Goal: Task Accomplishment & Management: Manage account settings

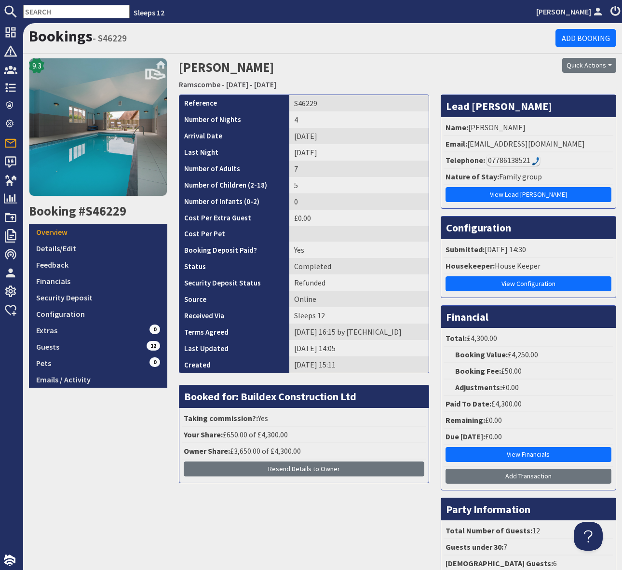
click at [207, 87] on link "Ramscombe" at bounding box center [199, 85] width 41 height 10
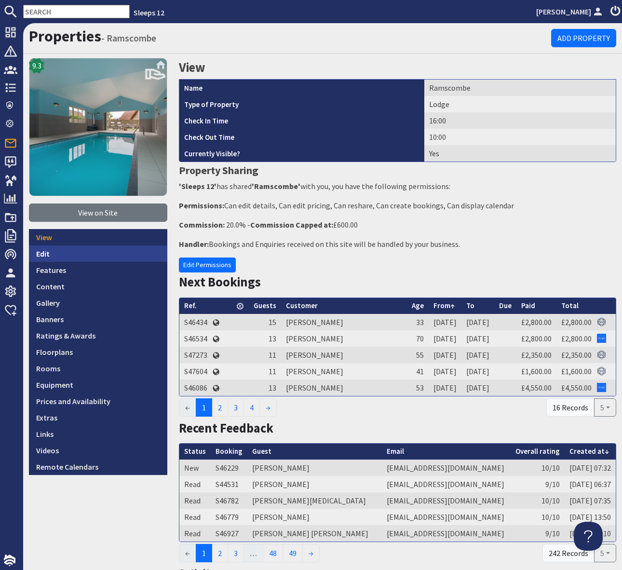
click at [97, 252] on link "Edit" at bounding box center [98, 253] width 138 height 16
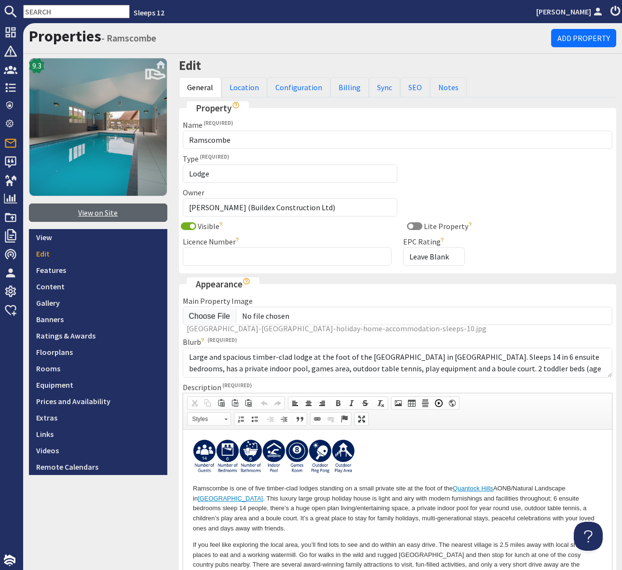
click at [108, 215] on link "View on Site" at bounding box center [98, 213] width 138 height 18
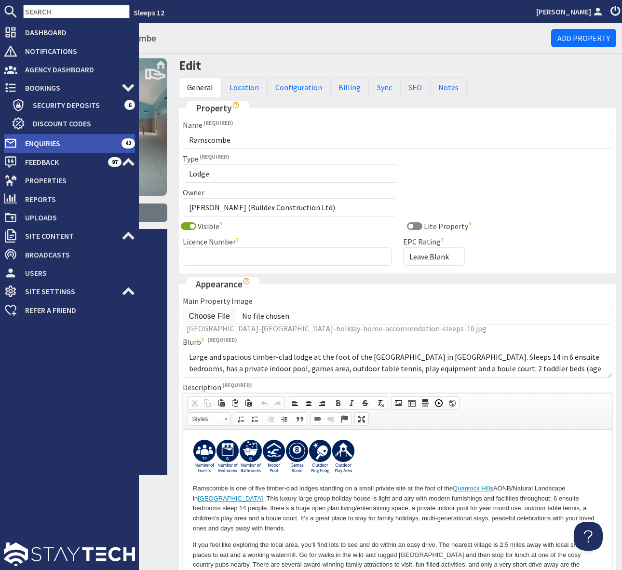
click at [104, 140] on span "Enquiries" at bounding box center [69, 143] width 104 height 15
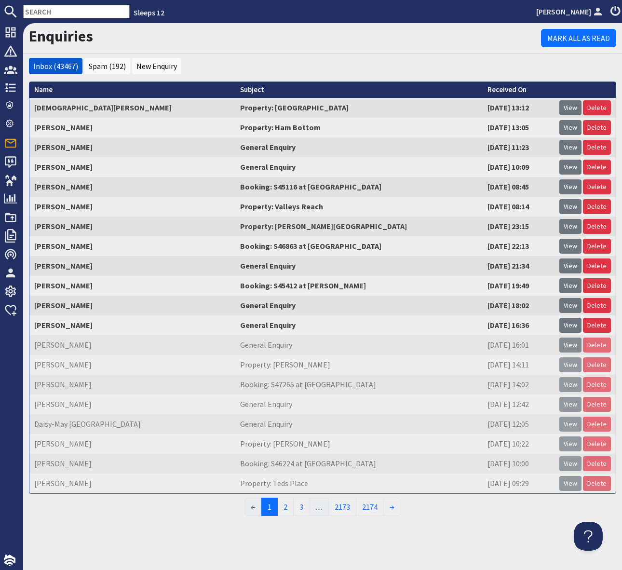
click at [571, 343] on link "View" at bounding box center [570, 345] width 22 height 15
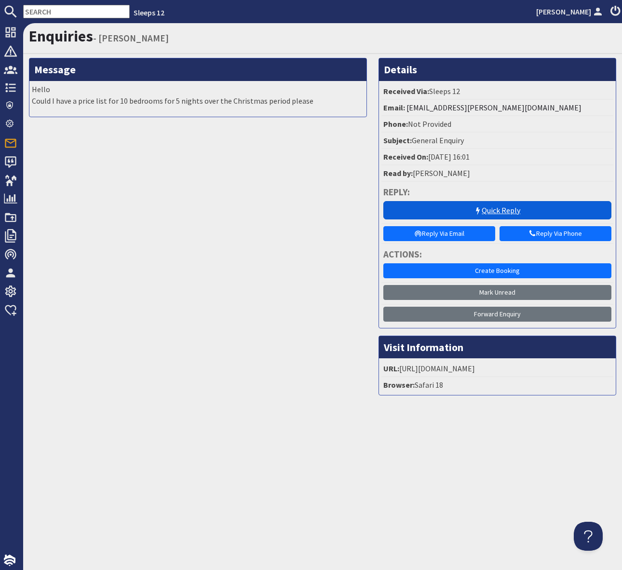
click at [492, 212] on link "Quick Reply" at bounding box center [497, 210] width 229 height 18
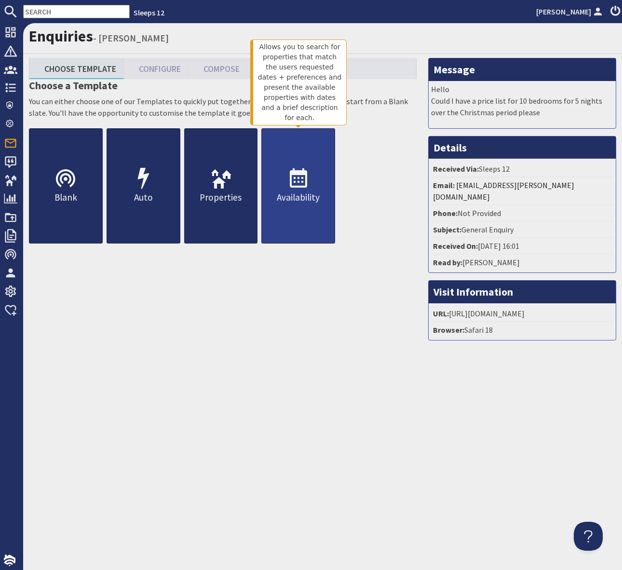
click at [313, 181] on link "Availability" at bounding box center [298, 185] width 74 height 115
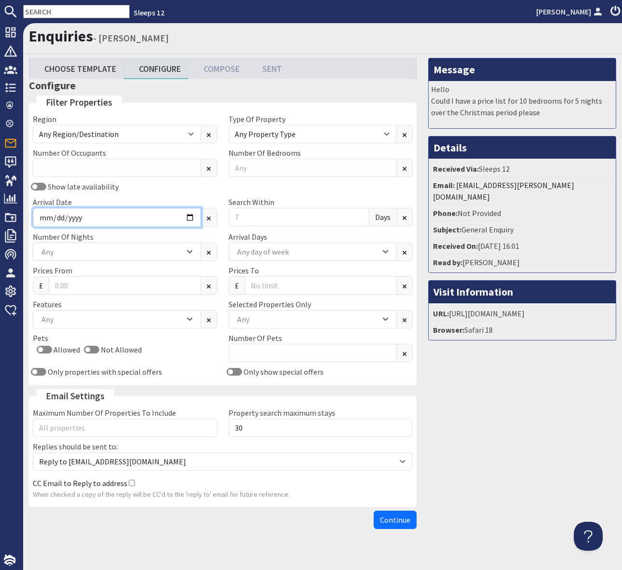
click at [190, 217] on div "Region Any Region/Destination UK UK / England UK / England / Bristol UK / Engla…" at bounding box center [223, 247] width 392 height 268
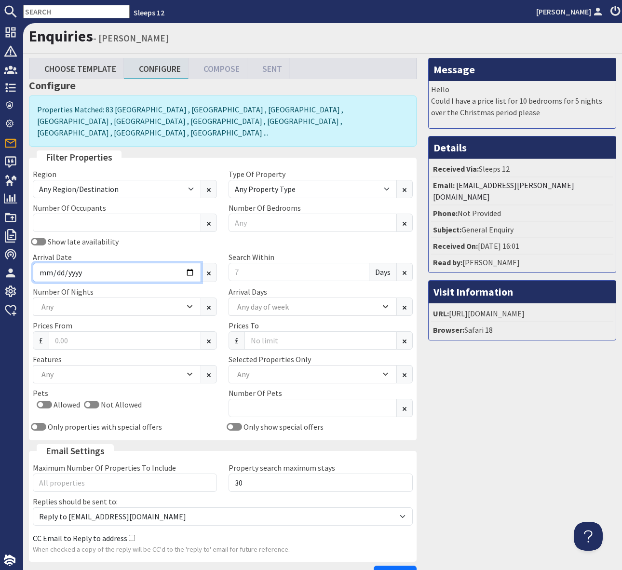
click at [192, 265] on input "Arrival Date" at bounding box center [117, 272] width 168 height 19
click at [187, 263] on input "Arrival Date" at bounding box center [117, 272] width 168 height 19
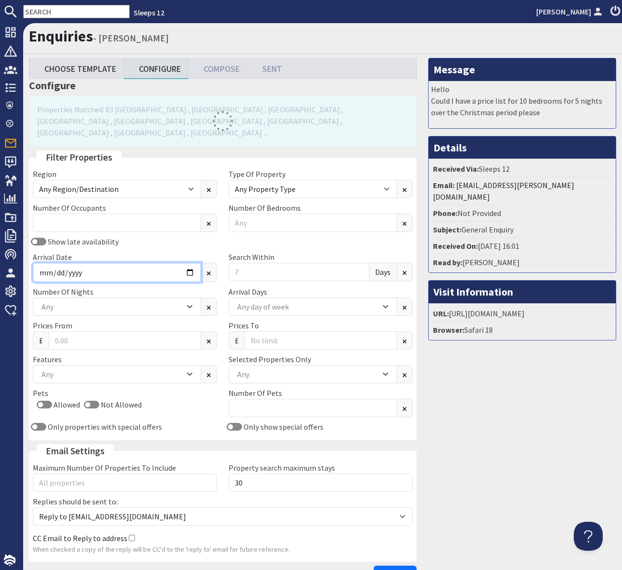
type input "2025-11-07"
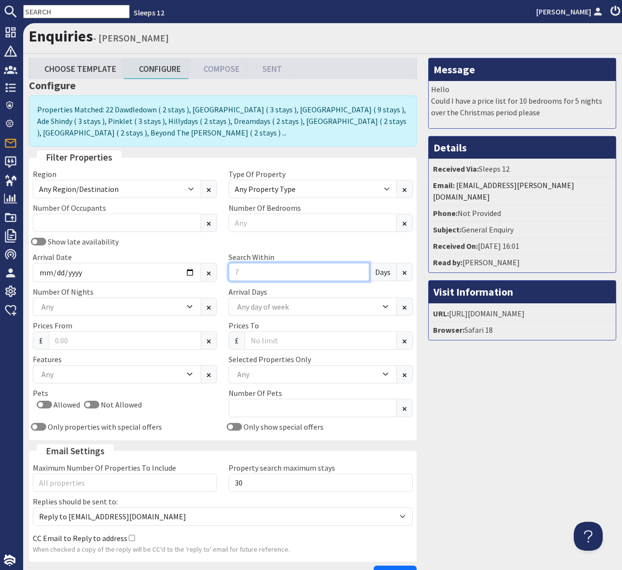
click at [246, 271] on input "Search Within" at bounding box center [299, 272] width 141 height 18
type input "0"
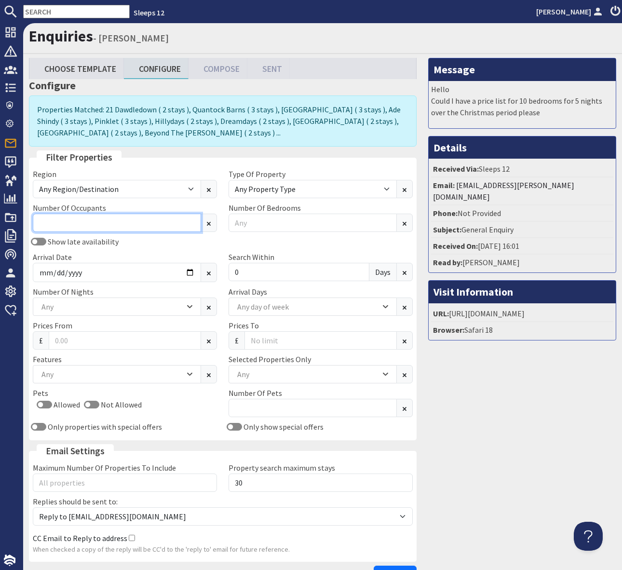
click at [82, 225] on input "Number Of Occupants" at bounding box center [117, 223] width 168 height 18
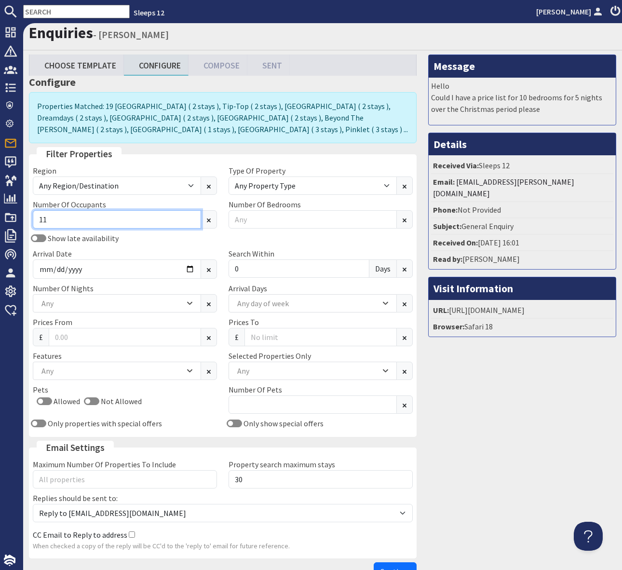
type input "11"
click at [258, 370] on div "Any" at bounding box center [308, 371] width 146 height 11
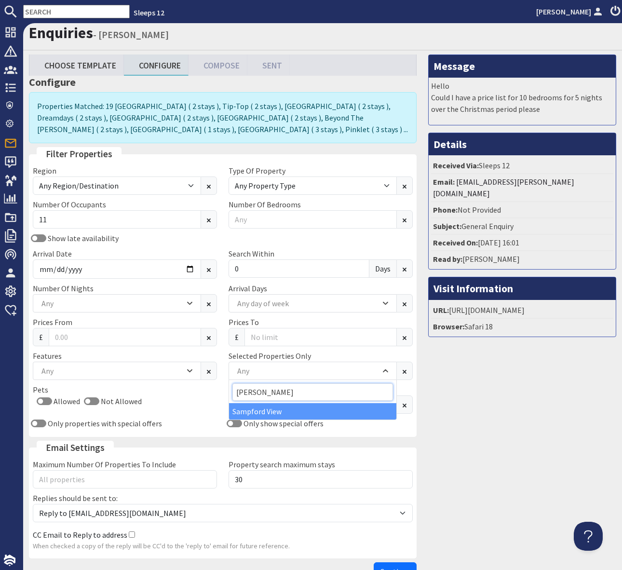
type input "sam"
click at [276, 408] on div "Sampford View" at bounding box center [312, 411] width 167 height 16
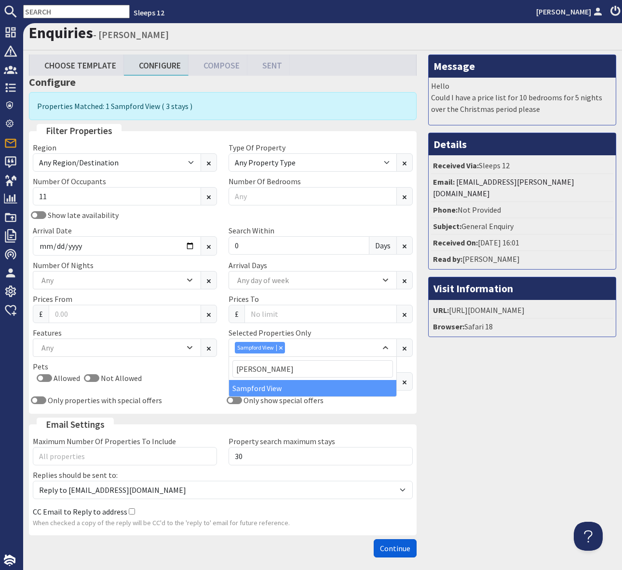
click at [388, 547] on span "Continue" at bounding box center [395, 548] width 30 height 10
click at [388, 547] on div "Continue" at bounding box center [223, 548] width 388 height 18
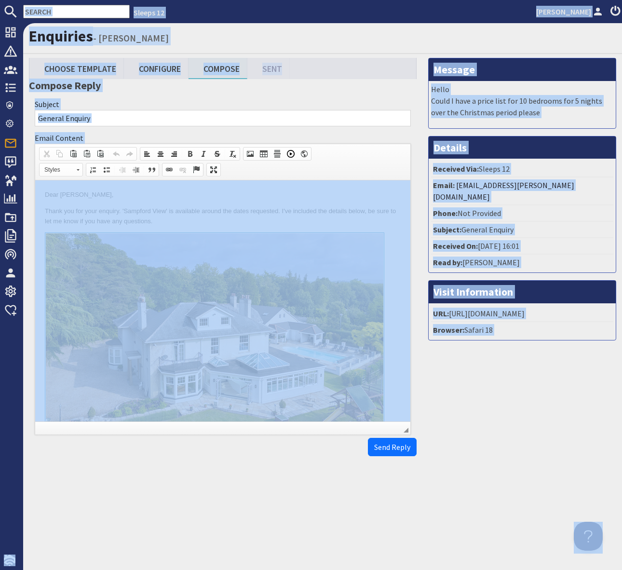
copy body "Sleeps 12 Simone Pocock Dashboard Notifications 0 Agency Dashboard Bookings 0 S…"
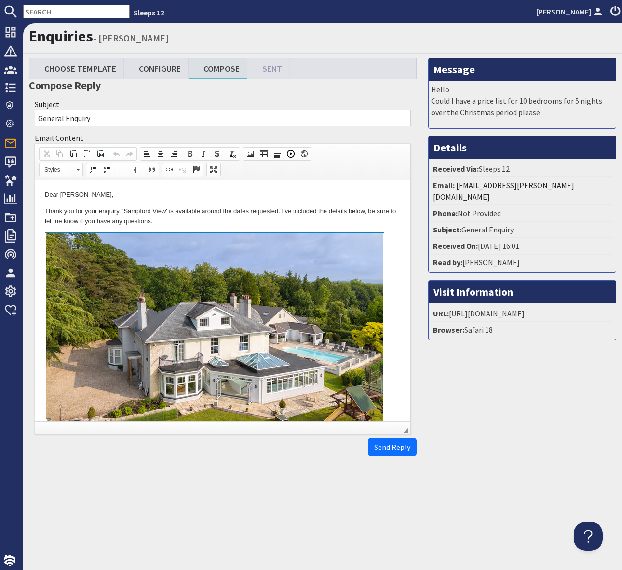
click at [266, 221] on p "Thank you for your enquiry. 'Sampford View' is available around the dates reque…" at bounding box center [223, 216] width 356 height 20
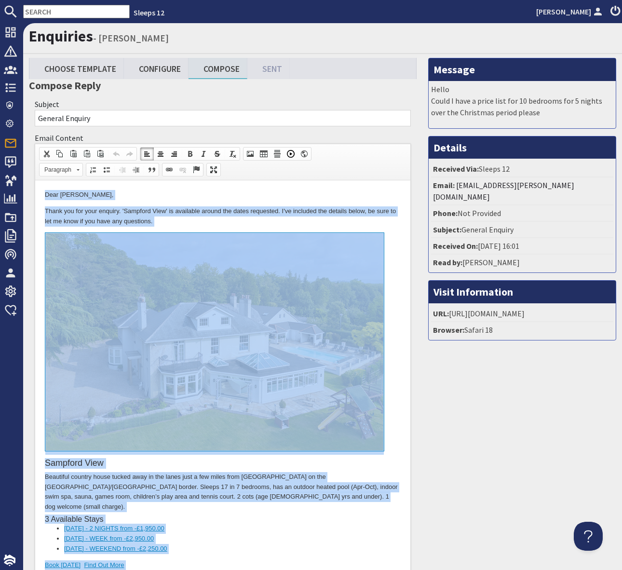
copy body "Dear Alice Verney, Thank you for your enquiry. 'Sampford View' is available aro…"
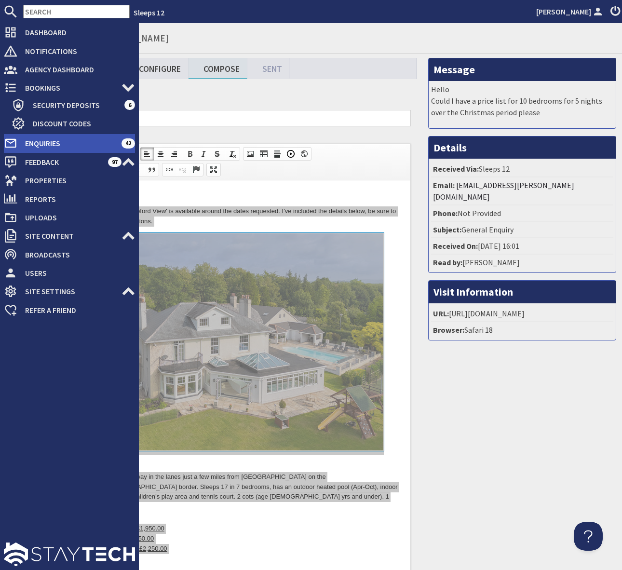
click at [41, 144] on span "Enquiries" at bounding box center [69, 143] width 104 height 15
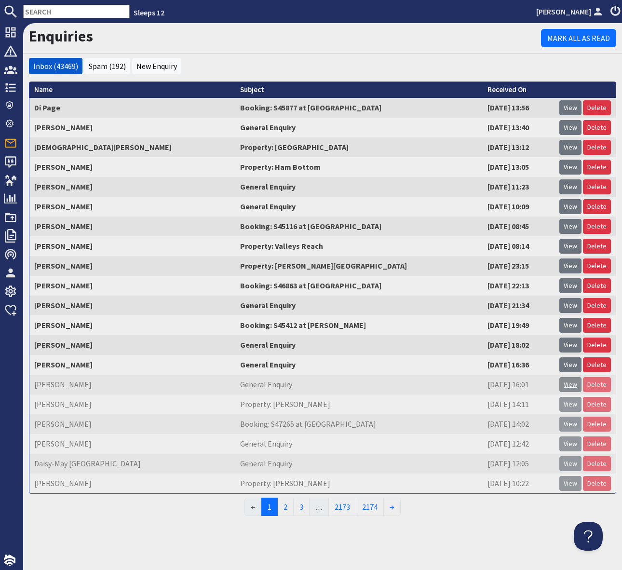
click at [568, 385] on link "View" at bounding box center [570, 384] width 22 height 15
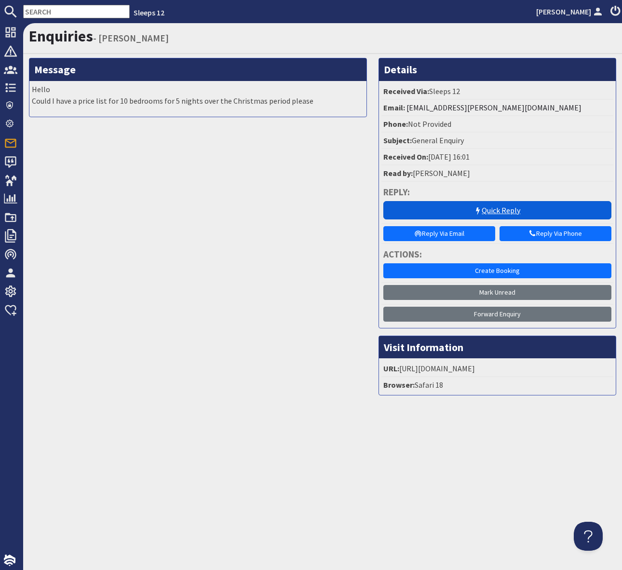
click at [450, 211] on link "Quick Reply" at bounding box center [497, 210] width 229 height 18
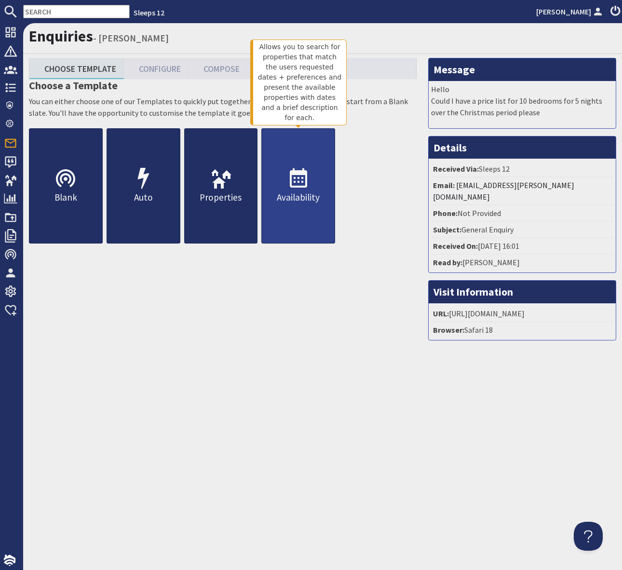
click at [296, 179] on icon at bounding box center [298, 178] width 23 height 23
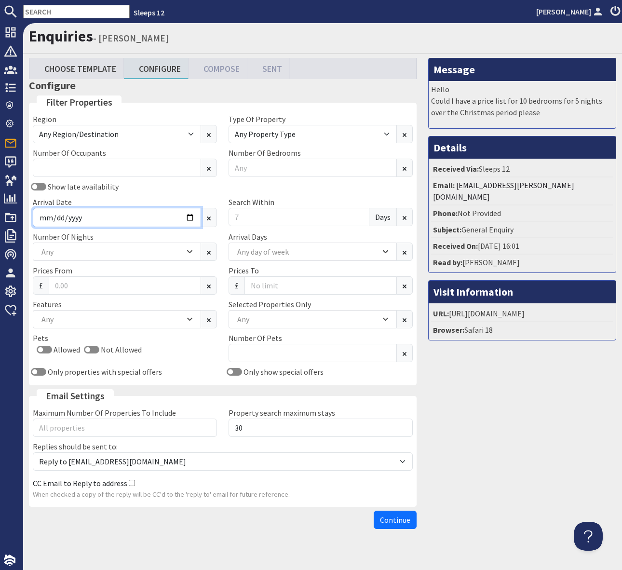
click at [187, 216] on input "Arrival Date" at bounding box center [117, 217] width 168 height 19
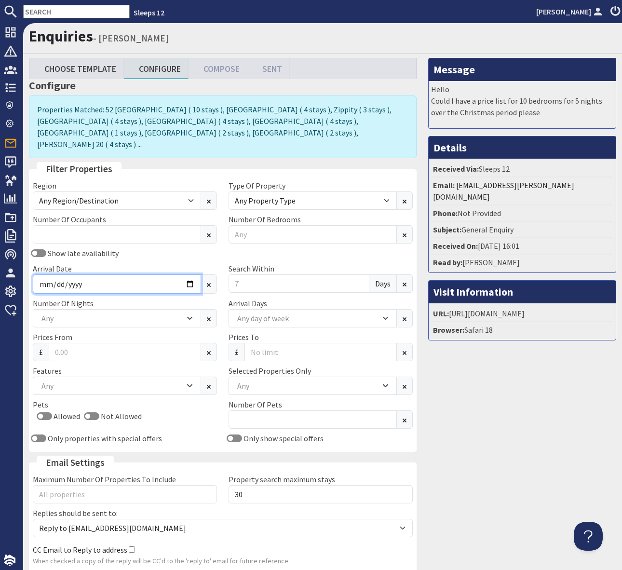
click at [193, 274] on input "2026-08-07" at bounding box center [117, 283] width 168 height 19
type input "2026-08-14"
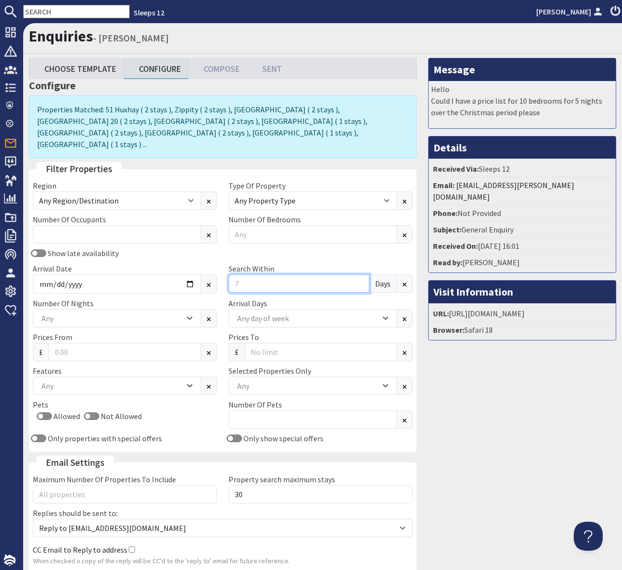
click at [268, 274] on input "Search Within" at bounding box center [299, 283] width 141 height 18
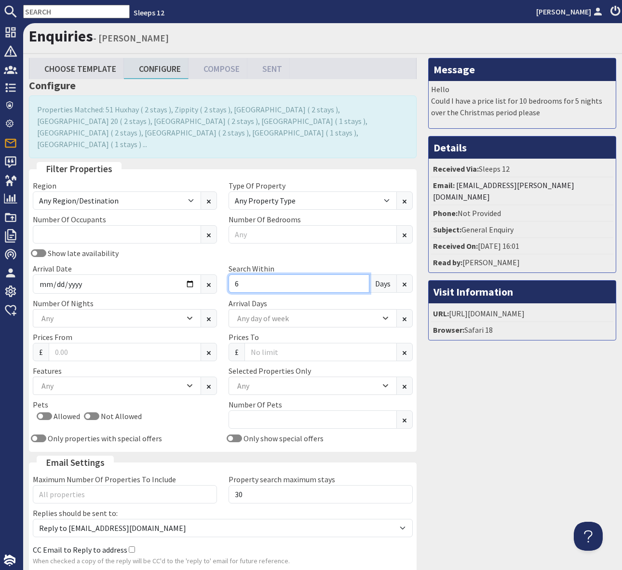
scroll to position [0, 0]
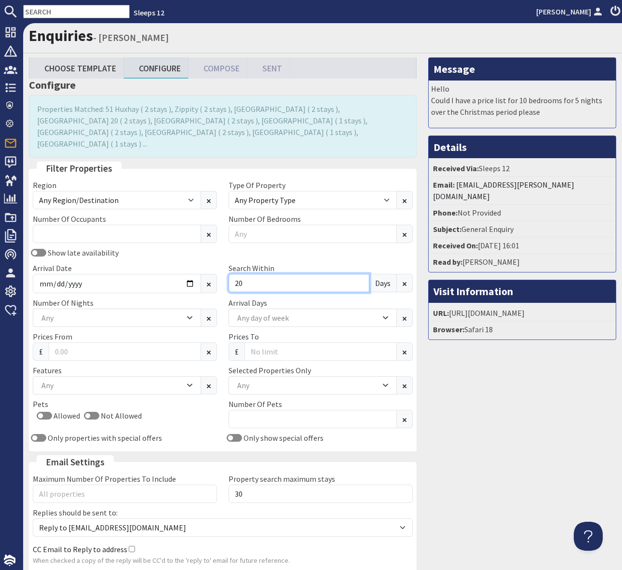
type input "2"
type input "7"
type input "0"
click at [357, 248] on div "Show late availability Arrival Date 2026-08-14 Search Within 0 Days" at bounding box center [223, 272] width 392 height 50
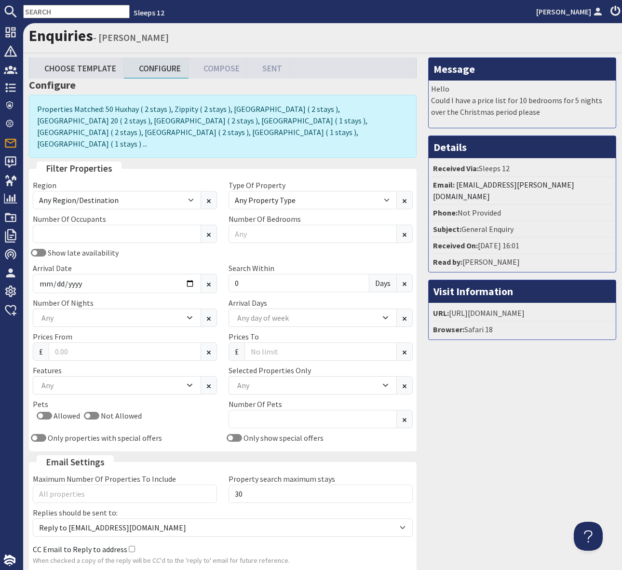
scroll to position [1, 0]
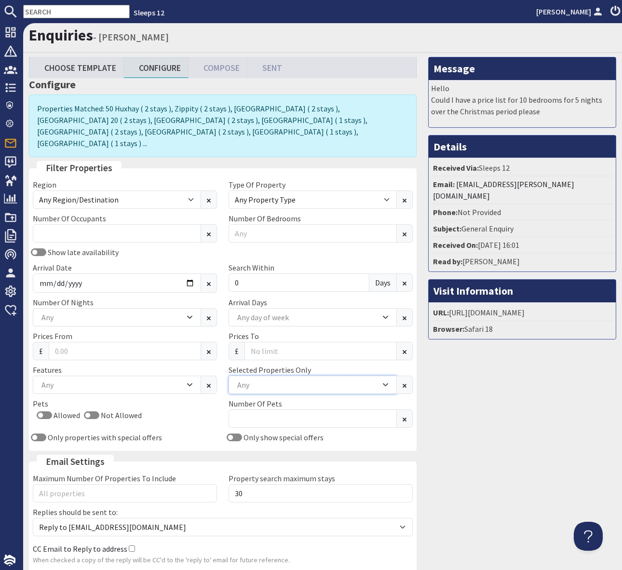
click at [268, 380] on div "Any" at bounding box center [308, 385] width 146 height 11
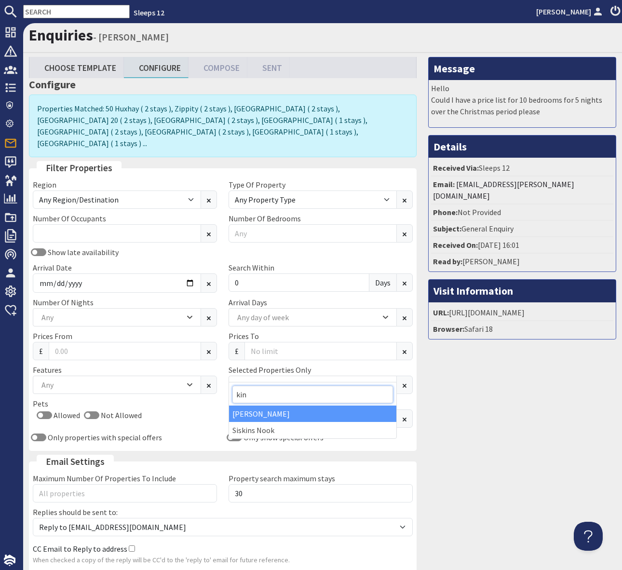
type input "kin"
click at [269, 412] on div "Kingshay Barton" at bounding box center [312, 414] width 167 height 16
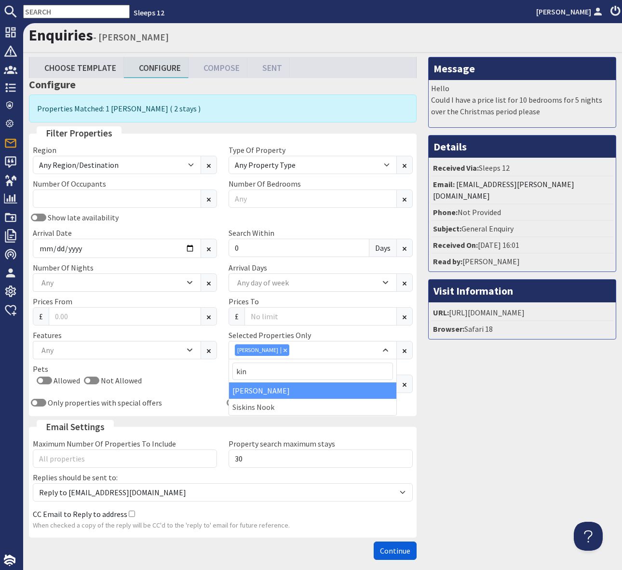
click at [394, 555] on span "Continue" at bounding box center [395, 551] width 30 height 10
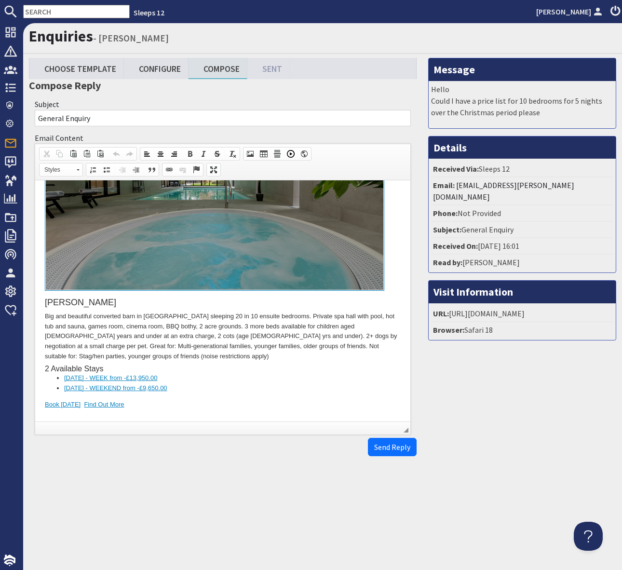
scroll to position [208, 0]
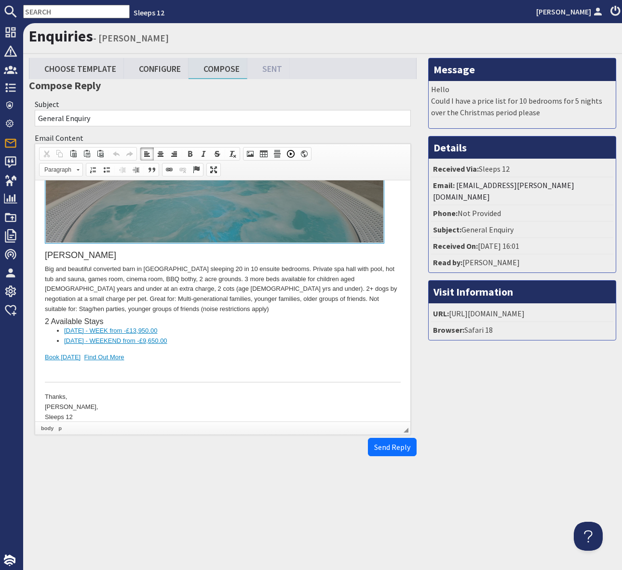
click at [323, 362] on div at bounding box center [223, 372] width 356 height 20
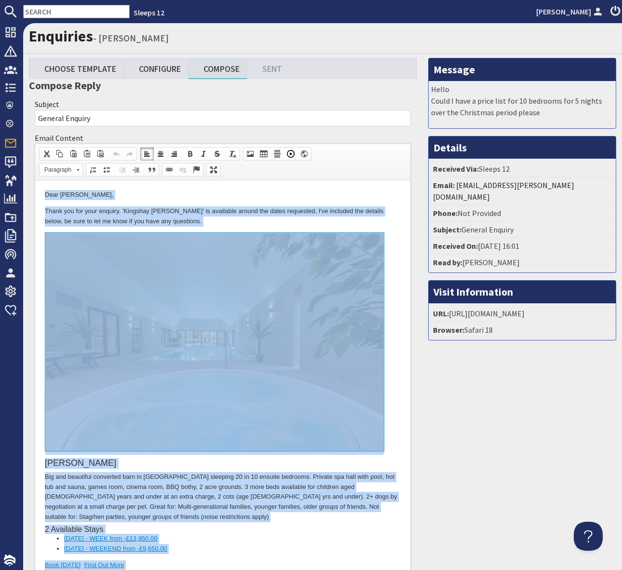
copy body "Dear Alice Verney, Thank you for your enquiry. 'Kingshay Barton' is available a…"
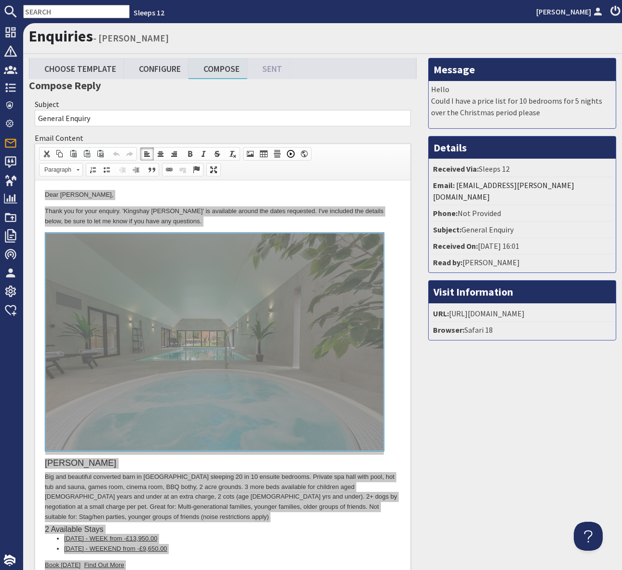
click at [52, 10] on input "text" at bounding box center [76, 12] width 107 height 14
click at [53, 10] on input "text" at bounding box center [76, 12] width 107 height 14
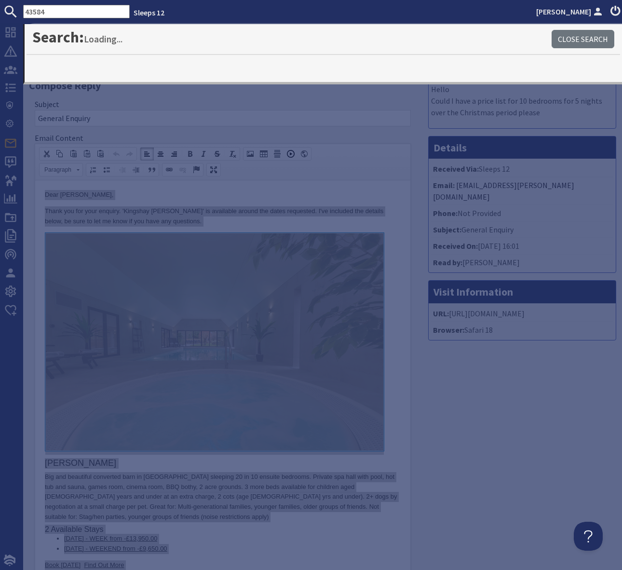
type input "43584"
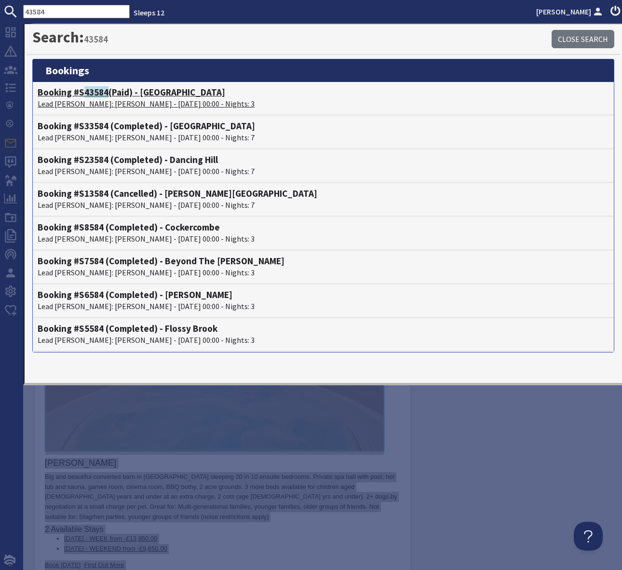
click at [142, 92] on h4 "Booking #S 43584 (Paid) - Croftview" at bounding box center [323, 92] width 571 height 11
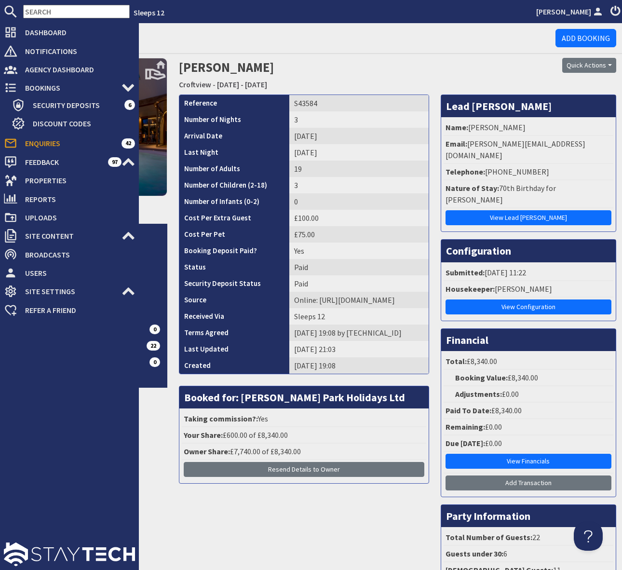
click at [31, 462] on div at bounding box center [69, 444] width 139 height 251
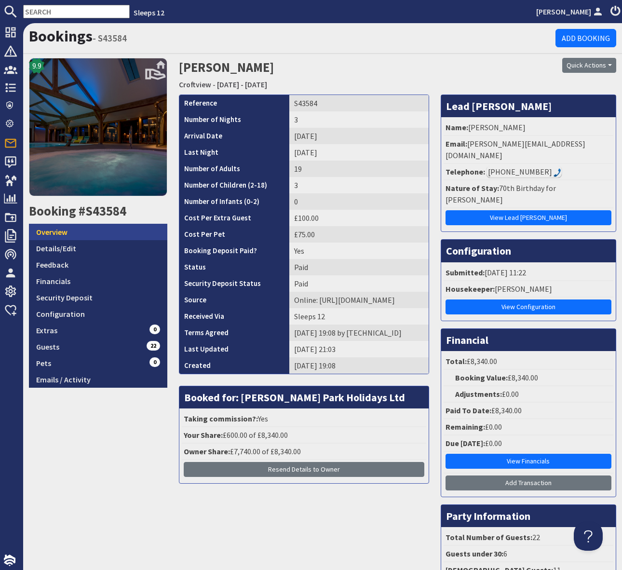
scroll to position [0, 0]
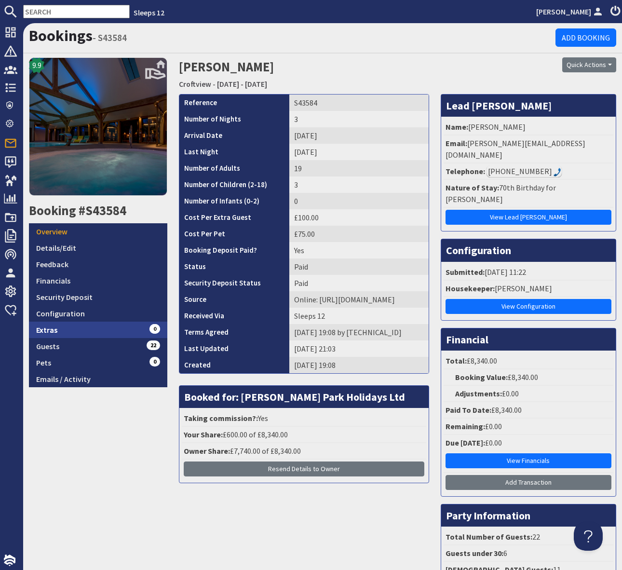
click at [68, 326] on link "Extras 0" at bounding box center [98, 330] width 138 height 16
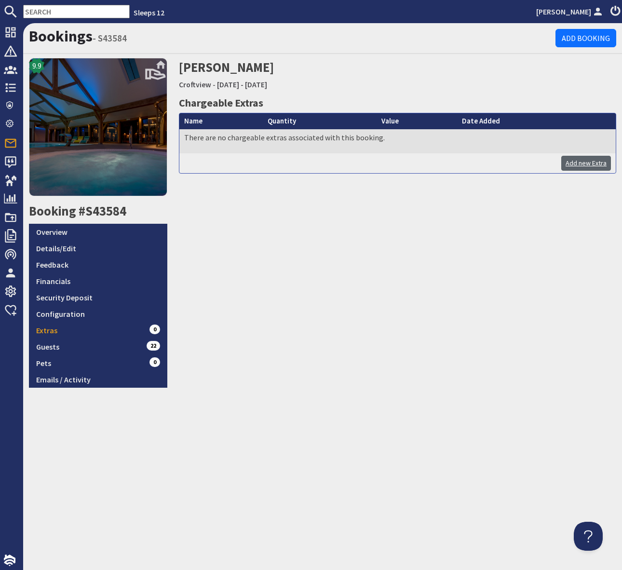
click at [590, 162] on link "Add new Extra" at bounding box center [586, 163] width 50 height 15
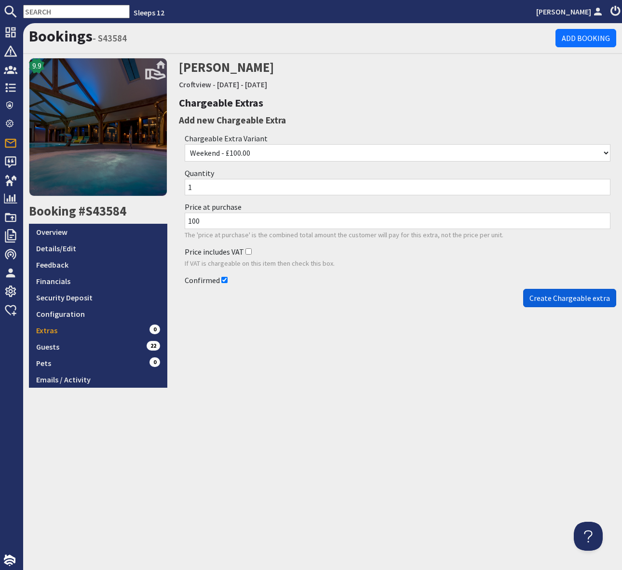
click at [546, 297] on span "Create Chargeable extra" at bounding box center [569, 298] width 81 height 10
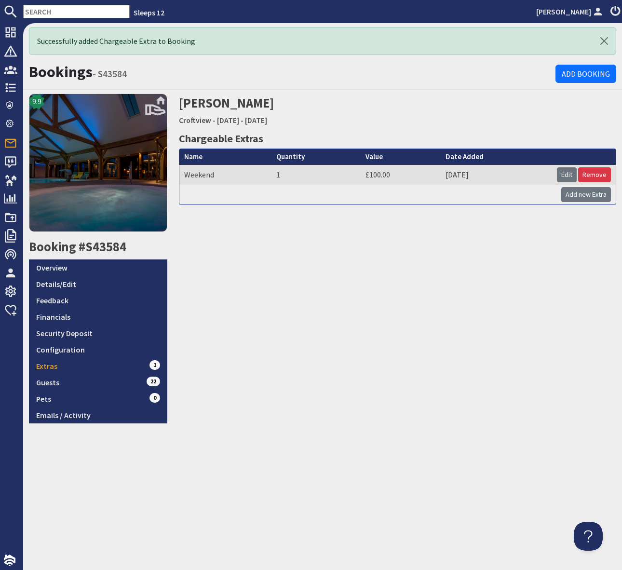
click at [292, 390] on div "John Holland Croftview - Friday 05/09/2025 - Sunday 07/09/2025 Chargeable Extra…" at bounding box center [397, 258] width 449 height 329
click at [80, 271] on link "Overview" at bounding box center [98, 267] width 138 height 16
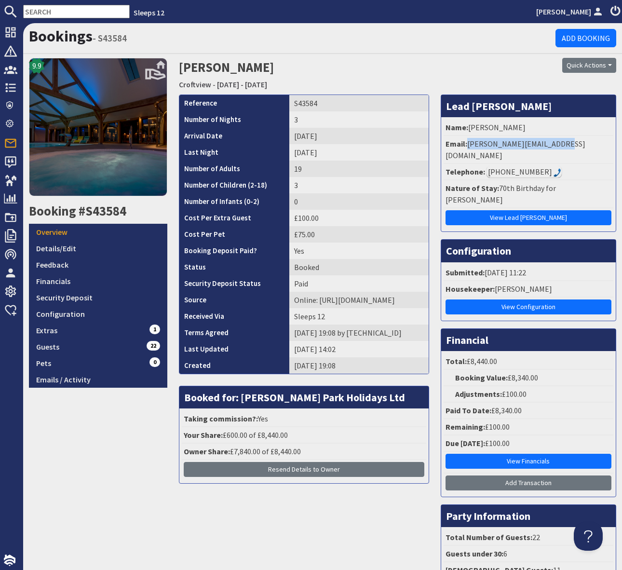
drag, startPoint x: 560, startPoint y: 141, endPoint x: 467, endPoint y: 144, distance: 93.1
click at [467, 144] on li "Email: john@fireconsultancy.org" at bounding box center [529, 150] width 170 height 28
copy li "john@fireconsultancy.org"
drag, startPoint x: 613, startPoint y: 65, endPoint x: 615, endPoint y: 84, distance: 19.4
click at [612, 65] on button "Quick Actions" at bounding box center [589, 65] width 54 height 15
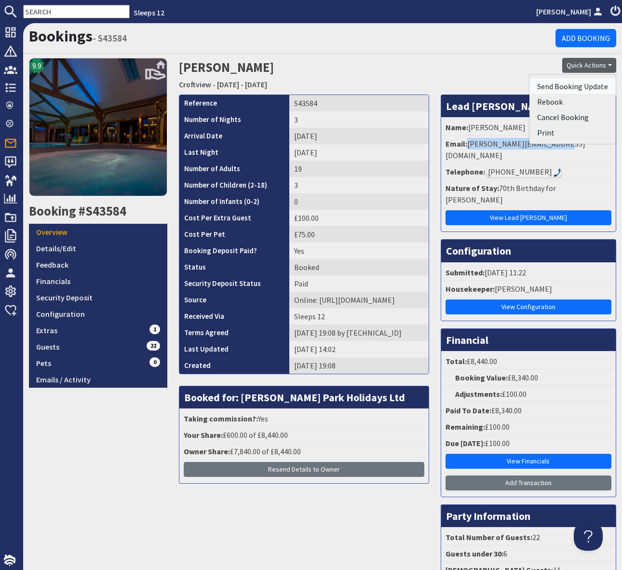
drag, startPoint x: 580, startPoint y: 89, endPoint x: 616, endPoint y: 92, distance: 36.8
click at [580, 89] on span "Send Booking Update" at bounding box center [572, 86] width 71 height 10
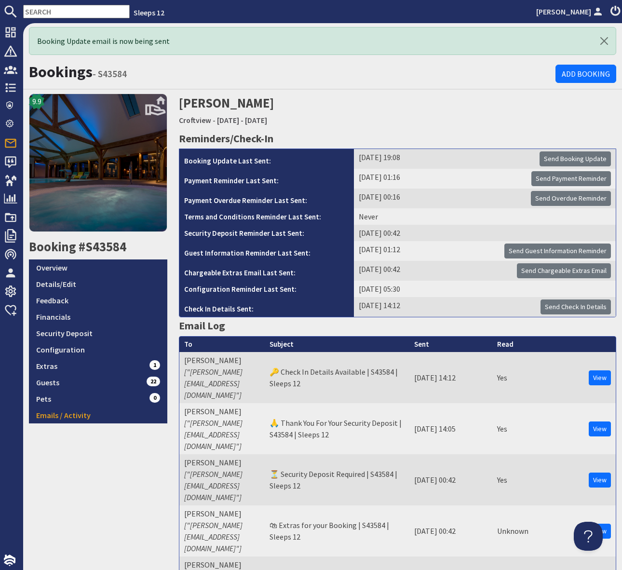
click at [48, 13] on input "text" at bounding box center [76, 12] width 107 height 14
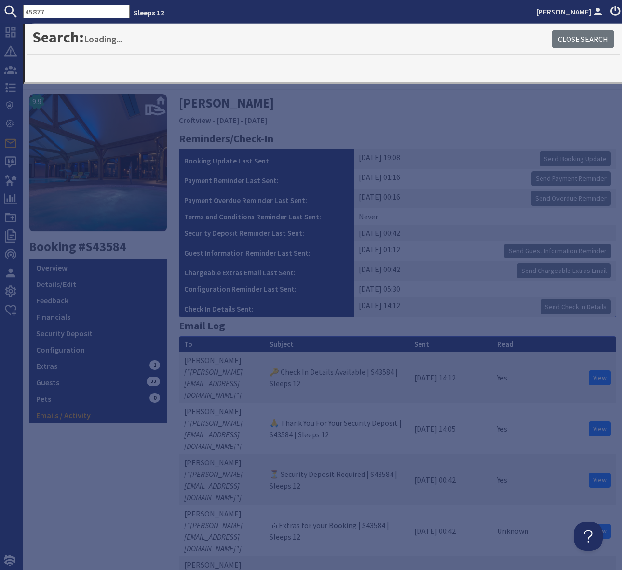
type input "45877"
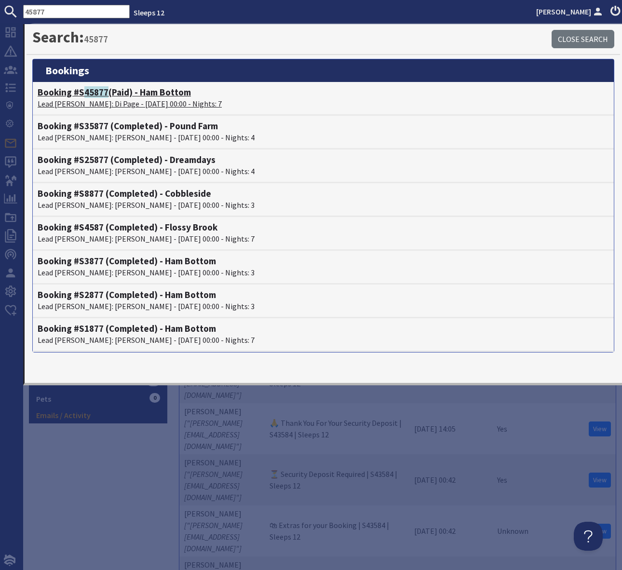
click at [171, 94] on h4 "Booking #S 45877 (Paid) - Ham Bottom" at bounding box center [323, 92] width 571 height 11
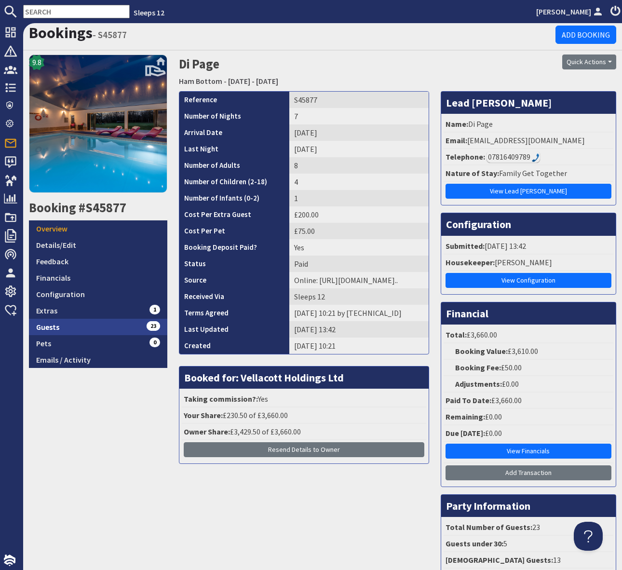
click at [122, 326] on link "Guests 23" at bounding box center [98, 327] width 138 height 16
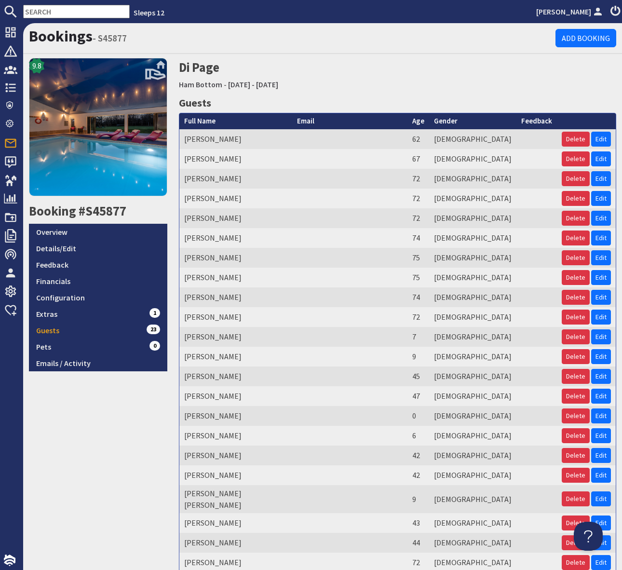
click at [47, 14] on input "text" at bounding box center [76, 12] width 107 height 14
click at [42, 14] on input "text" at bounding box center [76, 12] width 107 height 14
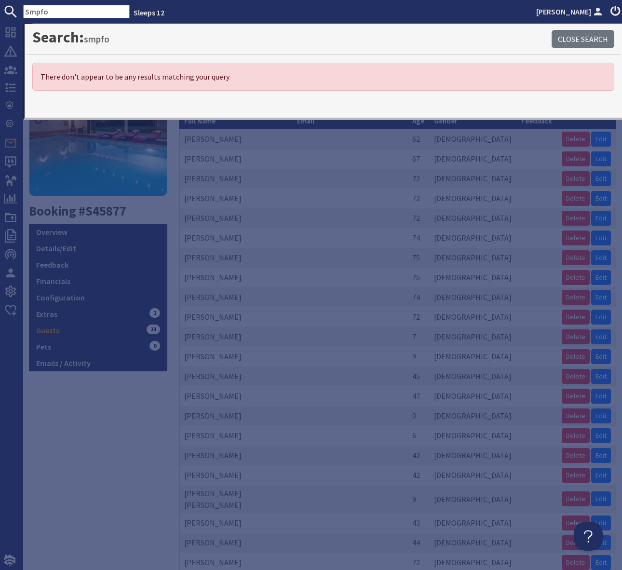
click at [28, 13] on input "Smpfo" at bounding box center [76, 12] width 107 height 14
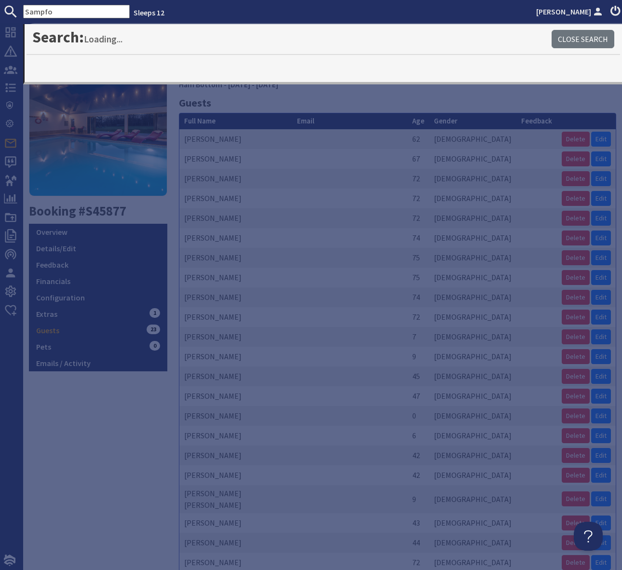
click at [63, 12] on input "Sampfo" at bounding box center [76, 12] width 107 height 14
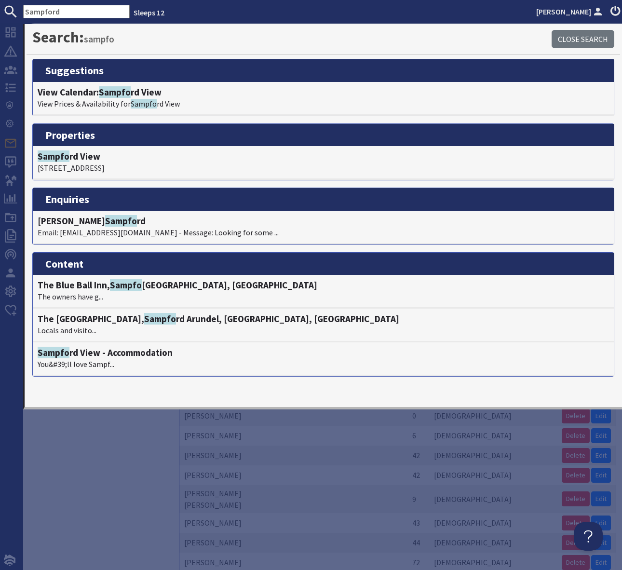
type input "Sampford"
click at [127, 94] on span "Sampford" at bounding box center [119, 92] width 41 height 12
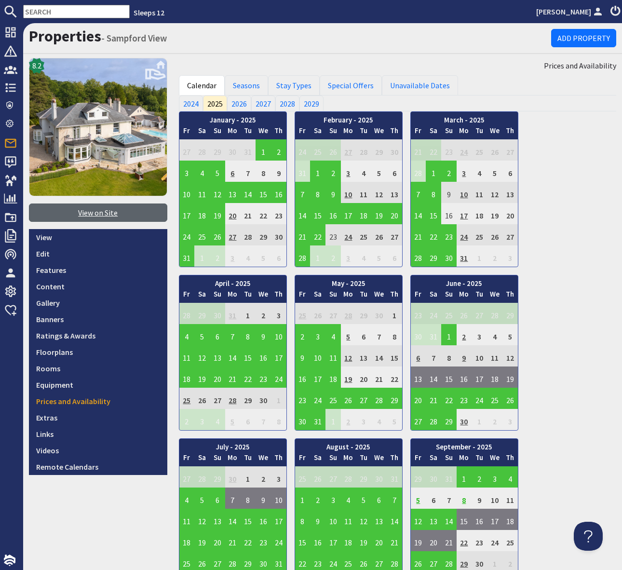
click at [97, 215] on link "View on Site" at bounding box center [98, 213] width 138 height 18
click at [39, 9] on input "text" at bounding box center [76, 12] width 107 height 14
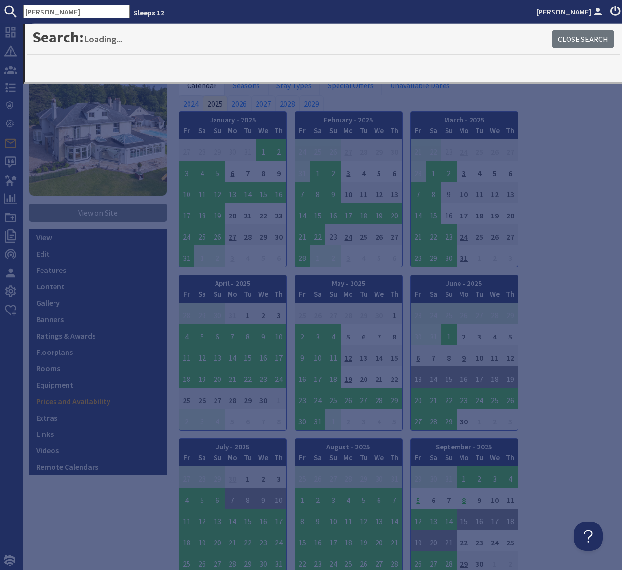
type input "John Holland"
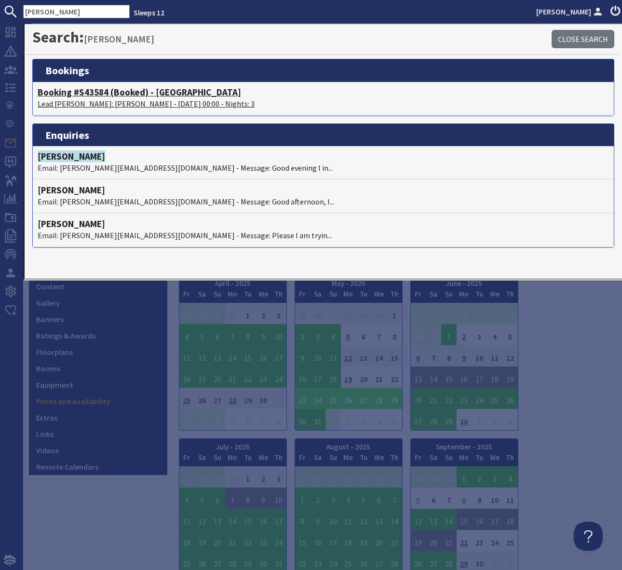
click at [150, 94] on h4 "Booking #S43584 (Booked) - Croftview" at bounding box center [323, 92] width 571 height 11
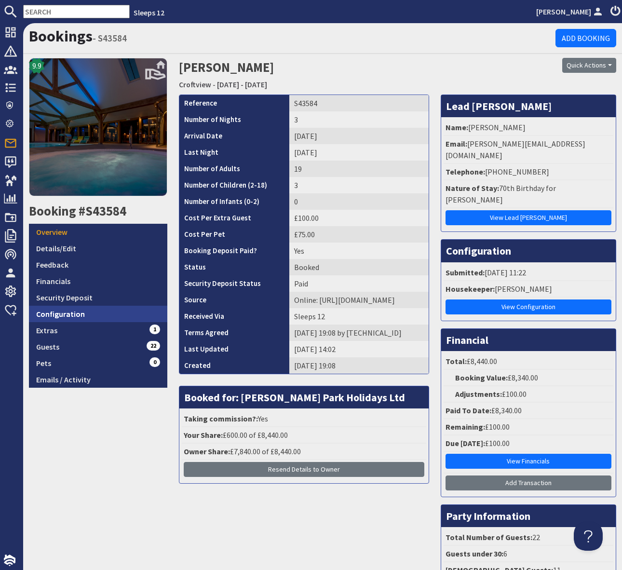
click at [79, 314] on link "Configuration" at bounding box center [98, 314] width 138 height 16
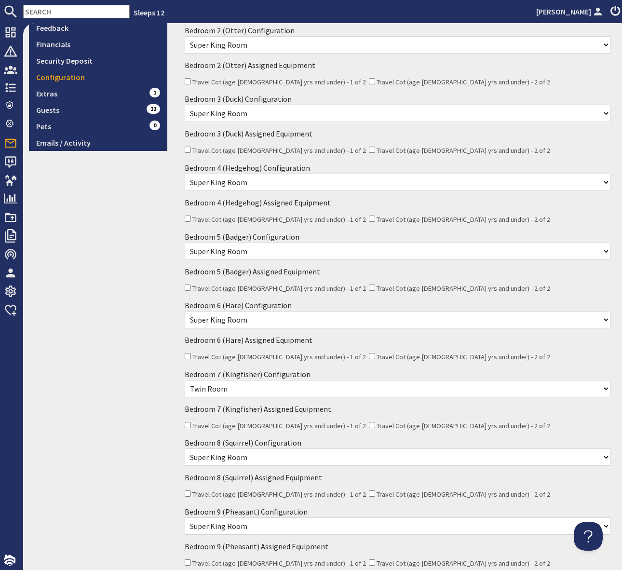
scroll to position [130, 0]
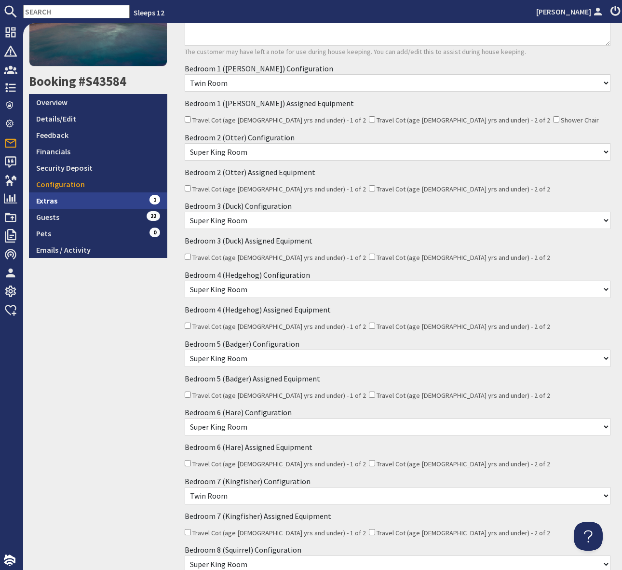
click at [105, 197] on link "Extras 1" at bounding box center [98, 200] width 138 height 16
drag, startPoint x: 105, startPoint y: 197, endPoint x: 112, endPoint y: 197, distance: 7.2
click at [105, 197] on link "Extras 1" at bounding box center [98, 200] width 138 height 16
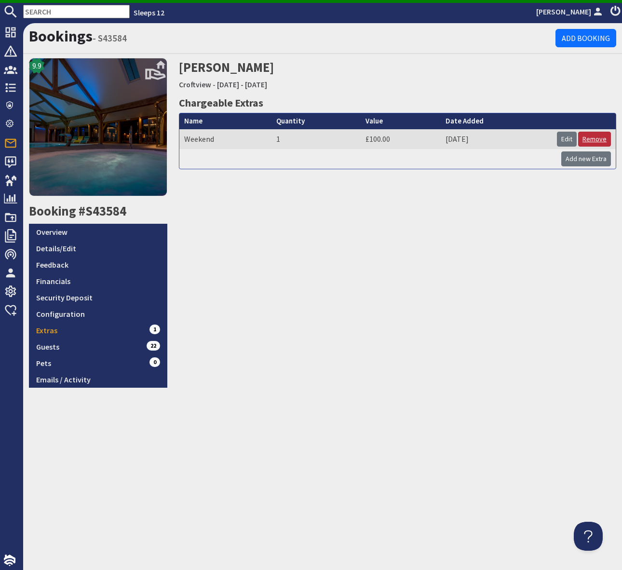
click at [596, 141] on link "Remove" at bounding box center [594, 139] width 33 height 15
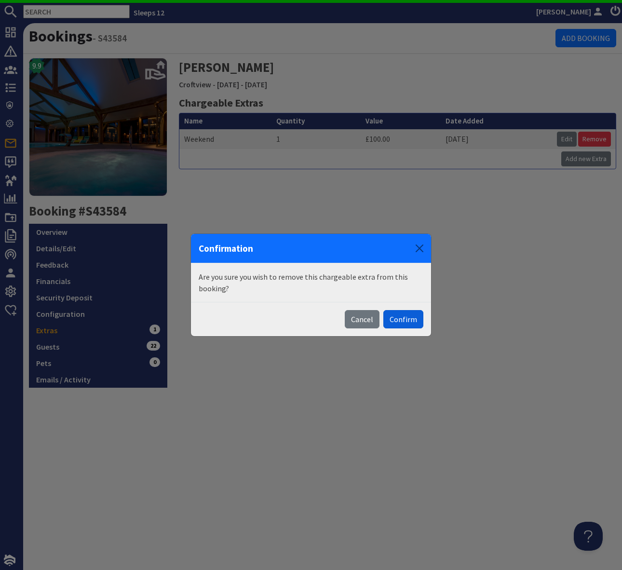
click at [409, 317] on button "Confirm" at bounding box center [403, 319] width 40 height 18
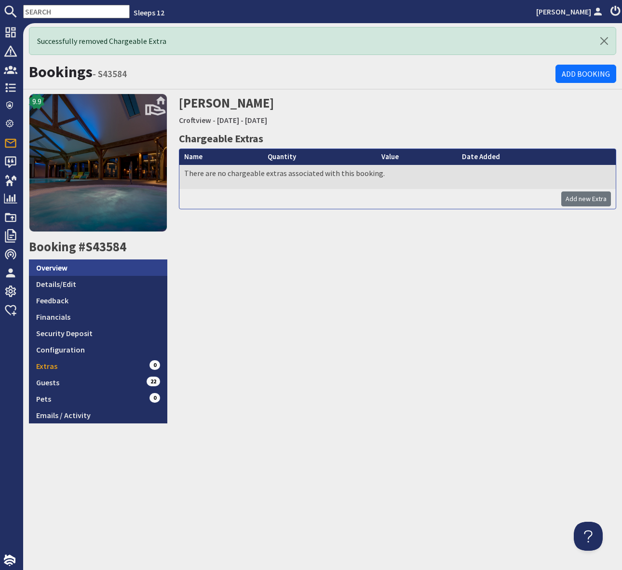
click at [53, 269] on link "Overview" at bounding box center [98, 267] width 138 height 16
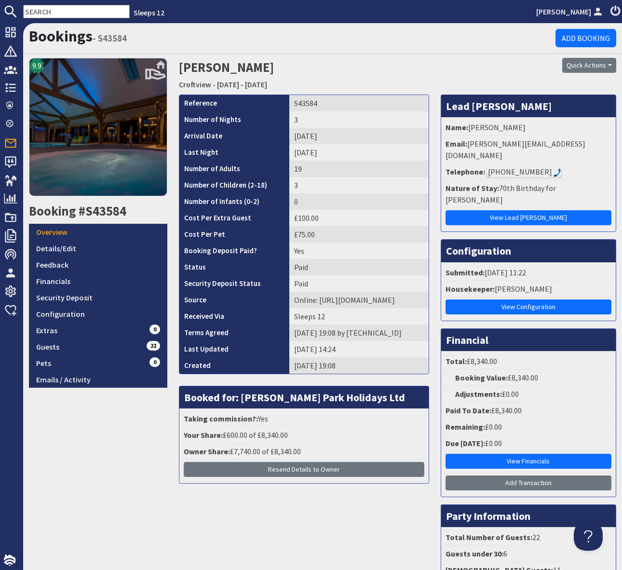
click at [558, 143] on li "Email: john@fireconsultancy.org" at bounding box center [529, 150] width 170 height 28
drag, startPoint x: 557, startPoint y: 142, endPoint x: 466, endPoint y: 145, distance: 90.7
click at [466, 145] on li "Email: john@fireconsultancy.org" at bounding box center [529, 150] width 170 height 28
copy li "john@fireconsultancy.org"
click at [53, 435] on div "9.9 Booking #S43584 Overview Details/Edit Feedback Financials Security Deposit …" at bounding box center [98, 331] width 150 height 546
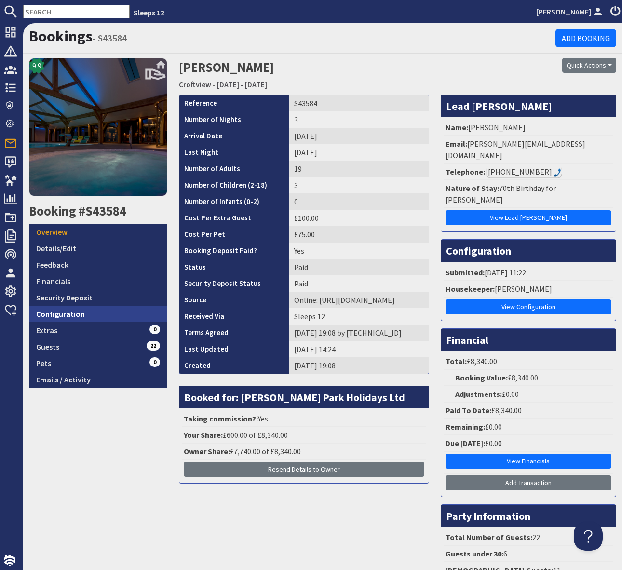
click at [81, 313] on link "Configuration" at bounding box center [98, 314] width 138 height 16
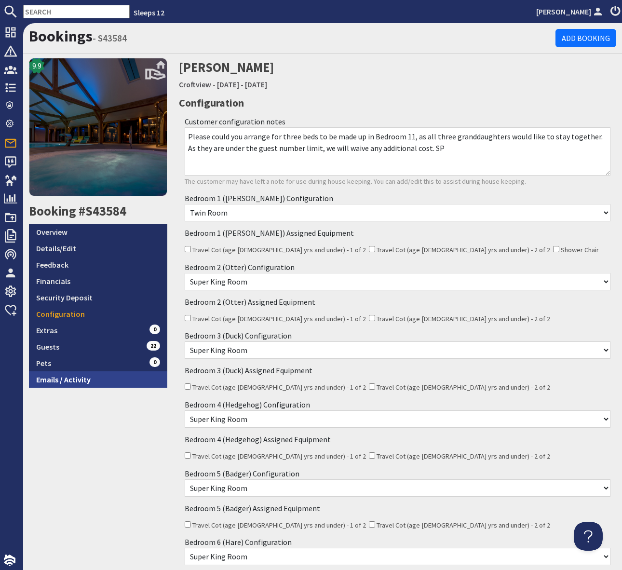
click at [51, 383] on link "Emails / Activity" at bounding box center [98, 379] width 138 height 16
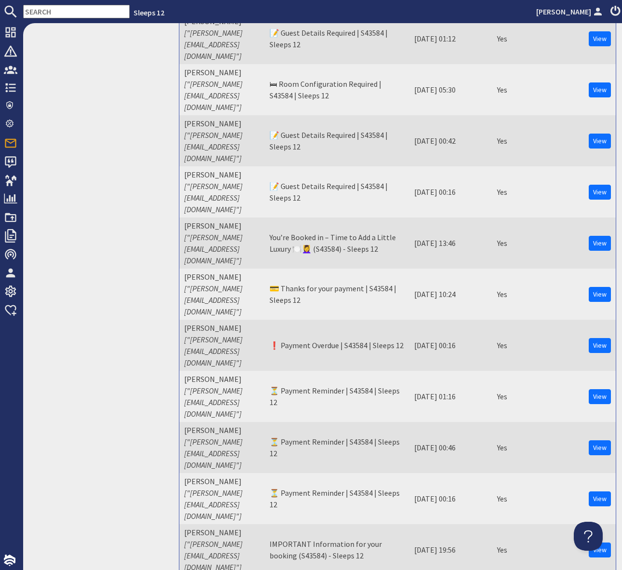
scroll to position [747, 0]
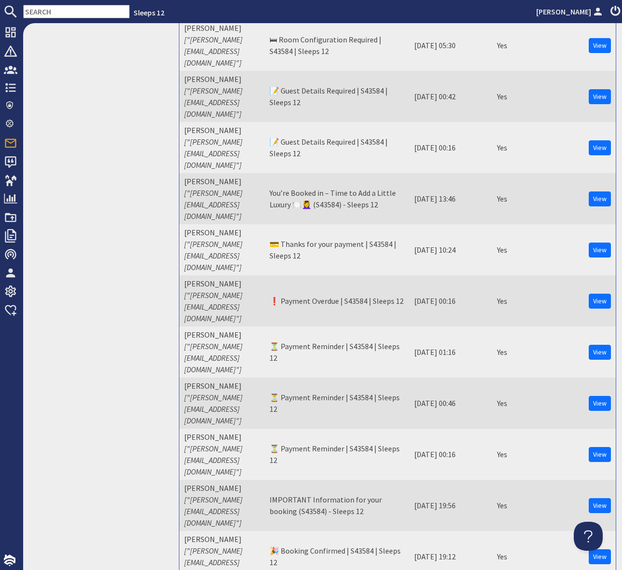
click at [93, 270] on div "9.9 Booking #S43584 Overview Details/Edit Feedback Financials Security Deposit …" at bounding box center [98, 513] width 150 height 2404
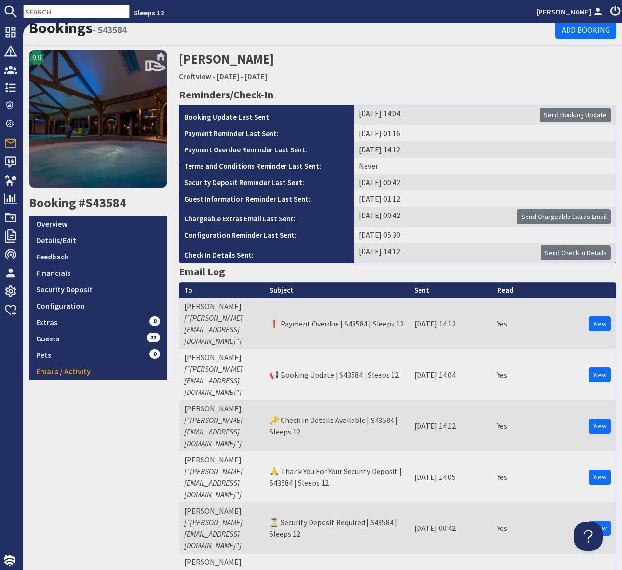
scroll to position [0, 0]
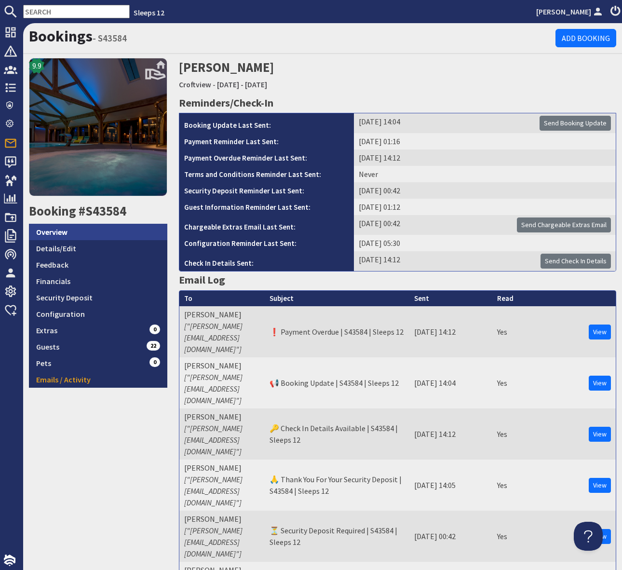
click at [68, 231] on link "Overview" at bounding box center [98, 232] width 138 height 16
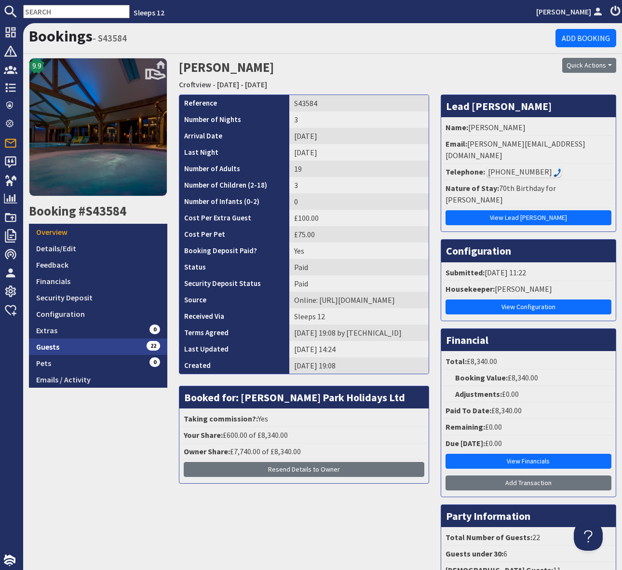
click at [132, 347] on link "Guests 22" at bounding box center [98, 347] width 138 height 16
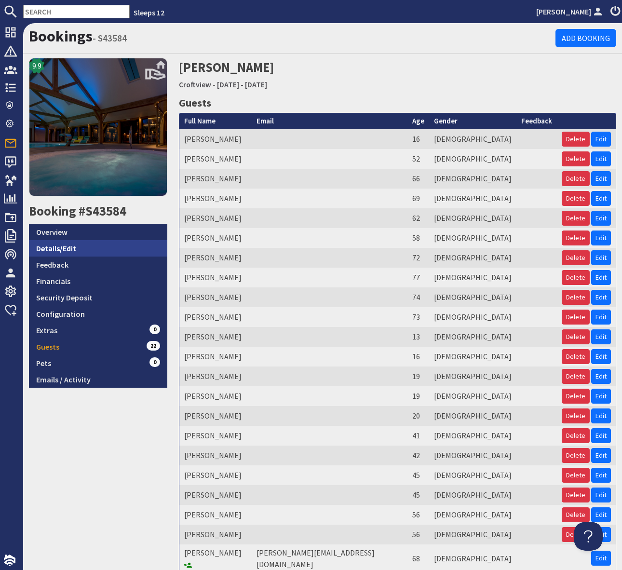
click at [71, 242] on link "Details/Edit" at bounding box center [98, 248] width 138 height 16
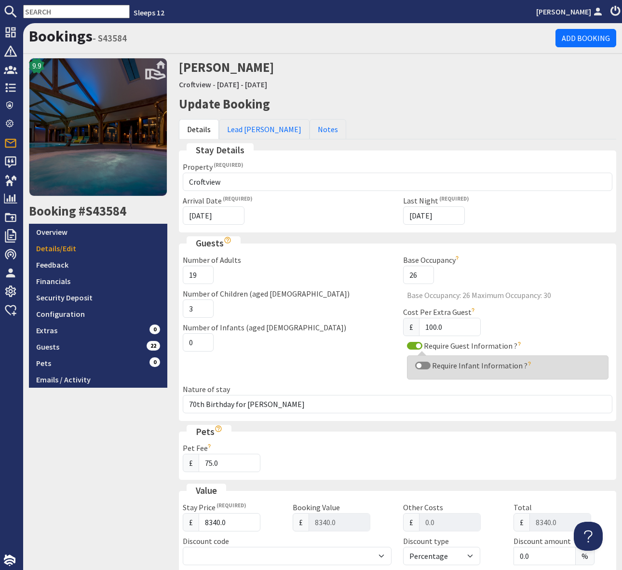
scroll to position [9, 0]
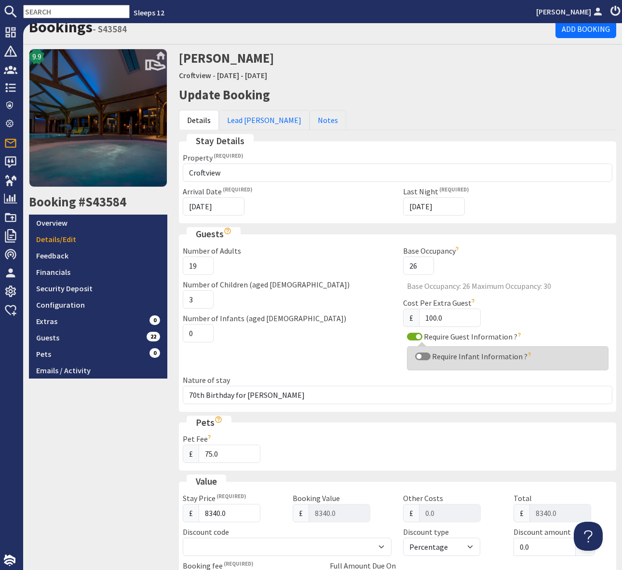
click at [151, 422] on div "9.9 Booking #S43584 Overview Details/Edit Feedback Financials Security Deposit …" at bounding box center [98, 481] width 150 height 865
click at [69, 218] on link "Overview" at bounding box center [98, 223] width 138 height 16
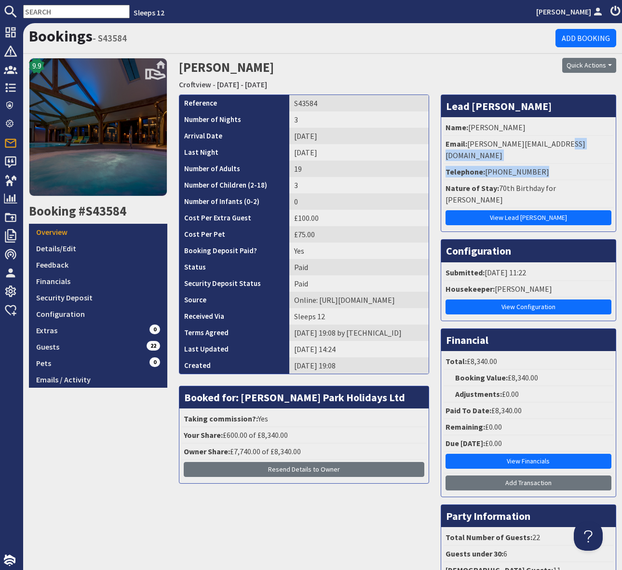
drag, startPoint x: 544, startPoint y: 154, endPoint x: 551, endPoint y: 150, distance: 7.8
click at [549, 151] on ul "Name: John Holland Email: john@fireconsultancy.org Telephone: +447970472251 Nat…" at bounding box center [529, 174] width 170 height 109
drag, startPoint x: 556, startPoint y: 143, endPoint x: 466, endPoint y: 145, distance: 89.7
click at [466, 145] on li "Email: john@fireconsultancy.org" at bounding box center [529, 150] width 170 height 28
copy li ": john@fireconsultancy.org"
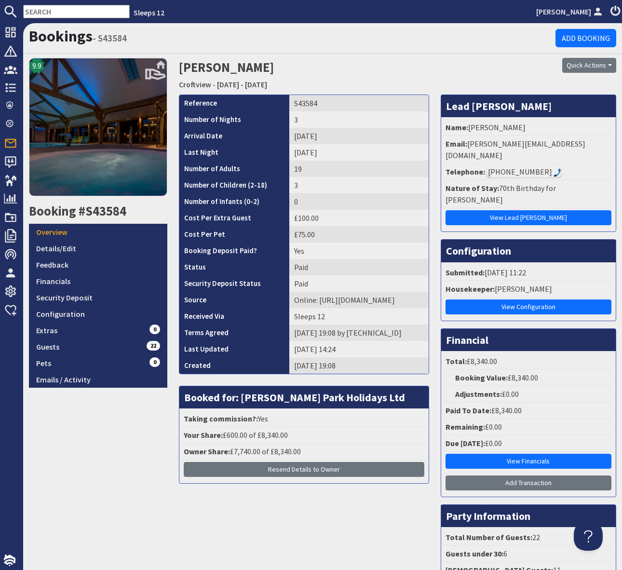
click at [74, 13] on input "text" at bounding box center [76, 12] width 107 height 14
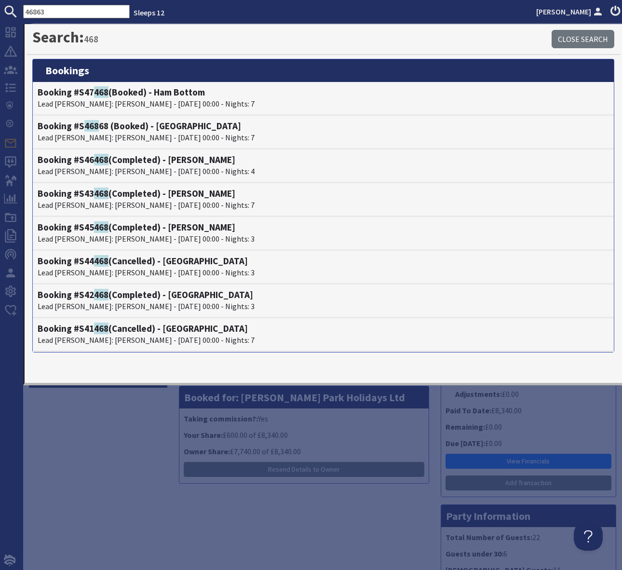
type input "46863"
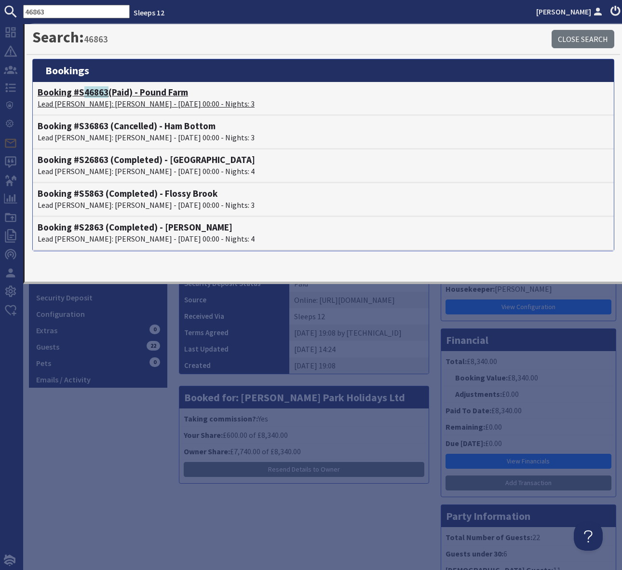
click at [155, 94] on h4 "Booking #S 46863 (Paid) - Pound Farm" at bounding box center [323, 92] width 571 height 11
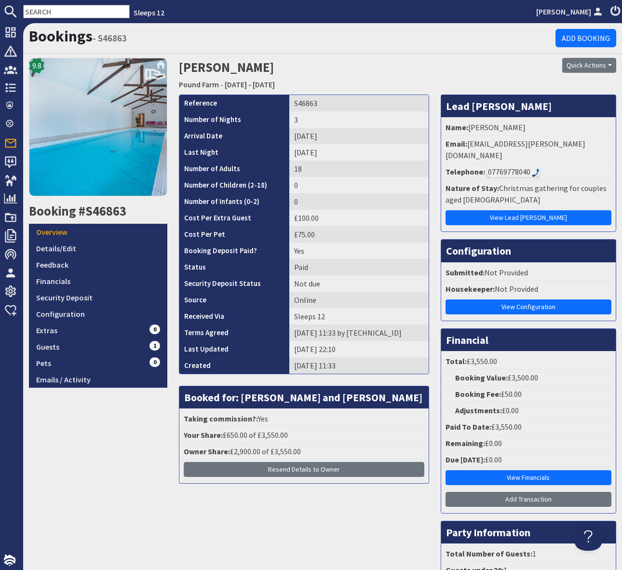
click at [53, 10] on input "text" at bounding box center [76, 12] width 107 height 14
click at [51, 11] on input "text" at bounding box center [76, 12] width 107 height 14
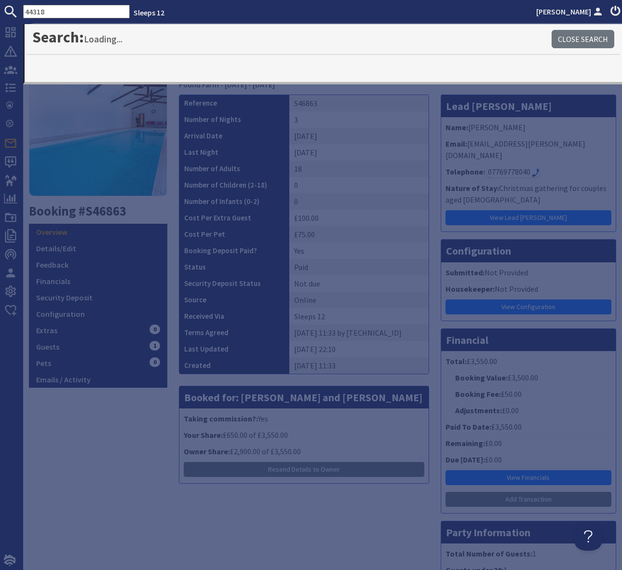
type input "44318"
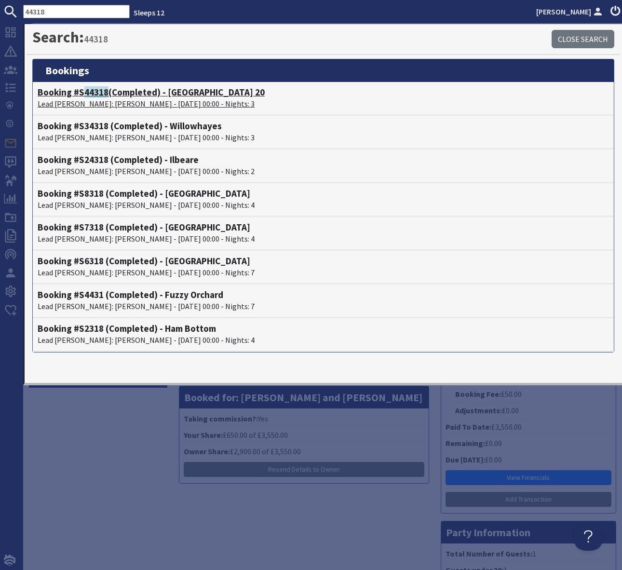
click at [160, 94] on h4 "Booking #S 44318 (Completed) - Beaverbrook 20" at bounding box center [323, 92] width 571 height 11
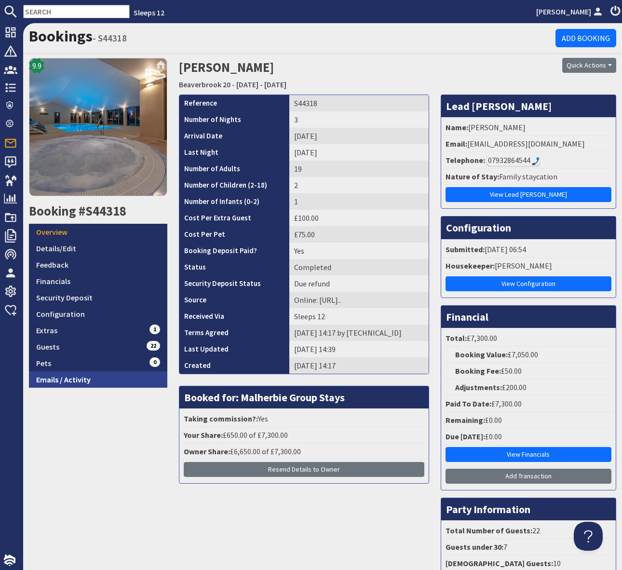
click at [59, 380] on link "Emails / Activity" at bounding box center [98, 379] width 138 height 16
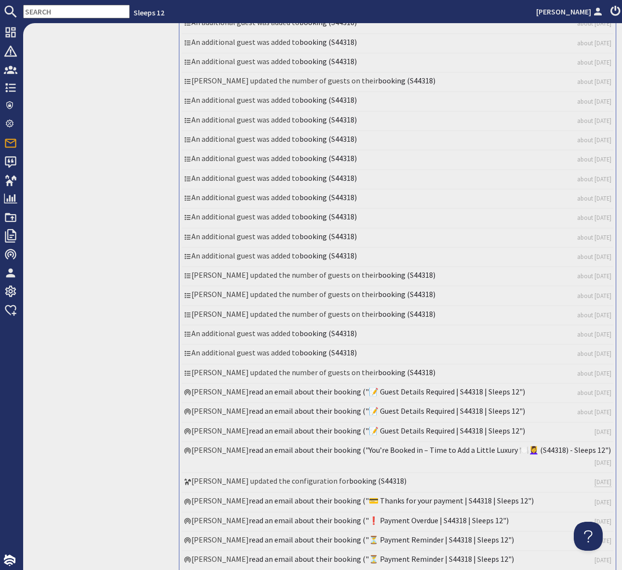
scroll to position [1702, 0]
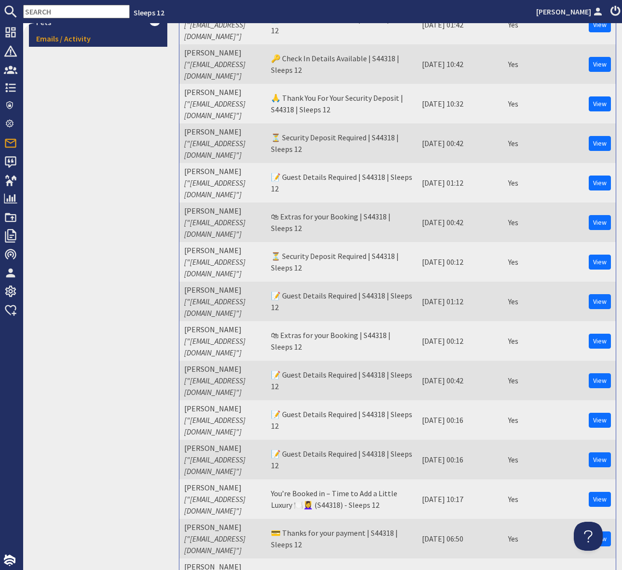
scroll to position [0, 0]
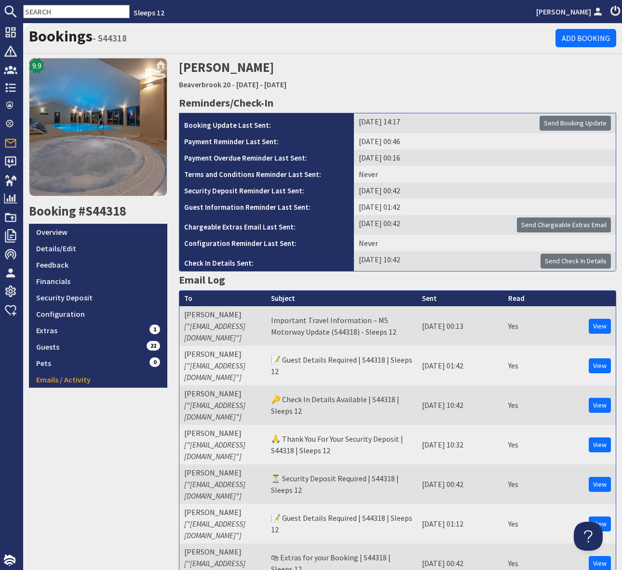
click at [41, 12] on input "text" at bounding box center [76, 12] width 107 height 14
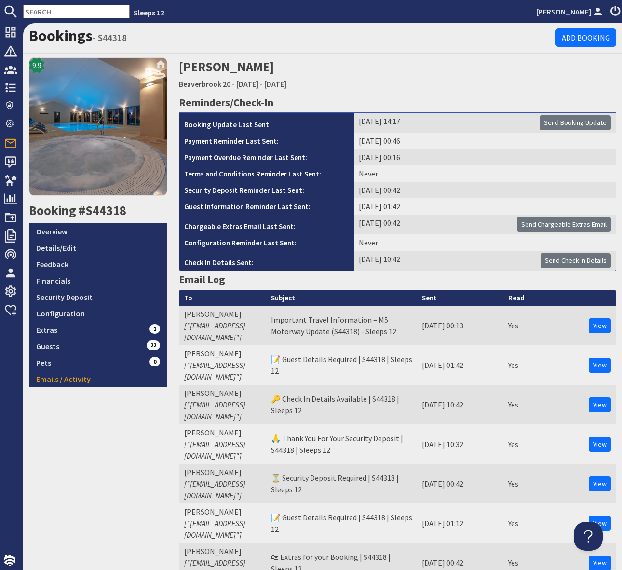
click at [348, 46] on div "Bookings - S44318 Add Booking" at bounding box center [322, 38] width 599 height 31
click at [62, 11] on input "text" at bounding box center [76, 12] width 107 height 14
click at [63, 14] on input "text" at bounding box center [76, 12] width 107 height 14
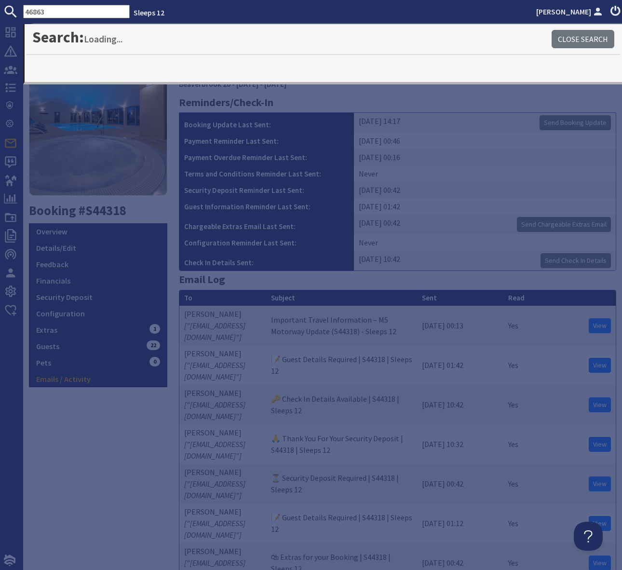
type input "46863"
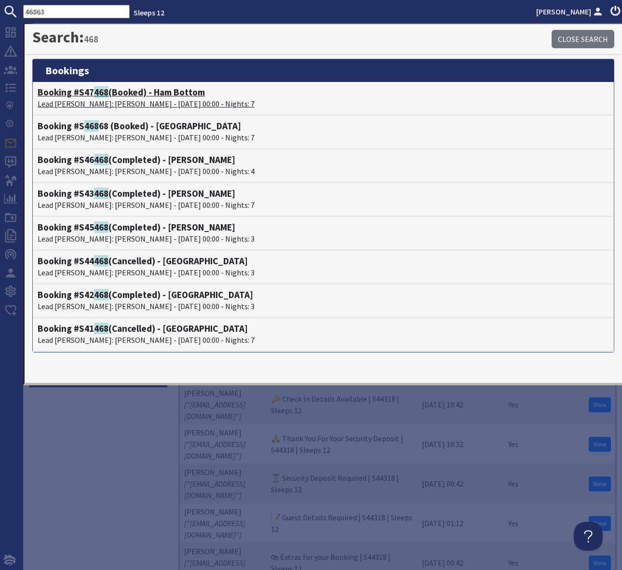
click at [167, 94] on h4 "Booking #S47 468 (Booked) - Ham Bottom" at bounding box center [323, 92] width 571 height 11
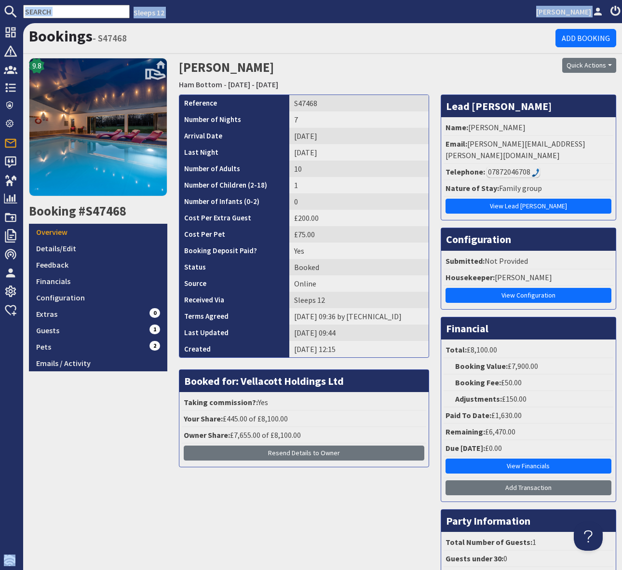
click at [75, 24] on div "Sleeps 12 Simone Pocock Dashboard Notifications 0 Agency Dashboard Bookings 0 S…" at bounding box center [311, 285] width 622 height 570
click at [53, 10] on input "text" at bounding box center [76, 12] width 107 height 14
click at [54, 13] on input "text" at bounding box center [76, 12] width 107 height 14
paste input "S46863"
type input "S46863"
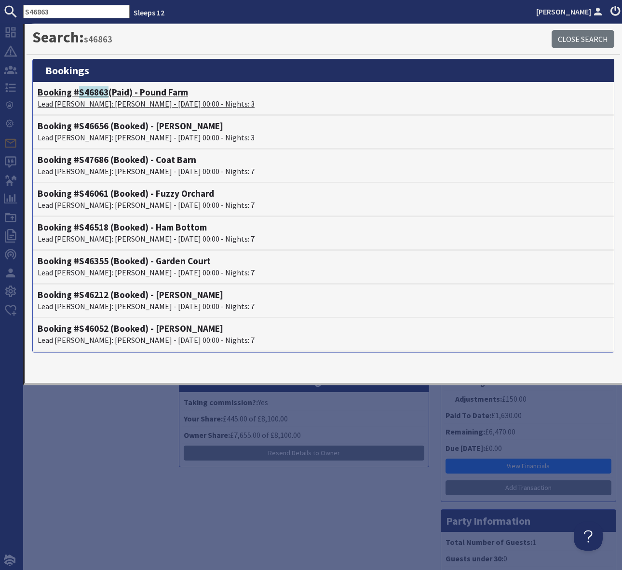
click at [160, 92] on h4 "Booking # S46863 (Paid) - Pound Farm" at bounding box center [323, 92] width 571 height 11
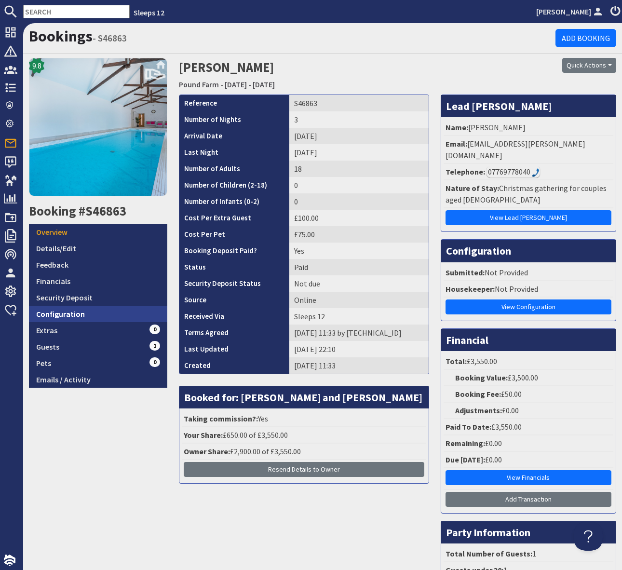
click at [90, 315] on link "Configuration" at bounding box center [98, 314] width 138 height 16
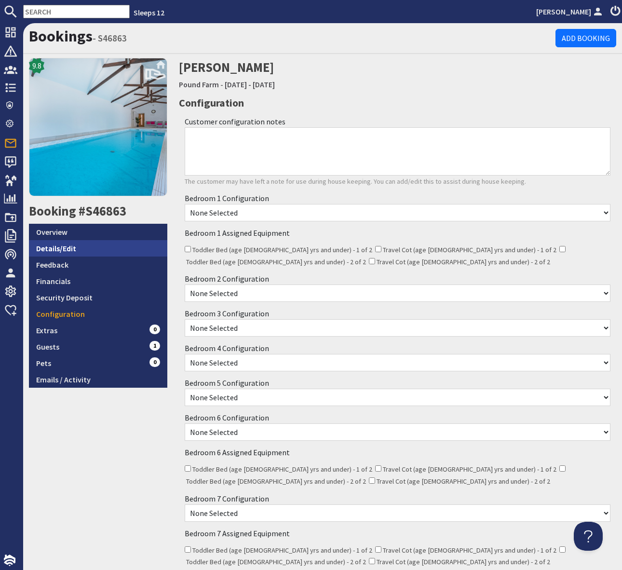
click at [71, 242] on link "Details/Edit" at bounding box center [98, 248] width 138 height 16
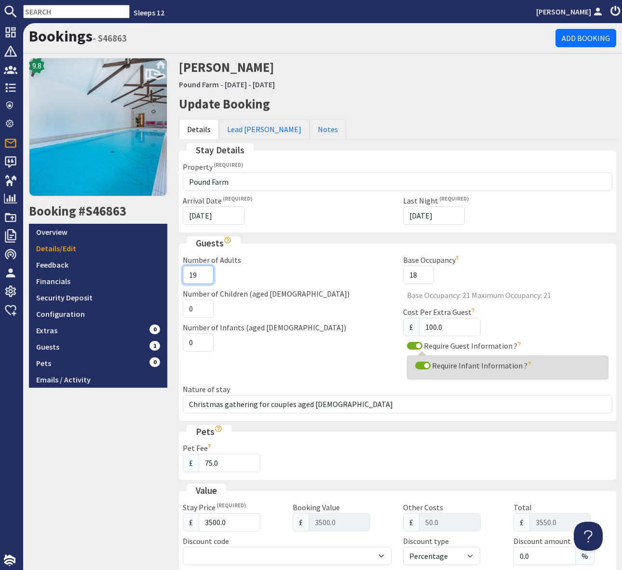
click at [204, 271] on input "19" at bounding box center [198, 275] width 31 height 18
click at [204, 271] on input "20" at bounding box center [198, 275] width 31 height 18
type input "21"
click at [204, 271] on input "21" at bounding box center [198, 275] width 31 height 18
click at [296, 280] on div "Number of Adults 21" at bounding box center [287, 269] width 221 height 30
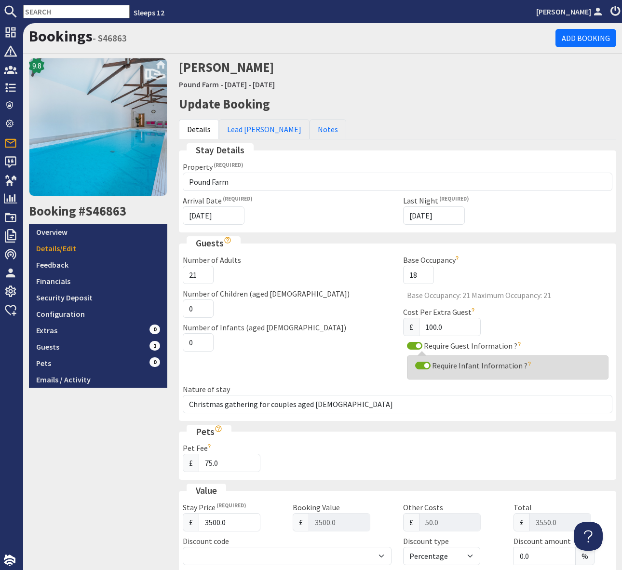
scroll to position [401, 0]
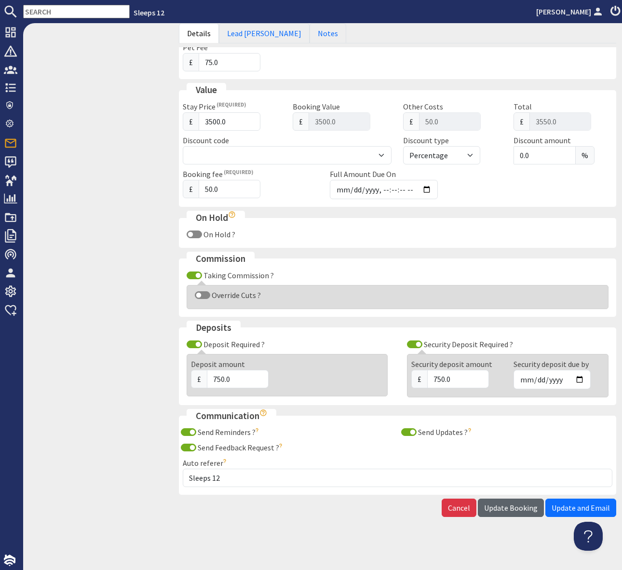
click at [510, 505] on span "Update Booking" at bounding box center [511, 508] width 54 height 10
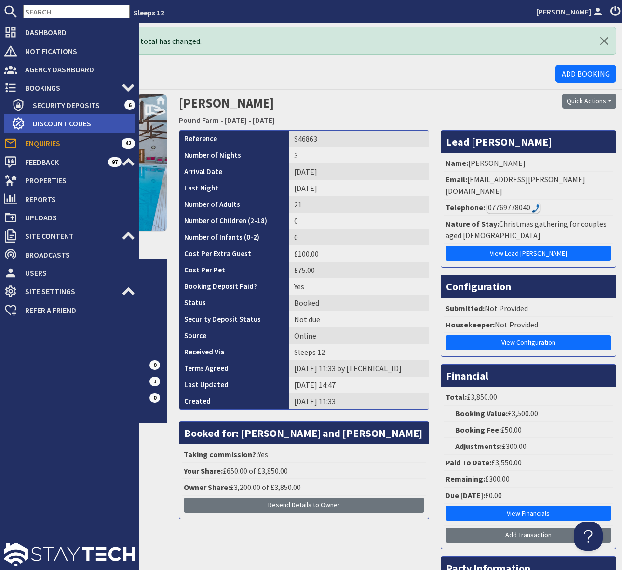
click at [60, 119] on span "Discount Codes" at bounding box center [80, 123] width 110 height 15
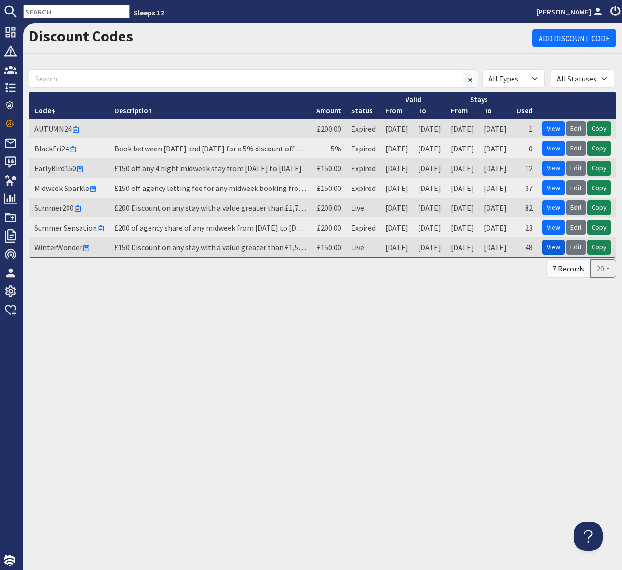
click at [554, 249] on link "View" at bounding box center [554, 247] width 22 height 15
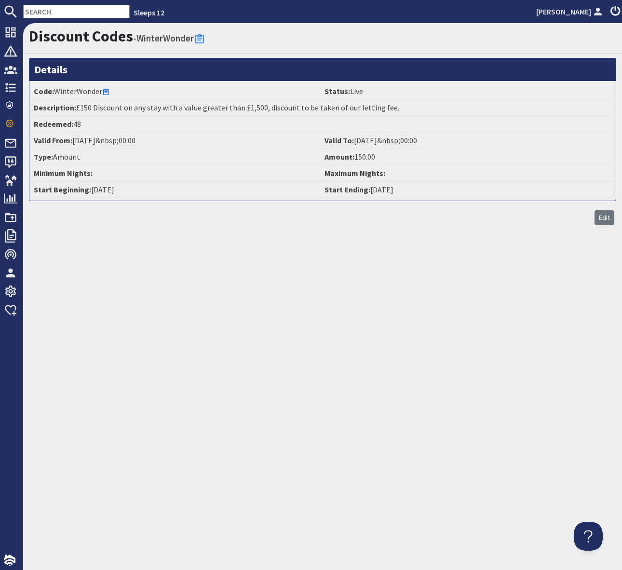
click at [371, 391] on div "Discount Codes - WinterWonder Details Code: WinterWonder Status: Live Descripti…" at bounding box center [322, 296] width 599 height 547
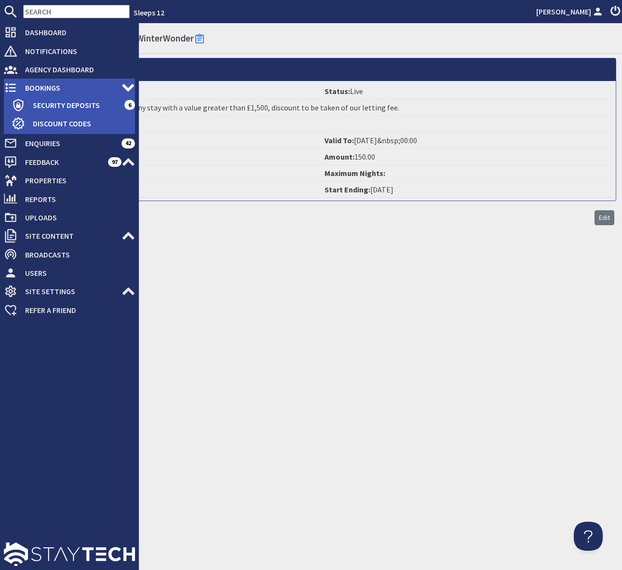
click at [86, 87] on span "Bookings" at bounding box center [69, 87] width 104 height 15
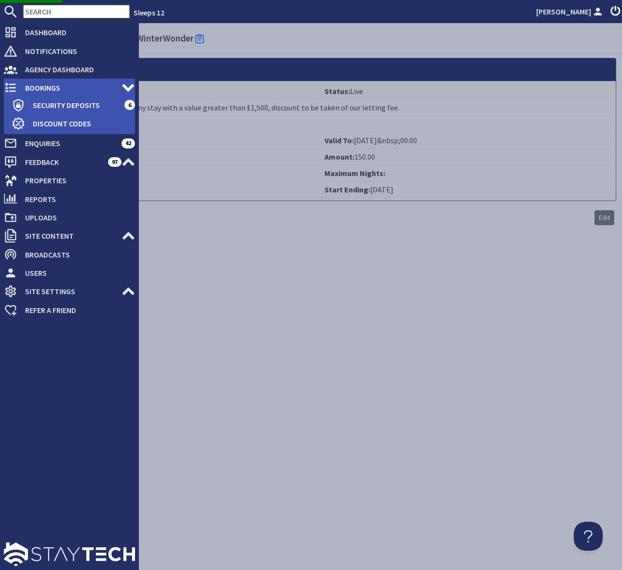
click at [91, 89] on span "Bookings" at bounding box center [69, 87] width 104 height 15
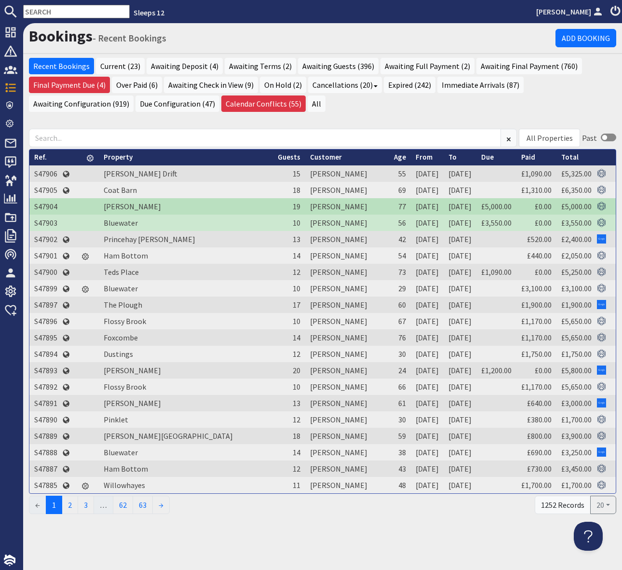
click at [325, 104] on ul "Recent Bookings Current (23) Awaiting Deposit (4) Awaiting Terms (2) Awaiting G…" at bounding box center [322, 86] width 587 height 56
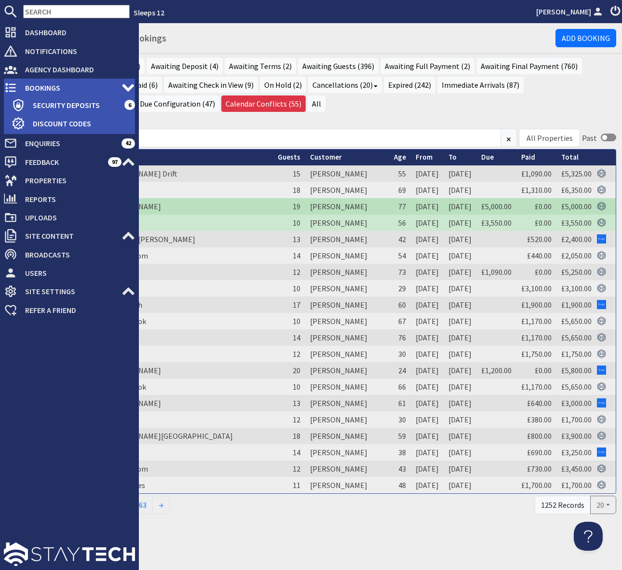
click at [54, 85] on span "Bookings" at bounding box center [69, 87] width 104 height 15
click at [52, 88] on span "Bookings" at bounding box center [69, 87] width 104 height 15
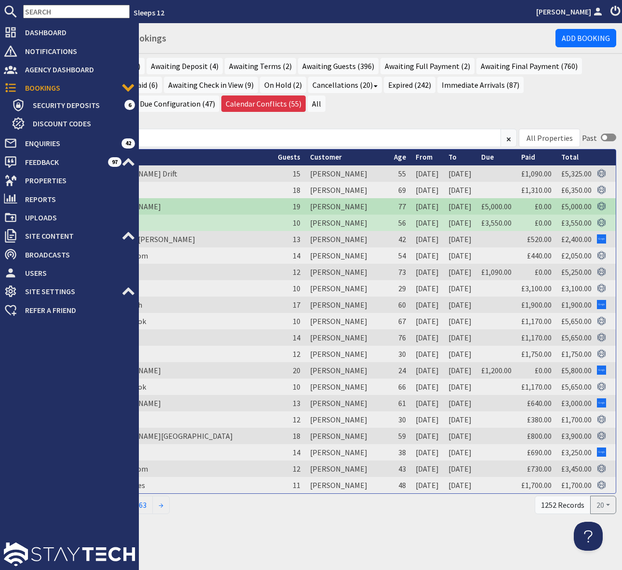
click at [52, 88] on span "Bookings" at bounding box center [69, 87] width 104 height 15
click at [78, 144] on span "Enquiries" at bounding box center [69, 143] width 104 height 15
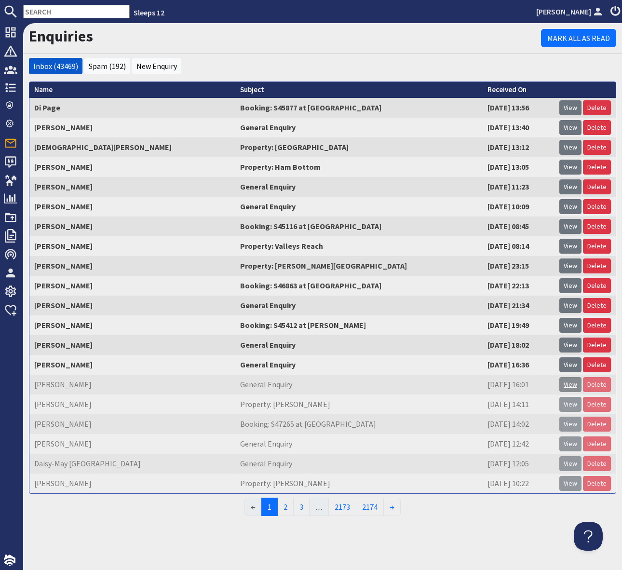
click at [570, 387] on link "View" at bounding box center [570, 384] width 22 height 15
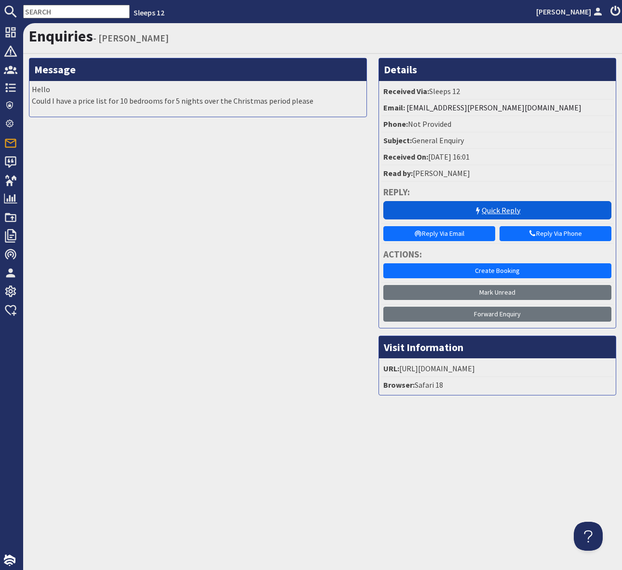
click at [489, 214] on link "Quick Reply" at bounding box center [497, 210] width 229 height 18
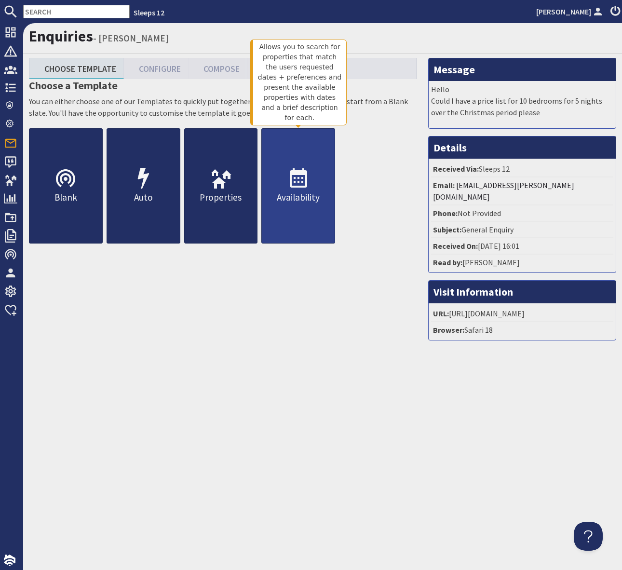
click at [299, 179] on icon at bounding box center [298, 178] width 23 height 23
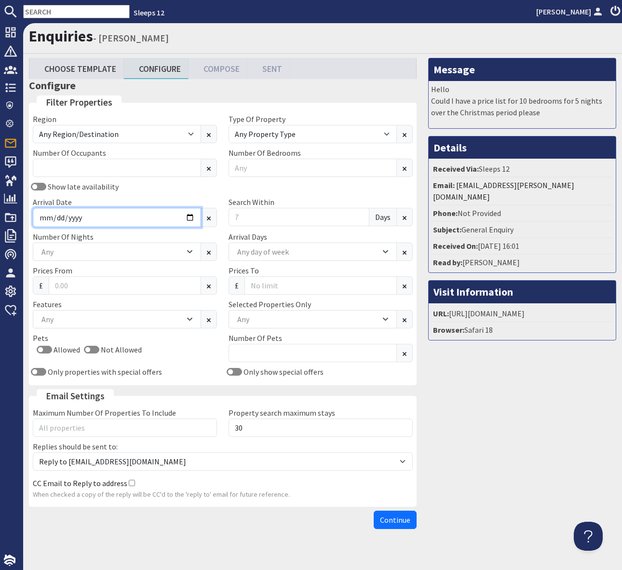
click at [190, 215] on input "Arrival Date" at bounding box center [117, 217] width 168 height 19
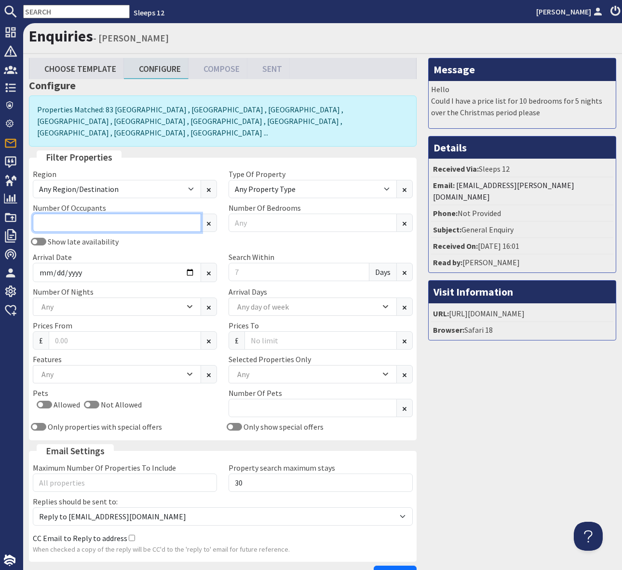
drag, startPoint x: 58, startPoint y: 218, endPoint x: 64, endPoint y: 210, distance: 10.0
click at [62, 214] on input "Number Of Occupants" at bounding box center [117, 223] width 168 height 18
type input "18"
drag, startPoint x: 542, startPoint y: 437, endPoint x: 619, endPoint y: 507, distance: 104.8
click at [542, 437] on div "Message Hello Could I have a price list for 10 bedrooms for 5 nights over the C…" at bounding box center [522, 323] width 200 height 530
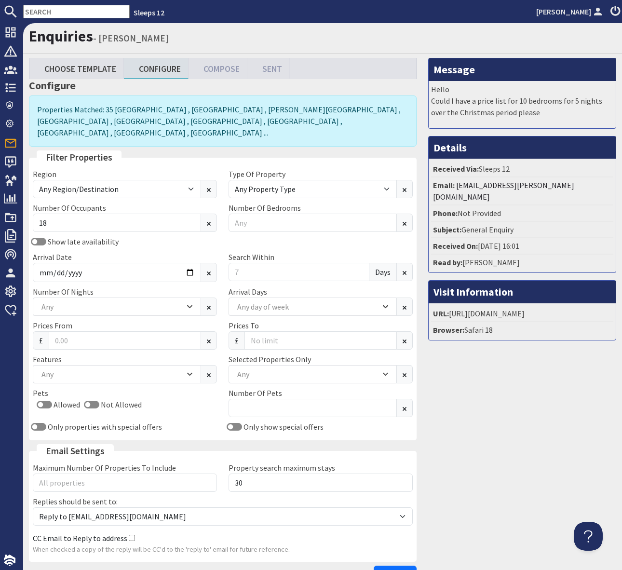
click at [40, 9] on input "text" at bounding box center [76, 12] width 107 height 14
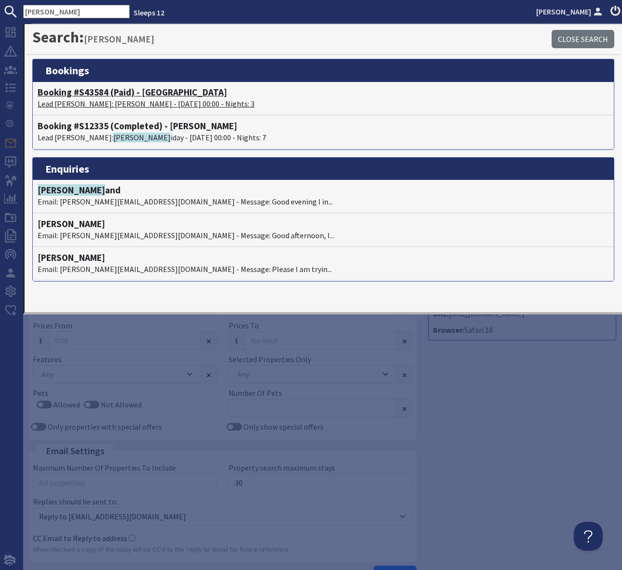
type input "John holl"
click at [147, 96] on h4 "Booking #S43584 (Paid) - Croftview" at bounding box center [323, 92] width 571 height 11
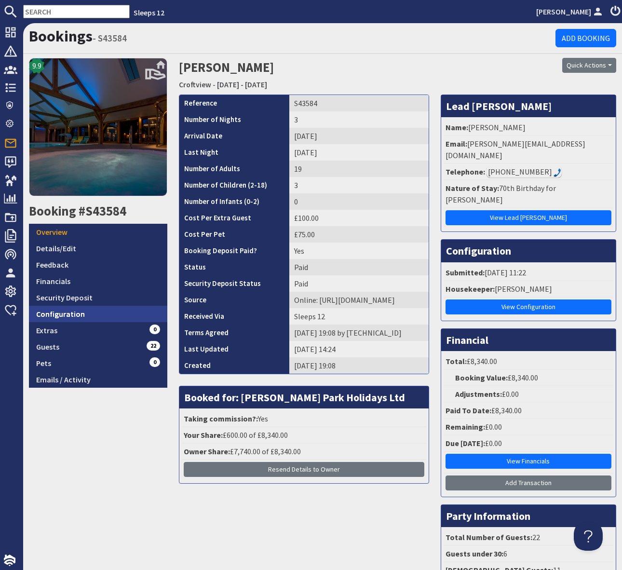
click at [80, 313] on link "Configuration" at bounding box center [98, 314] width 138 height 16
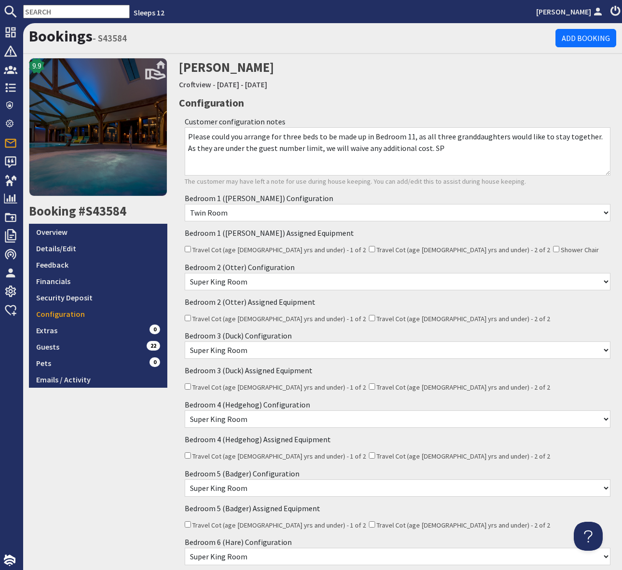
click at [453, 150] on textarea "Please could you arrange for three beds to be made up in Bedroom 11, as all thr…" at bounding box center [398, 151] width 426 height 48
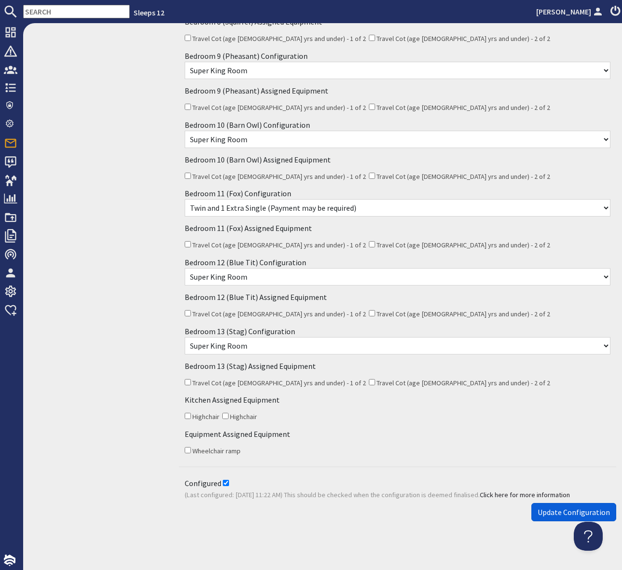
type textarea "Please could you arrange for three beds to be made up in Bedroom 11, as all thr…"
click at [564, 511] on span "Update Configuration" at bounding box center [574, 512] width 72 height 10
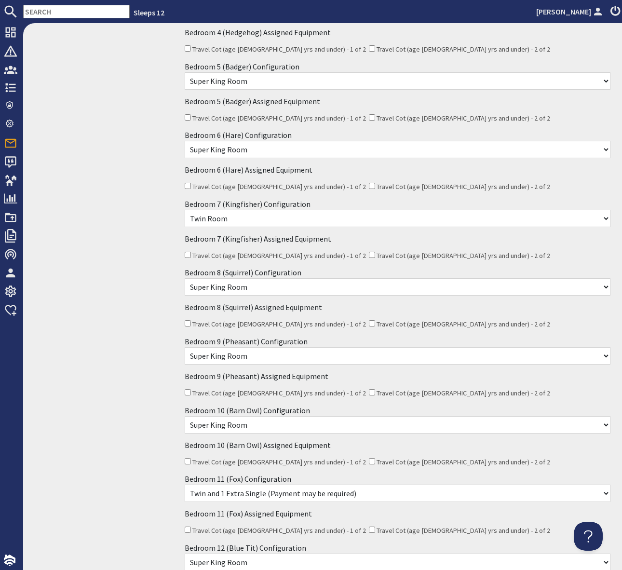
scroll to position [381, 0]
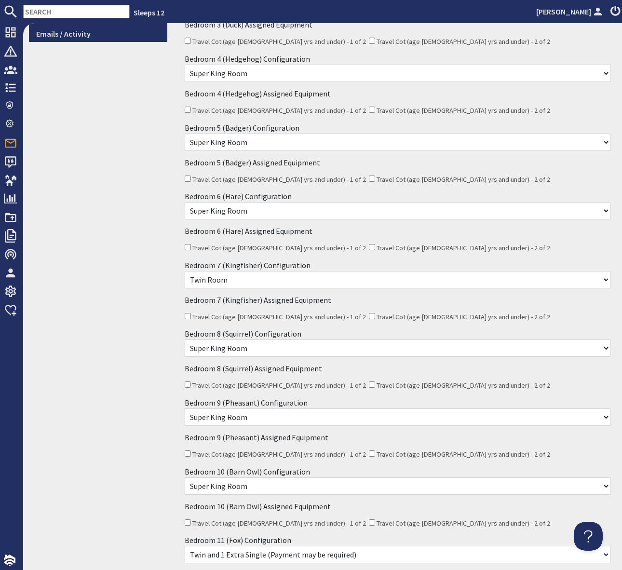
click at [269, 281] on select "None Selected Super King Room Twin Room" at bounding box center [398, 279] width 426 height 17
select select
click at [465, 303] on div "Bedroom 7 (Kingfisher) Assigned Equipment Travel Cot (age 2 yrs and under) - 1 …" at bounding box center [398, 308] width 438 height 34
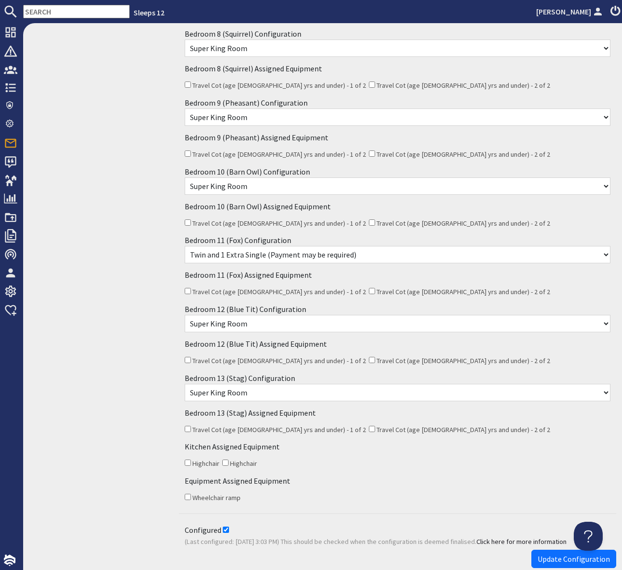
scroll to position [728, 0]
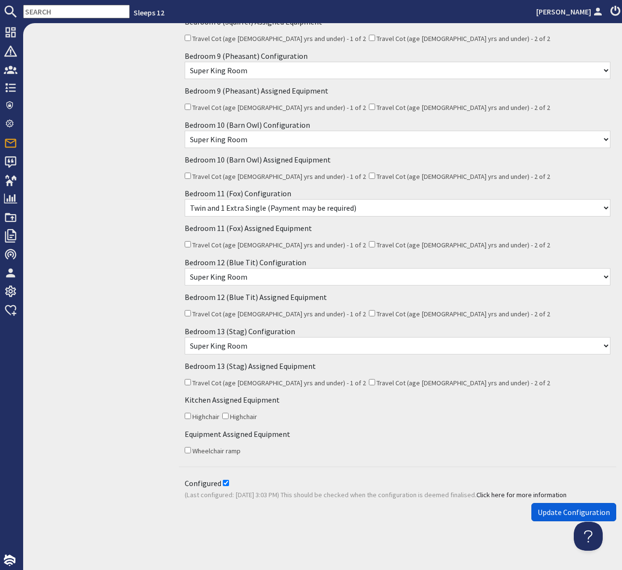
click at [550, 507] on span "Update Configuration" at bounding box center [574, 512] width 72 height 10
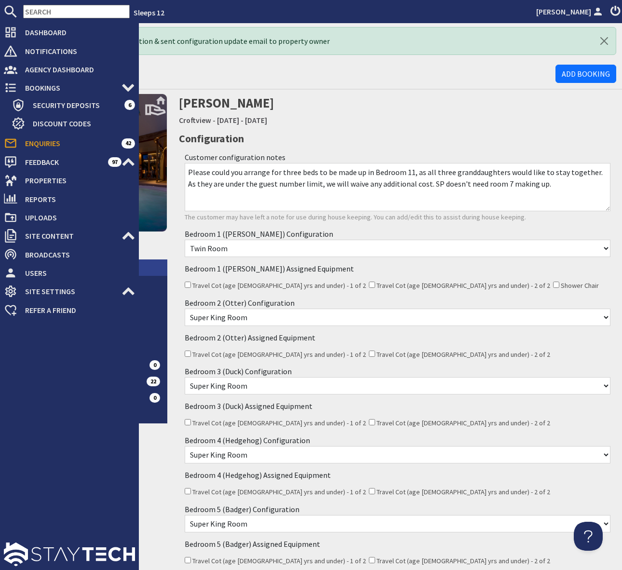
scroll to position [0, 0]
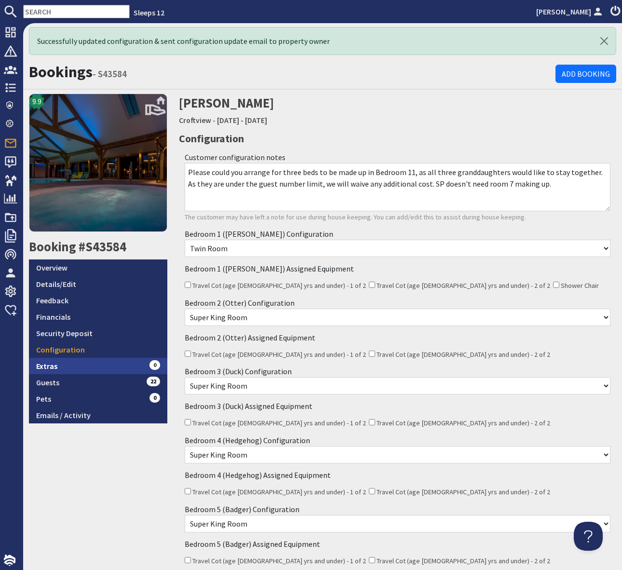
click at [77, 365] on link "Extras 0" at bounding box center [98, 366] width 138 height 16
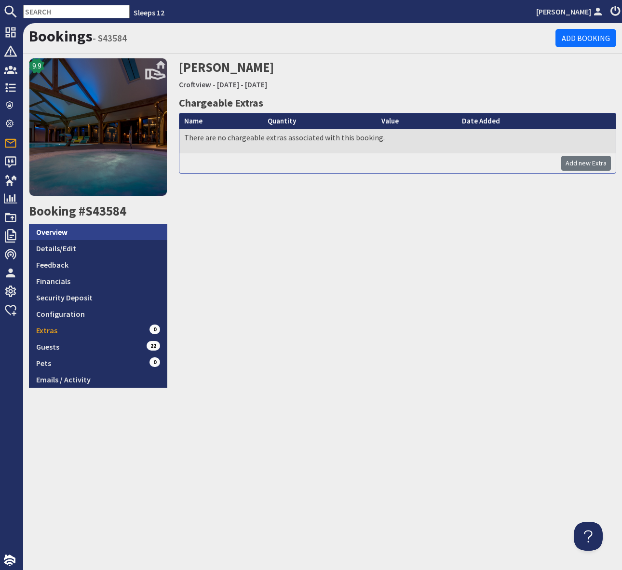
click at [72, 228] on link "Overview" at bounding box center [98, 232] width 138 height 16
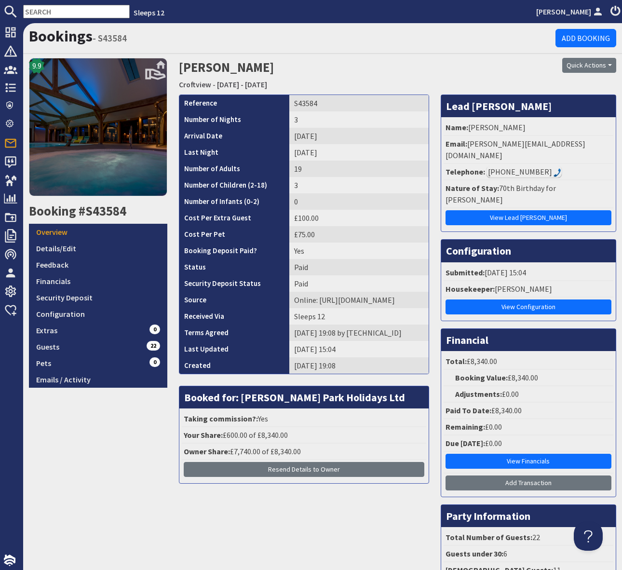
click at [46, 12] on input "text" at bounding box center [76, 12] width 107 height 14
drag, startPoint x: 197, startPoint y: 83, endPoint x: 192, endPoint y: 99, distance: 16.6
click at [197, 83] on link "Croftview" at bounding box center [195, 85] width 32 height 10
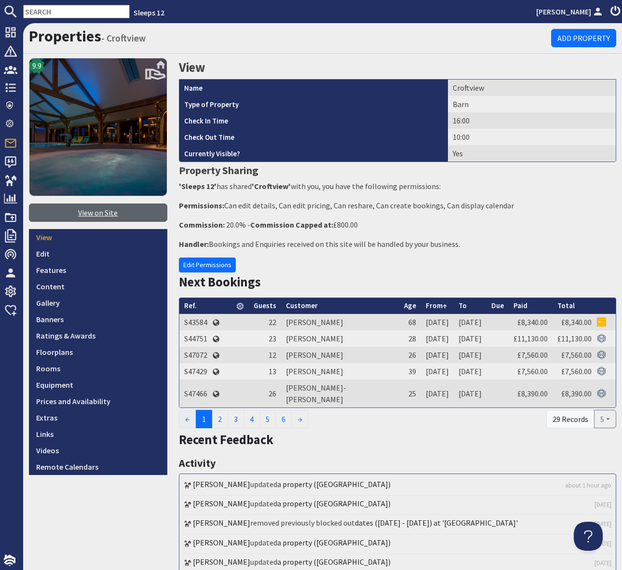
click at [91, 211] on link "View on Site" at bounding box center [98, 213] width 138 height 18
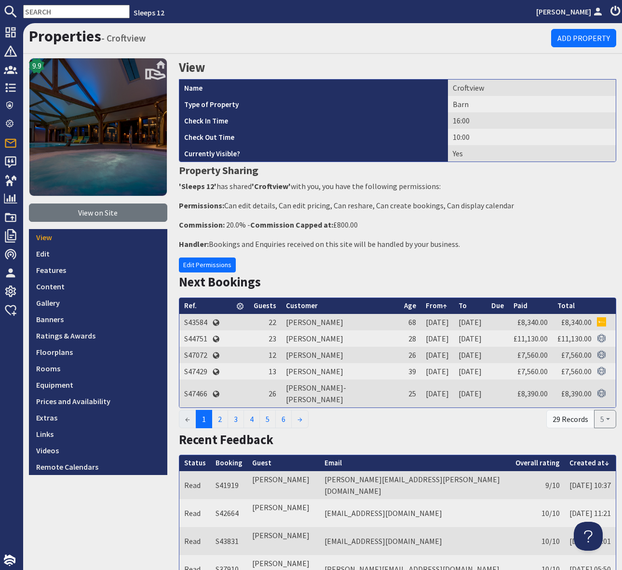
click at [41, 13] on input "text" at bounding box center [76, 12] width 107 height 14
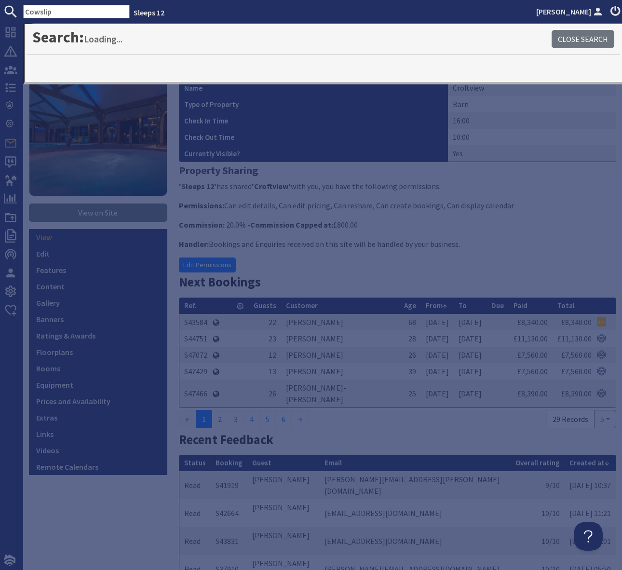
type input "Cowslip"
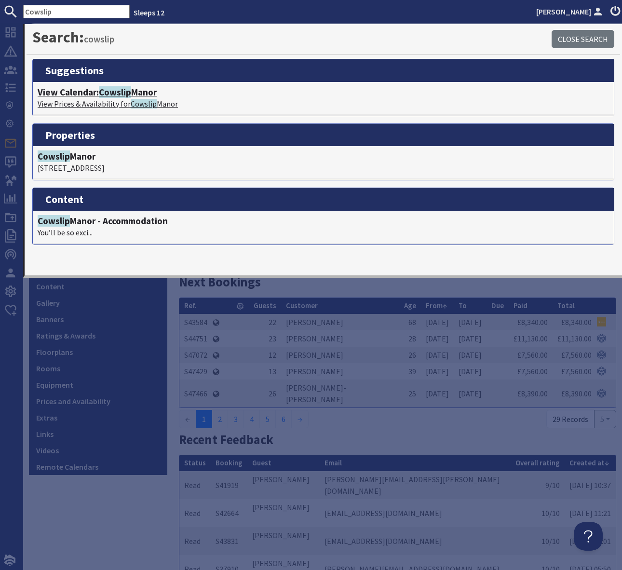
click at [130, 89] on span "Cowslip" at bounding box center [115, 92] width 32 height 12
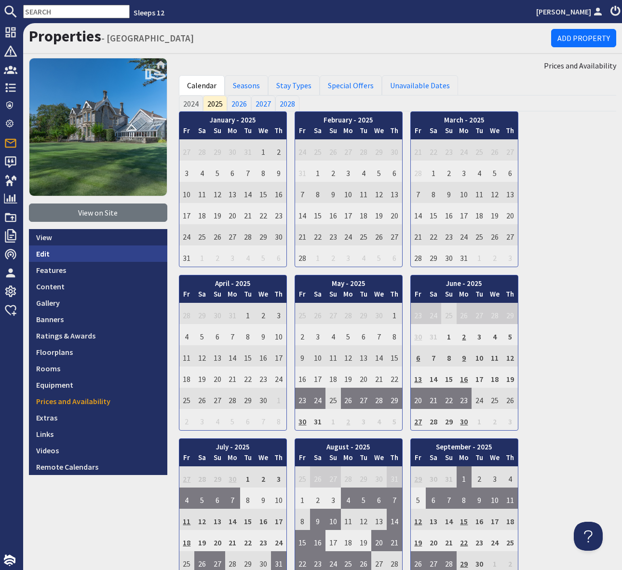
click at [74, 251] on link "Edit" at bounding box center [98, 253] width 138 height 16
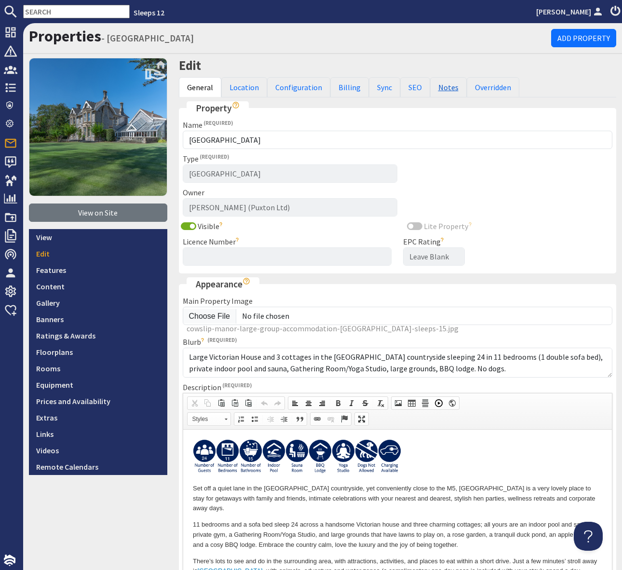
click at [439, 85] on link "Notes" at bounding box center [448, 87] width 37 height 20
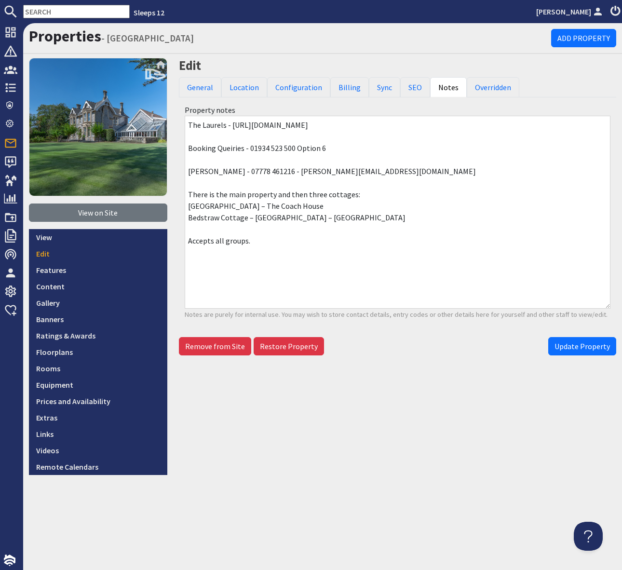
click at [338, 181] on textarea "The Laurels - https://thelaurels.co.uk/ Booking Queiries - 01934 523 500 Option…" at bounding box center [398, 212] width 426 height 193
drag, startPoint x: 381, startPoint y: 169, endPoint x: 283, endPoint y: 173, distance: 98.5
click at [283, 173] on textarea "The Laurels - https://thelaurels.co.uk/ Booking Queiries - 01934 523 500 Option…" at bounding box center [398, 212] width 426 height 193
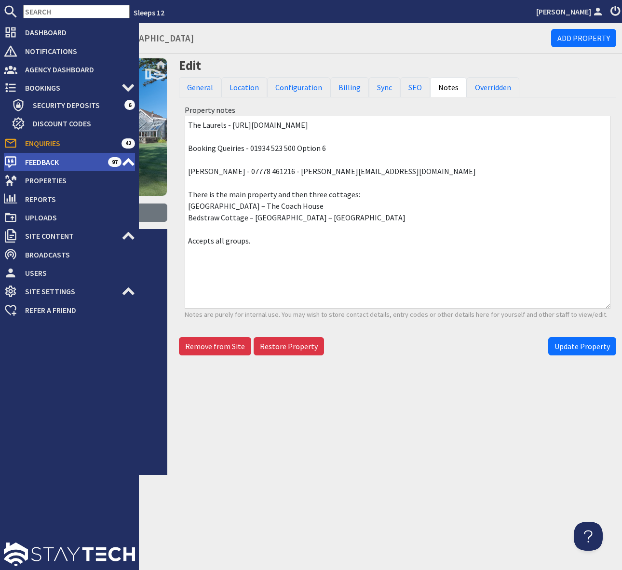
click at [41, 162] on span "Feedback" at bounding box center [62, 161] width 91 height 15
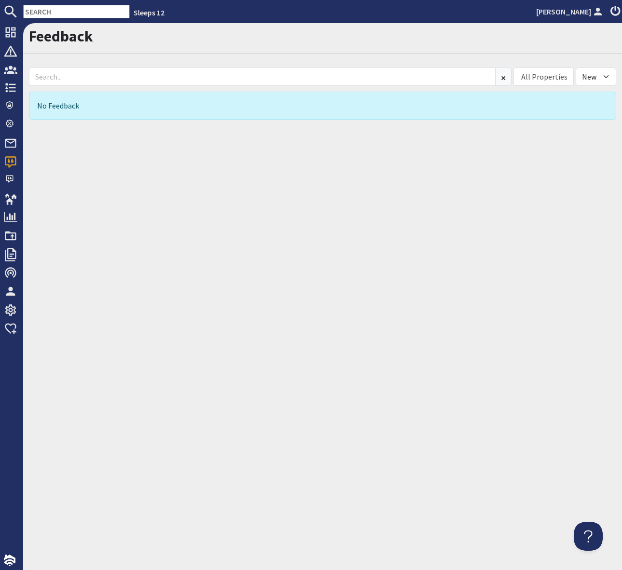
click at [277, 217] on div "Feedback All Properties Ade Shindy Asham House Babblebrook Babbling By Bean Goo…" at bounding box center [322, 296] width 599 height 547
click at [608, 75] on select "All New Read" at bounding box center [596, 77] width 41 height 18
select select
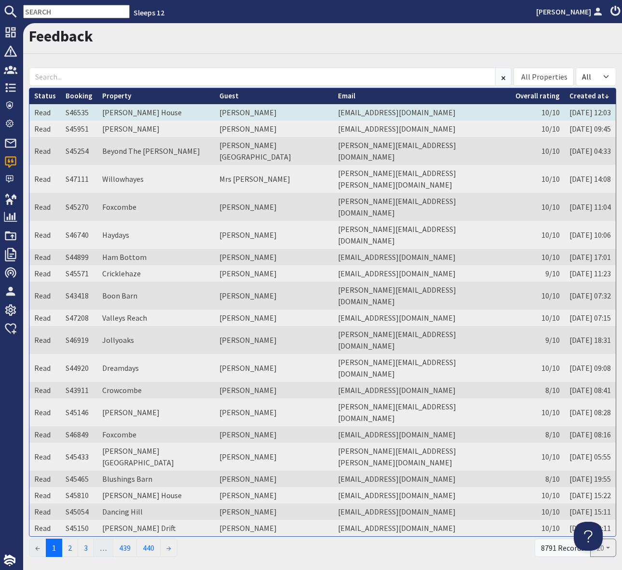
click at [457, 112] on td "jamie72carter@gmail.com" at bounding box center [421, 112] width 177 height 16
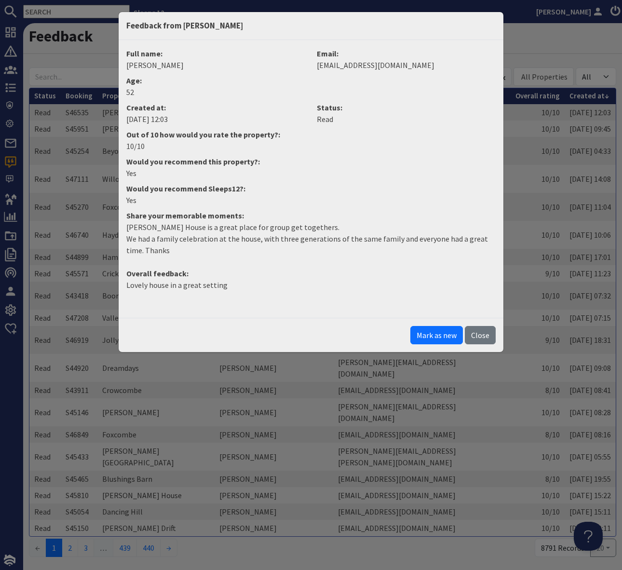
click at [439, 505] on div "Feedback from Jamie Carter Full name: Jamie Carter Email: jamie72carter@gmail.c…" at bounding box center [311, 285] width 622 height 570
click at [483, 332] on button "Close" at bounding box center [480, 335] width 31 height 18
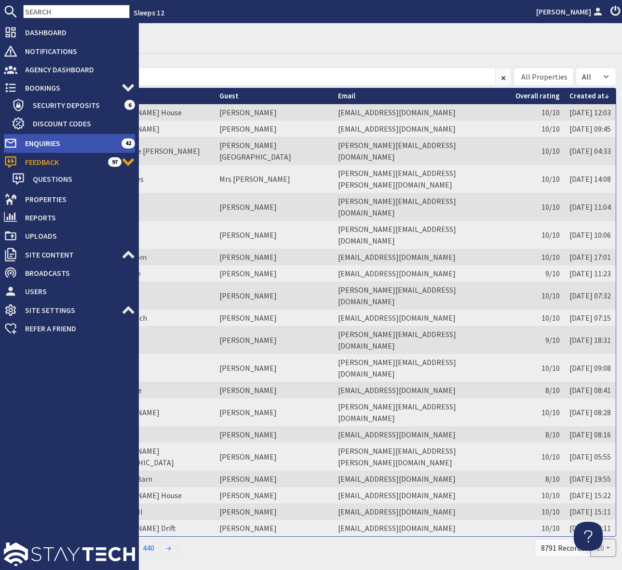
click at [81, 142] on span "Enquiries" at bounding box center [69, 143] width 104 height 15
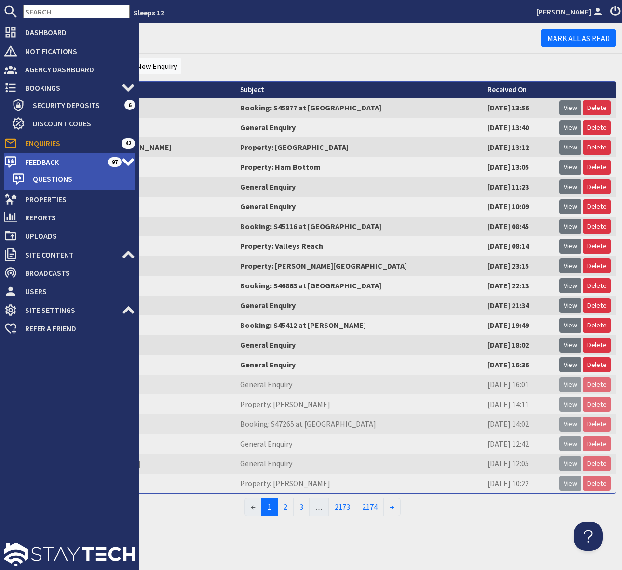
click at [87, 161] on span "Feedback" at bounding box center [62, 161] width 91 height 15
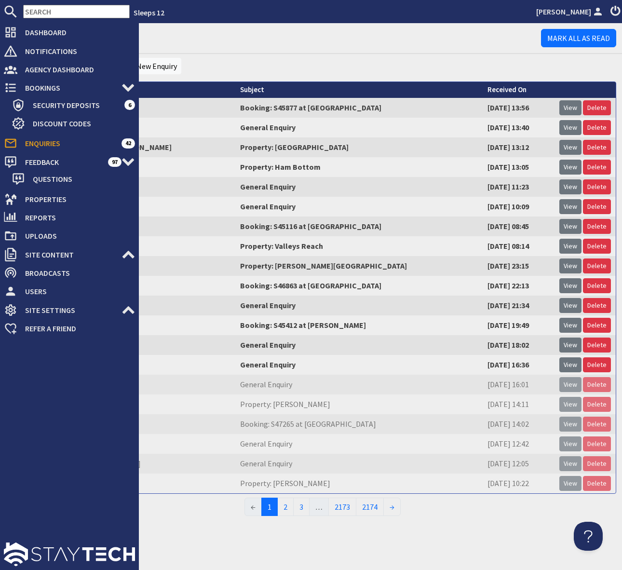
select select
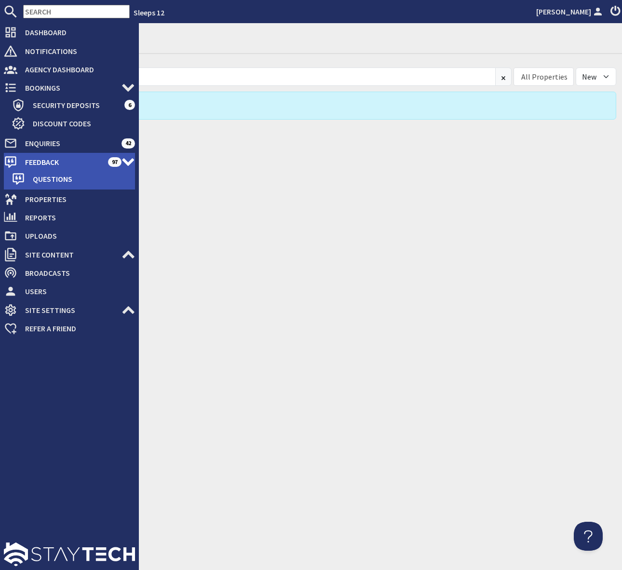
click at [54, 163] on span "Feedback" at bounding box center [62, 161] width 91 height 15
select select
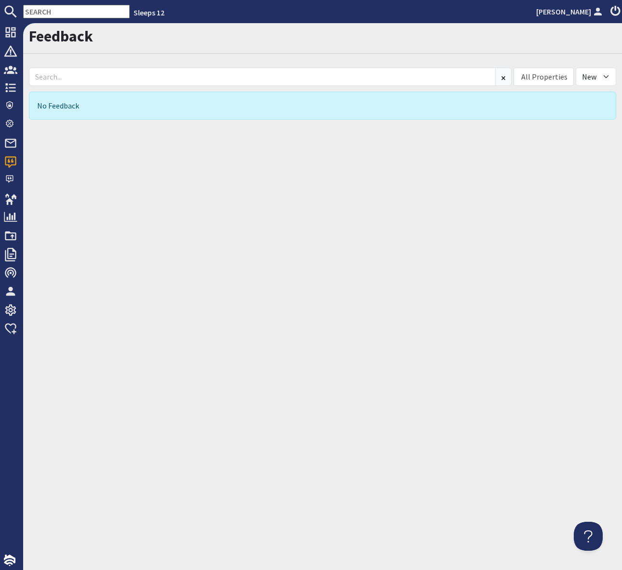
click at [51, 12] on input "text" at bounding box center [76, 12] width 107 height 14
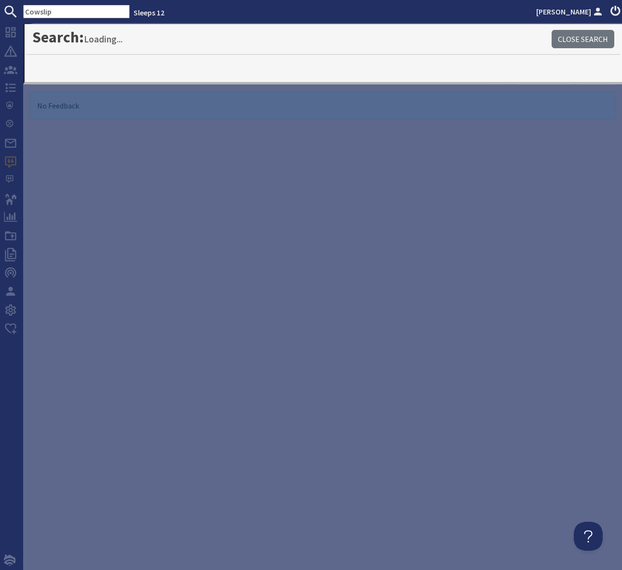
type input "Cowslip"
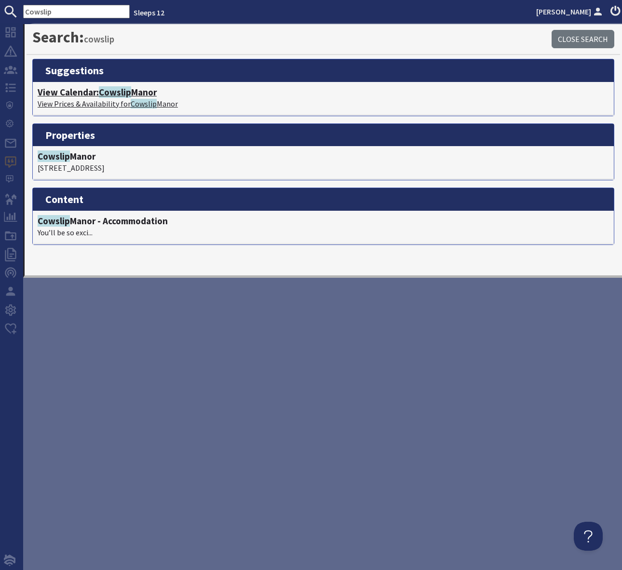
click at [134, 91] on h4 "View Calendar: Cowslip Manor" at bounding box center [323, 92] width 571 height 11
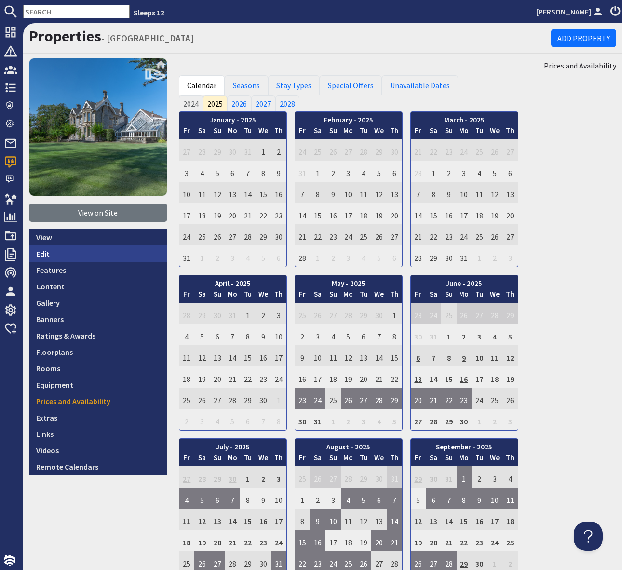
click at [80, 252] on link "Edit" at bounding box center [98, 253] width 138 height 16
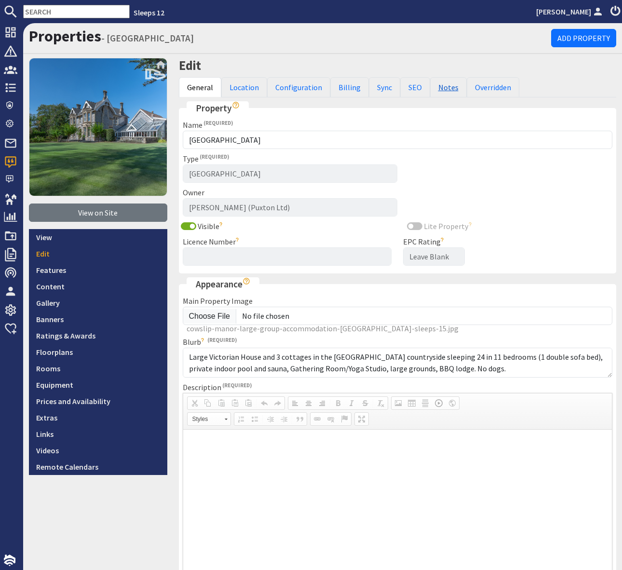
click at [442, 87] on link "Notes" at bounding box center [448, 87] width 37 height 20
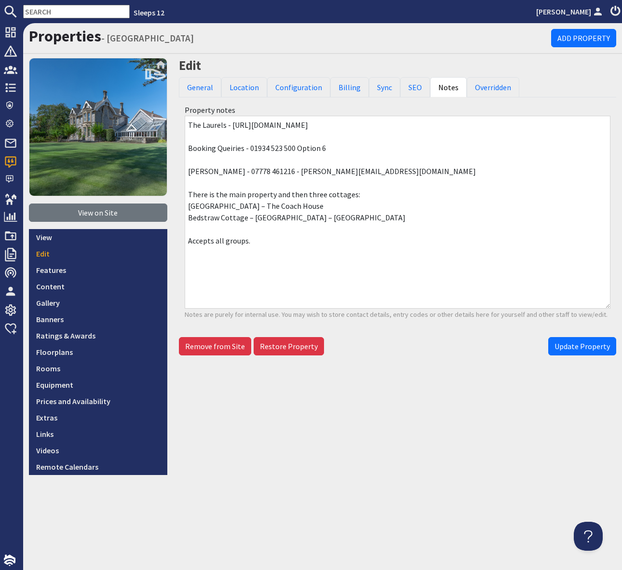
click at [326, 130] on textarea "The Laurels - https://thelaurels.co.uk/ Booking Queiries - 01934 523 500 Option…" at bounding box center [398, 212] width 426 height 193
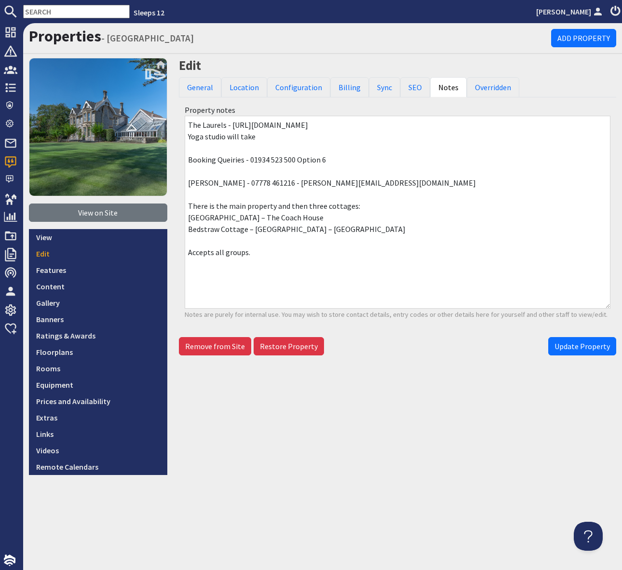
paste textarea "11 or 12. Dimensions of the room are approximately 45ft by 18f"
type textarea "The Laurels - https://thelaurels.co.uk/ Yoga studio will take 11 or 12. Dimensi…"
click at [577, 348] on span "Update Property" at bounding box center [582, 346] width 55 height 10
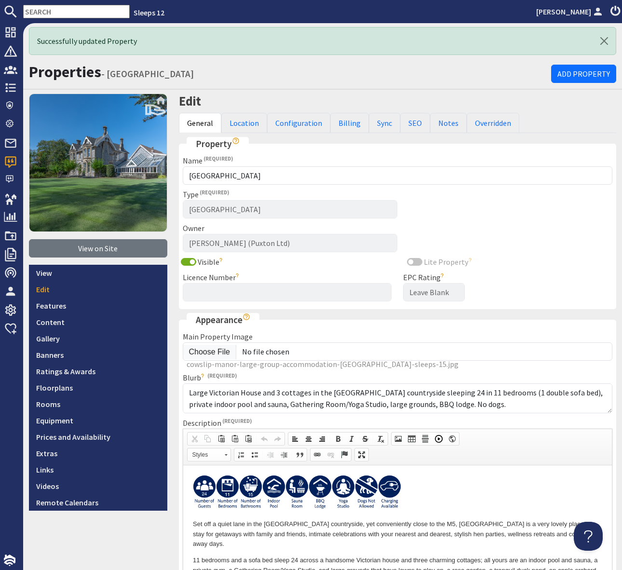
click at [32, 10] on input "text" at bounding box center [76, 12] width 107 height 14
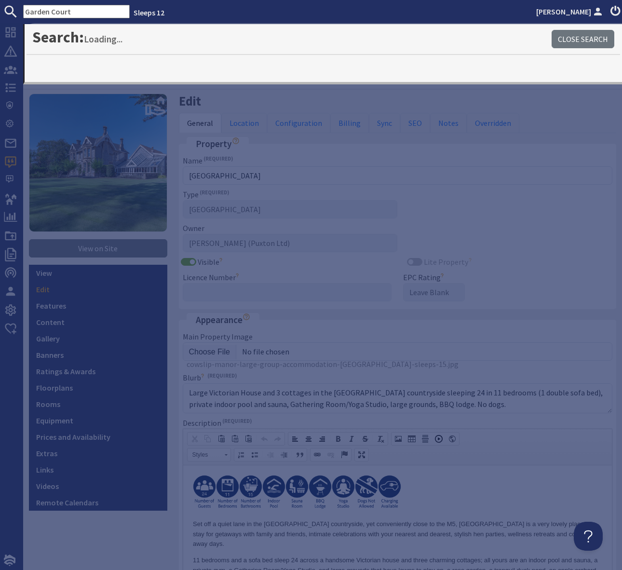
type input "Garden Court"
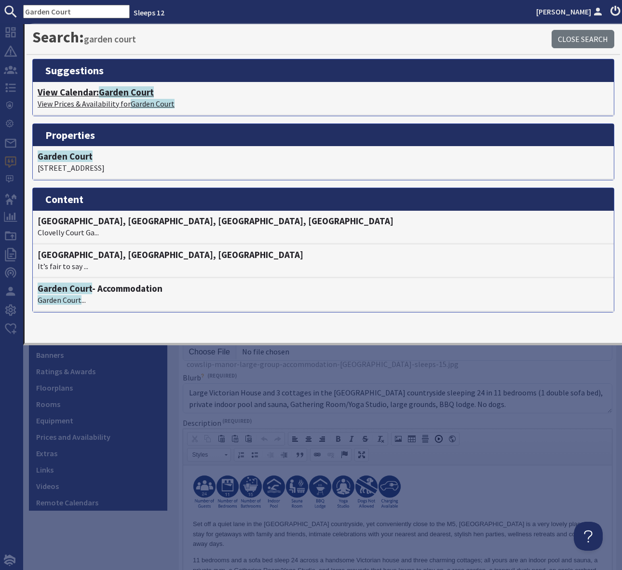
click at [126, 95] on span "Garden Court" at bounding box center [126, 92] width 55 height 12
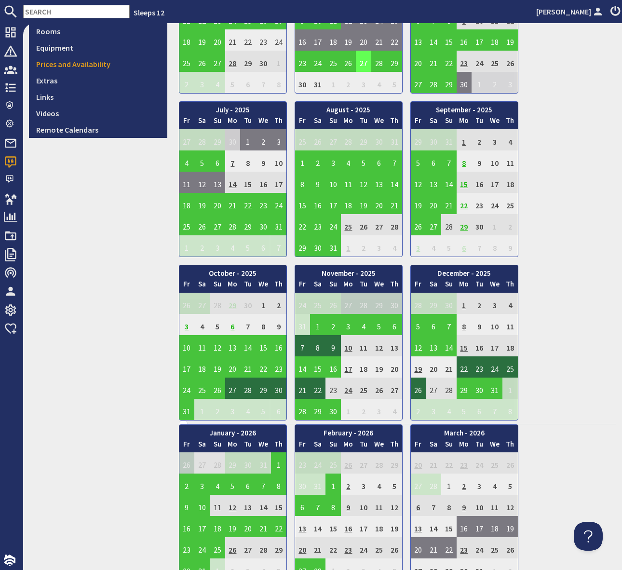
scroll to position [339, 0]
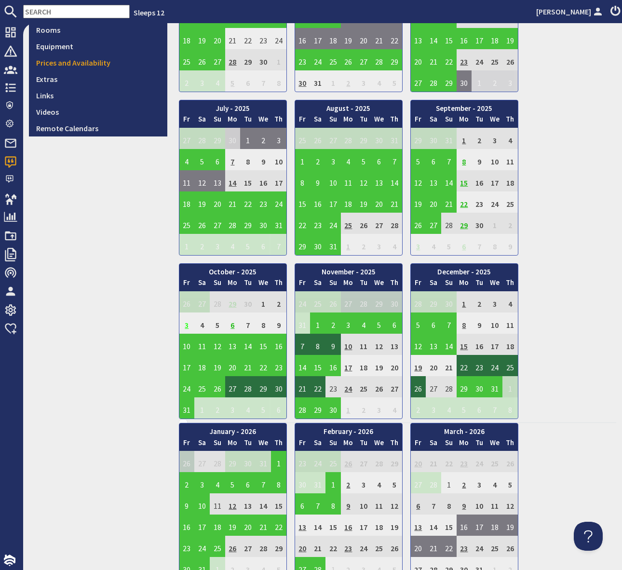
click at [187, 324] on td "3" at bounding box center [186, 322] width 15 height 21
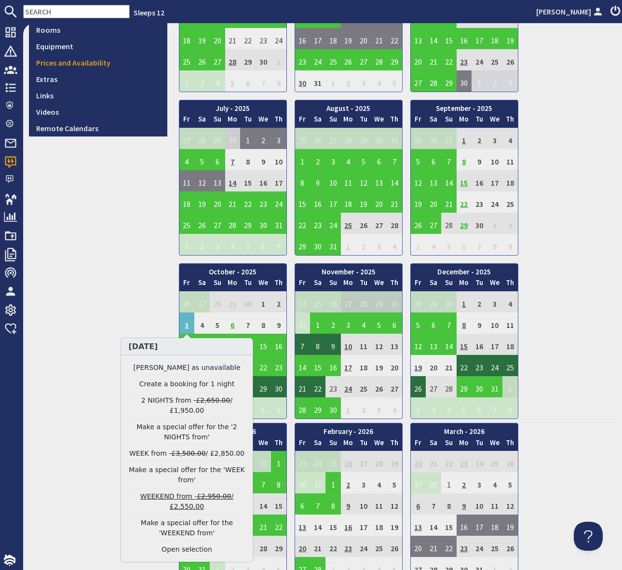
click at [194, 499] on link "WEEKEND from - £2,950.00 / £2,550.00" at bounding box center [187, 501] width 119 height 20
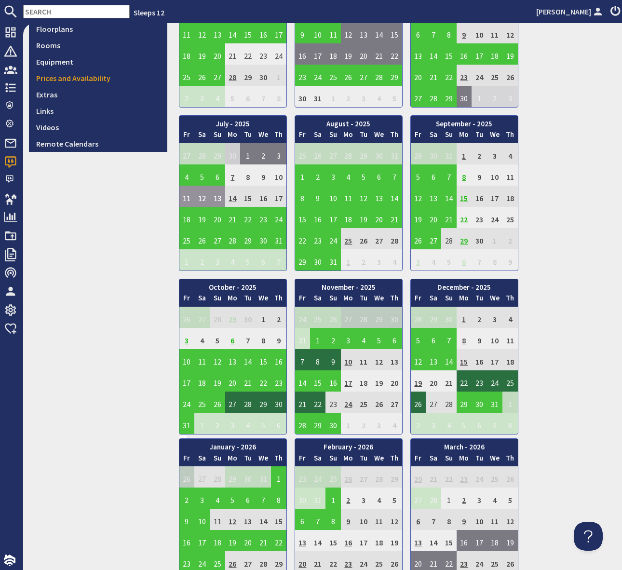
scroll to position [339, 0]
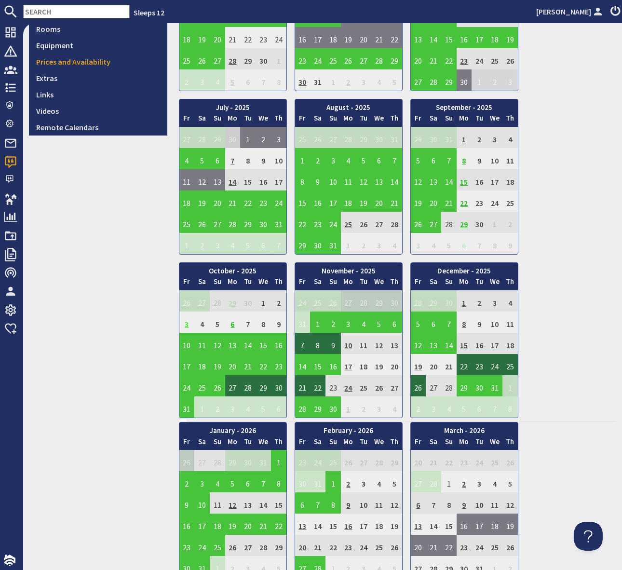
click at [185, 324] on td "3" at bounding box center [186, 322] width 15 height 21
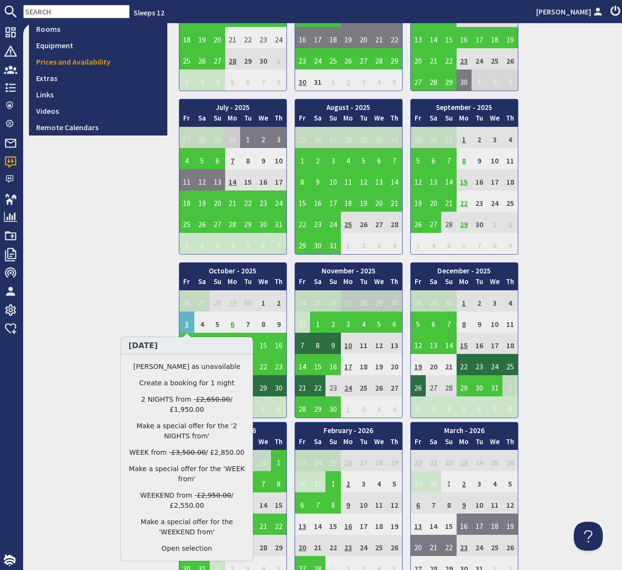
drag, startPoint x: 171, startPoint y: 401, endPoint x: 195, endPoint y: 404, distance: 23.8
click at [171, 401] on link "2 NIGHTS from - £2,650.00 / £1,950.00" at bounding box center [187, 404] width 119 height 20
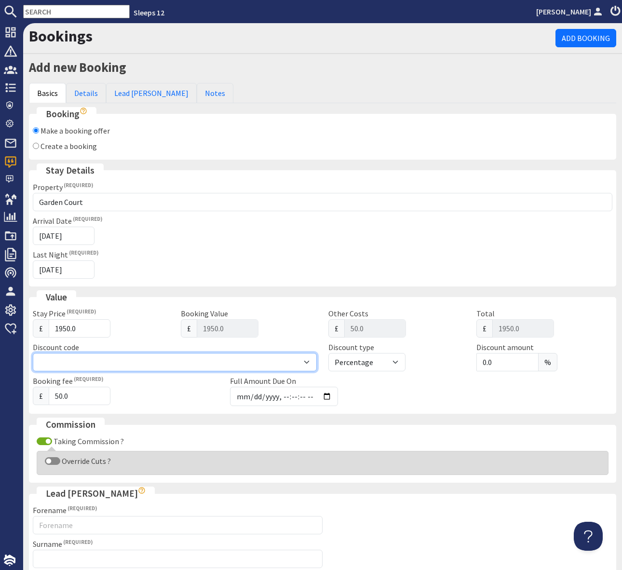
click at [304, 358] on select "Summer200 - £200 off WinterWonder - £150 off" at bounding box center [175, 362] width 284 height 18
select select "41"
select select "amount"
type input "1800"
type input "1850.00"
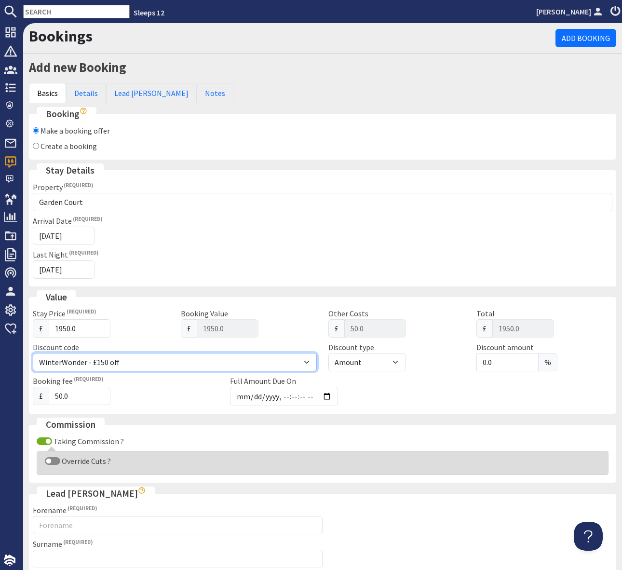
type input "150.0"
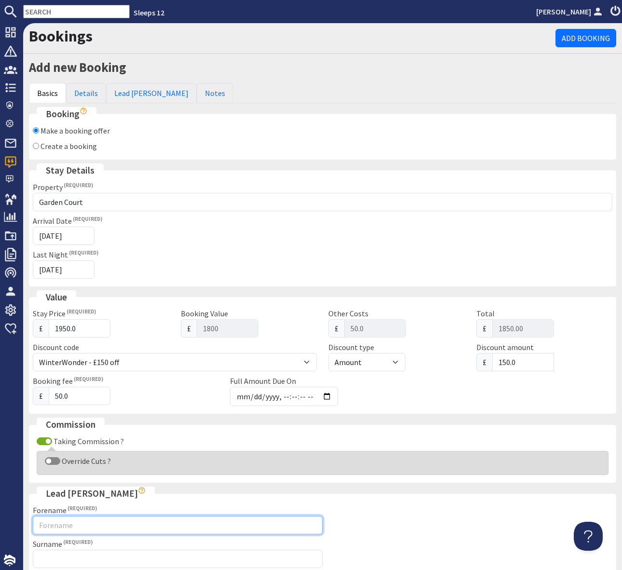
click at [60, 526] on input "Forename" at bounding box center [178, 525] width 290 height 18
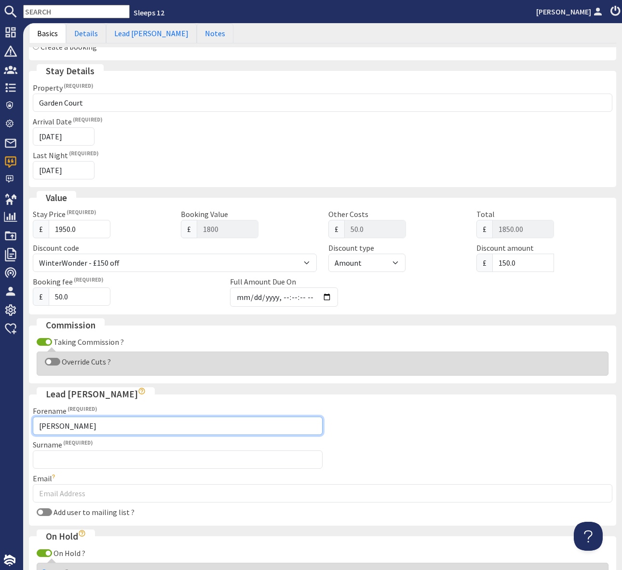
scroll to position [109, 0]
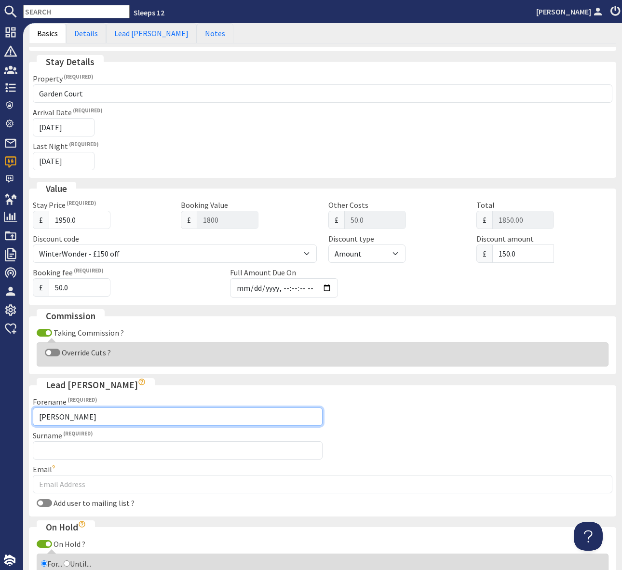
type input "Tom"
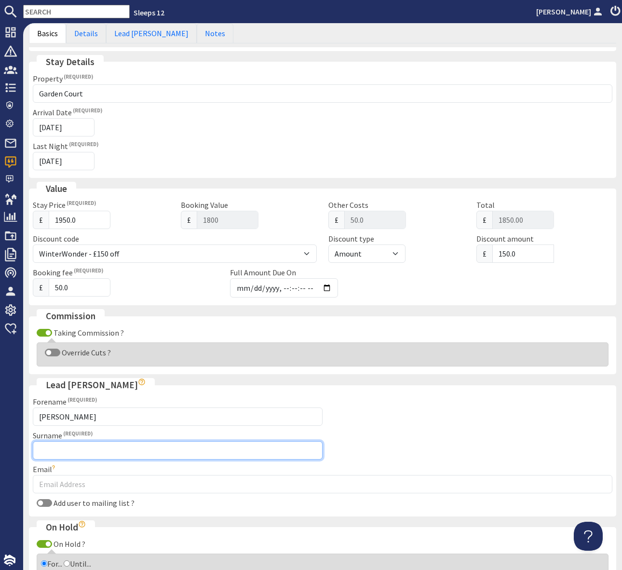
click at [54, 446] on input "Surname" at bounding box center [178, 450] width 290 height 18
type input "Baxter"
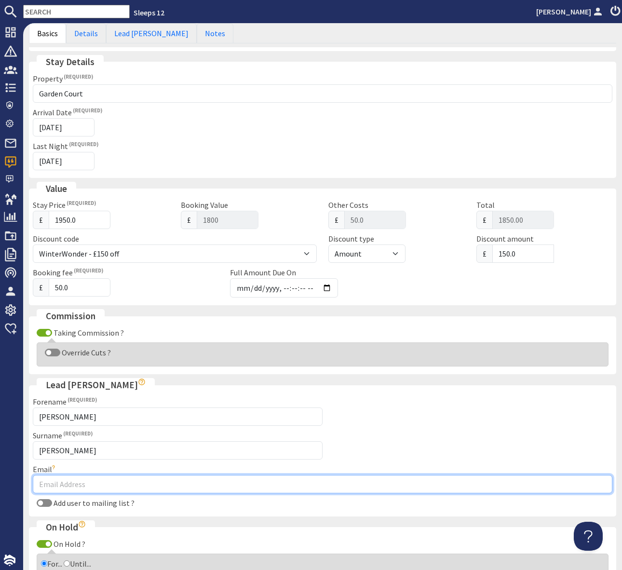
click at [62, 486] on input "Email" at bounding box center [323, 484] width 580 height 18
click at [52, 488] on input "Email" at bounding box center [323, 484] width 580 height 18
paste input "tomfbax@gmail.com"
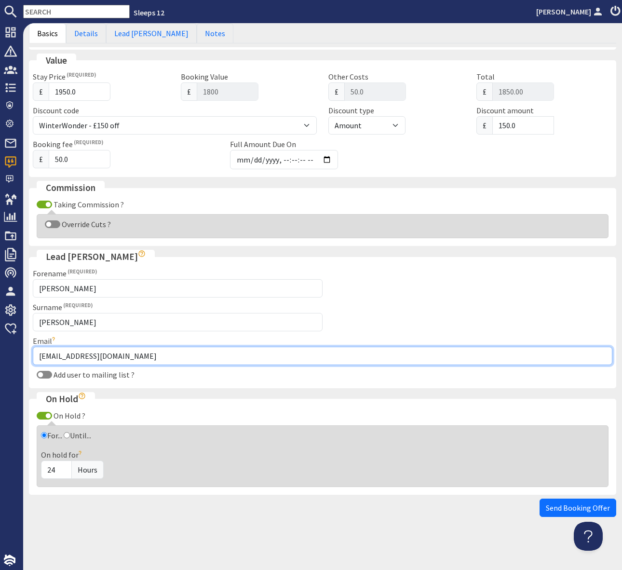
scroll to position [0, 0]
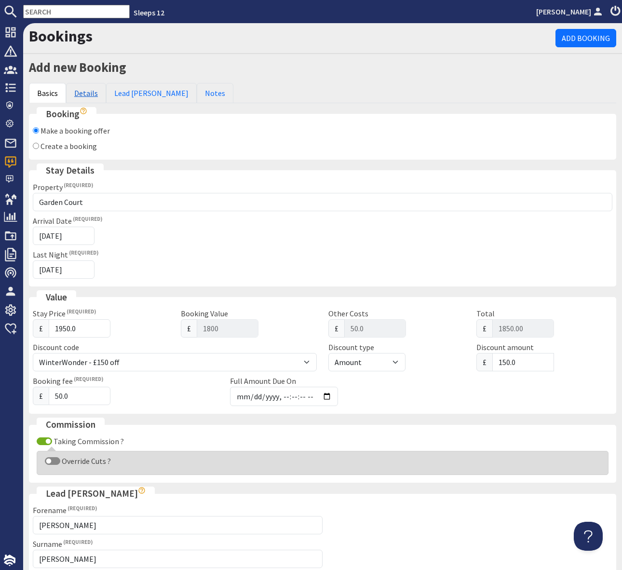
type input "tomfbax@gmail.com"
click at [83, 92] on link "Details" at bounding box center [86, 93] width 40 height 20
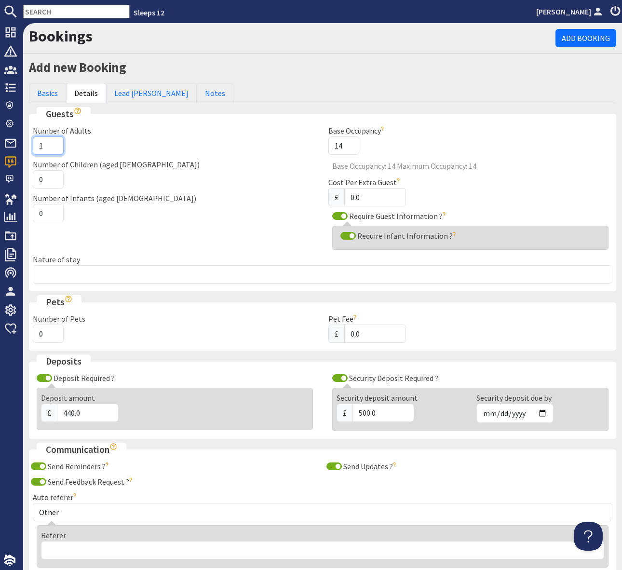
click at [45, 145] on input "1" at bounding box center [48, 145] width 31 height 18
type input "8"
click at [49, 180] on input "0" at bounding box center [48, 179] width 31 height 18
type input "6"
type input "5"
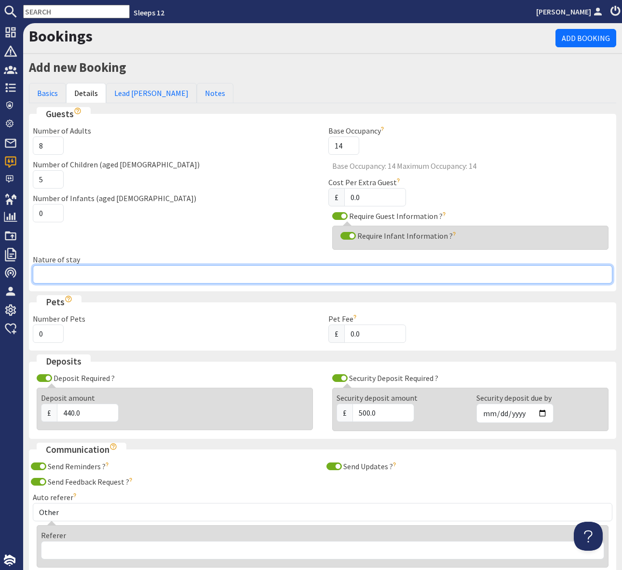
click at [64, 277] on input "Nature of stay" at bounding box center [323, 274] width 580 height 18
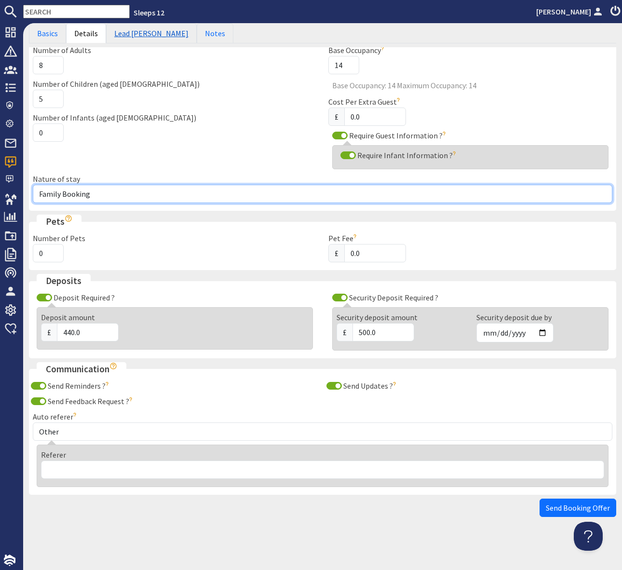
type input "Family Booking"
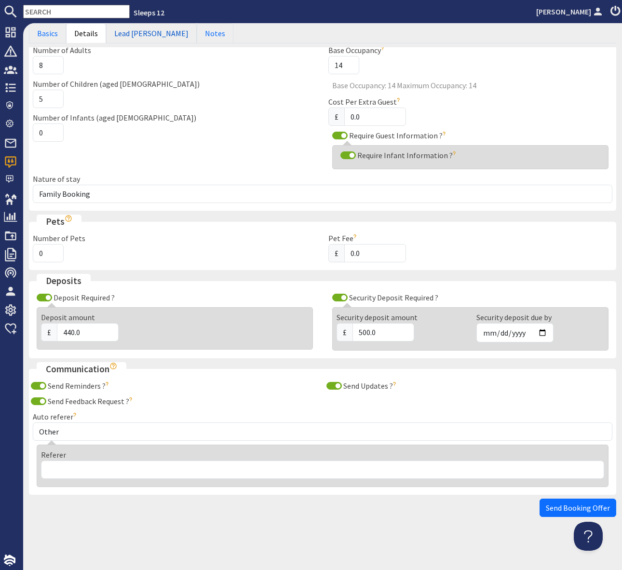
click at [140, 36] on link "Lead Booker" at bounding box center [151, 33] width 91 height 20
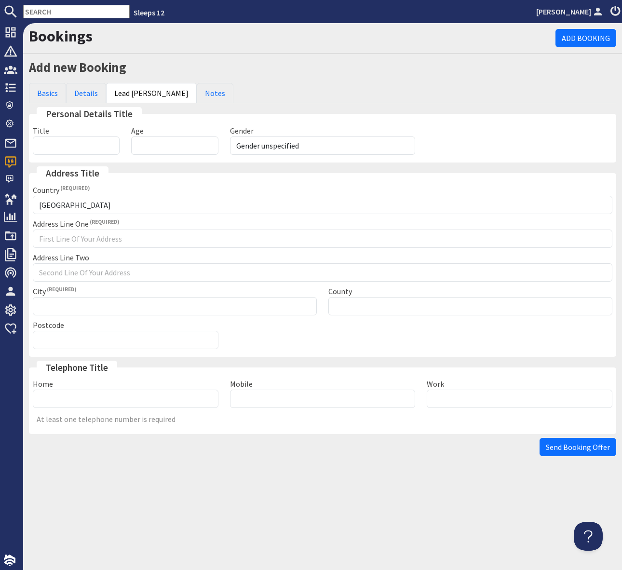
scroll to position [0, 0]
click at [565, 446] on span "Send Booking Offer" at bounding box center [578, 447] width 64 height 10
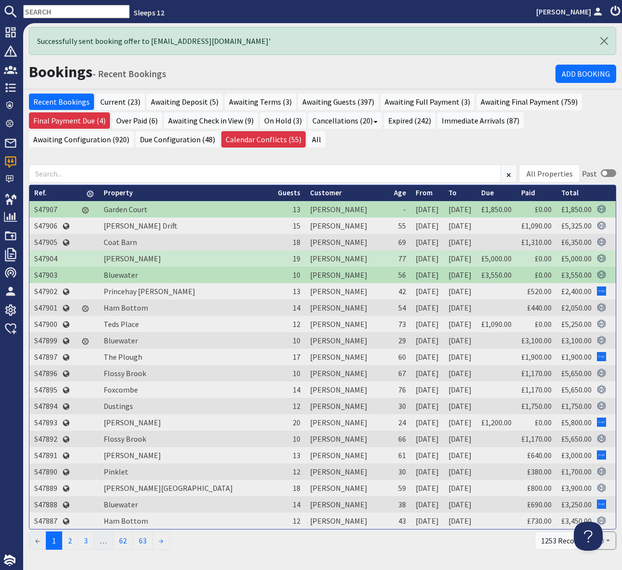
drag, startPoint x: 54, startPoint y: 12, endPoint x: 153, endPoint y: 15, distance: 98.9
click at [54, 13] on input "text" at bounding box center [76, 12] width 107 height 14
drag, startPoint x: 44, startPoint y: 12, endPoint x: 53, endPoint y: 12, distance: 8.2
click at [44, 12] on input "text" at bounding box center [76, 12] width 107 height 14
click at [49, 13] on input "text" at bounding box center [76, 12] width 107 height 14
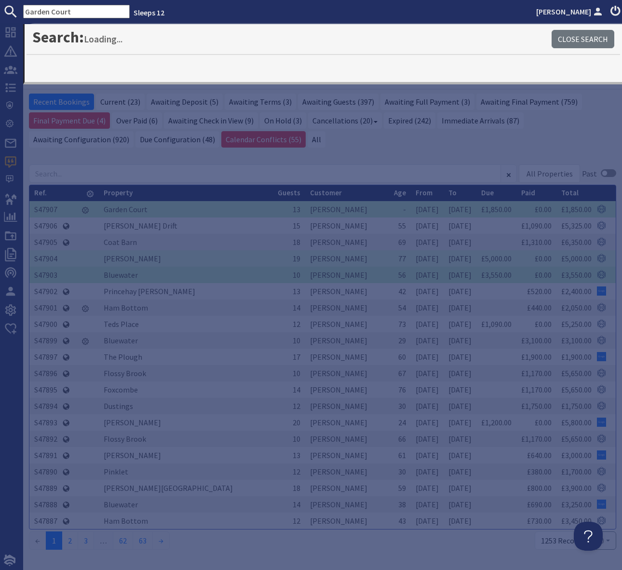
type input "Garden Court"
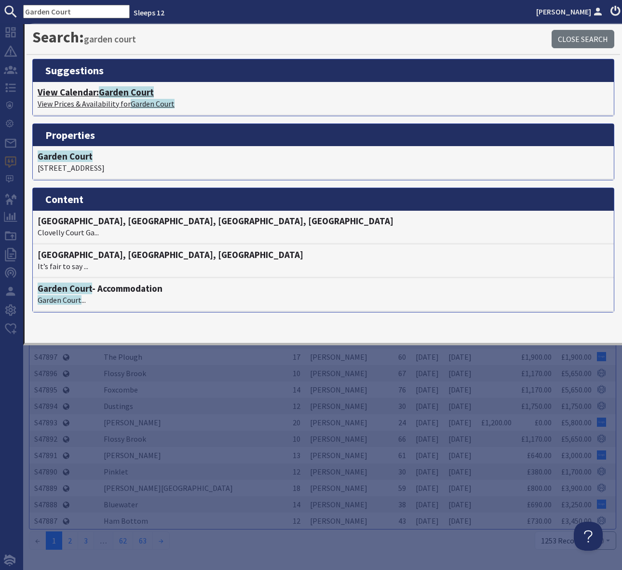
click at [133, 95] on span "Garden Court" at bounding box center [126, 92] width 55 height 12
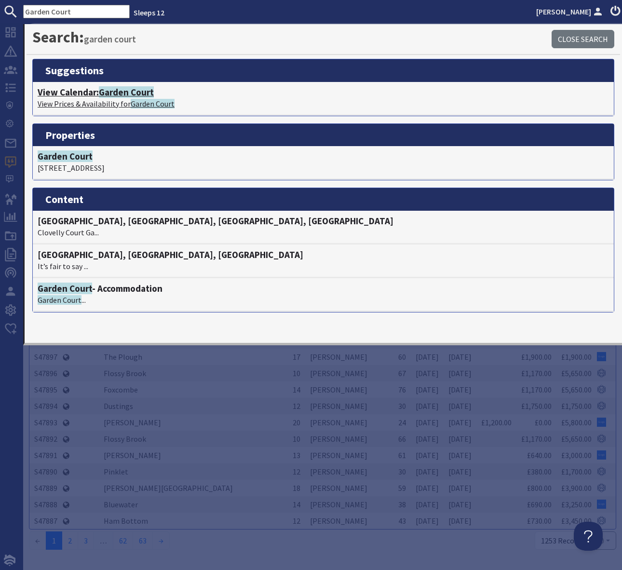
click at [133, 95] on span "Garden Court" at bounding box center [126, 92] width 55 height 12
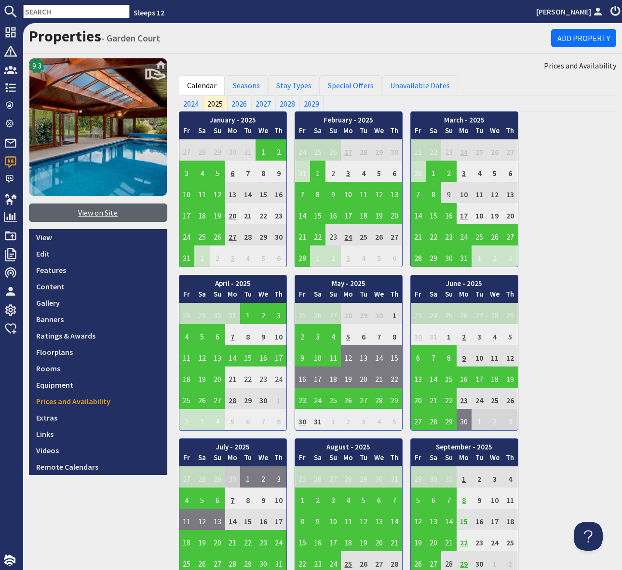
click at [89, 214] on link "View on Site" at bounding box center [98, 213] width 138 height 18
click at [84, 213] on link "View on Site" at bounding box center [98, 213] width 138 height 18
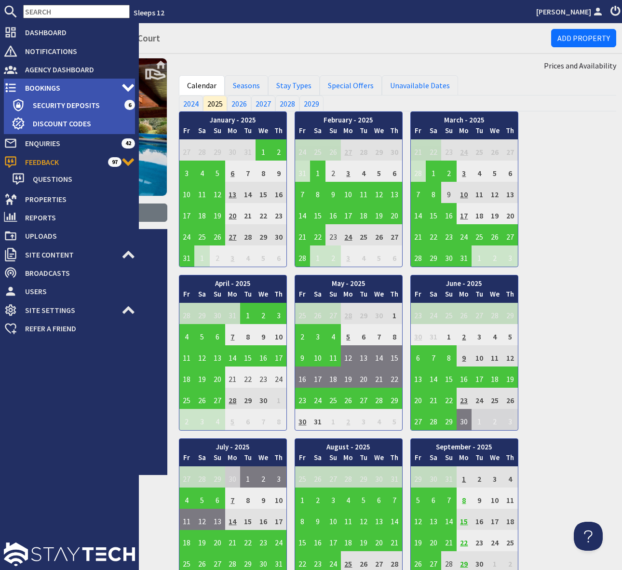
click at [52, 88] on span "Bookings" at bounding box center [69, 87] width 104 height 15
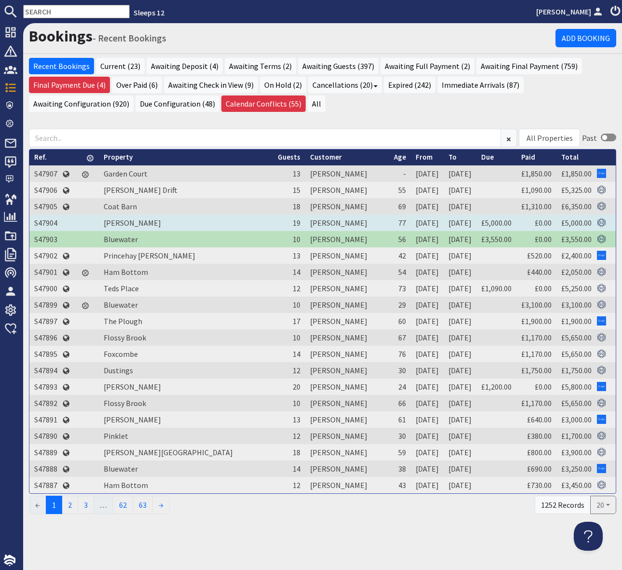
click at [49, 220] on td "S47904" at bounding box center [45, 223] width 33 height 16
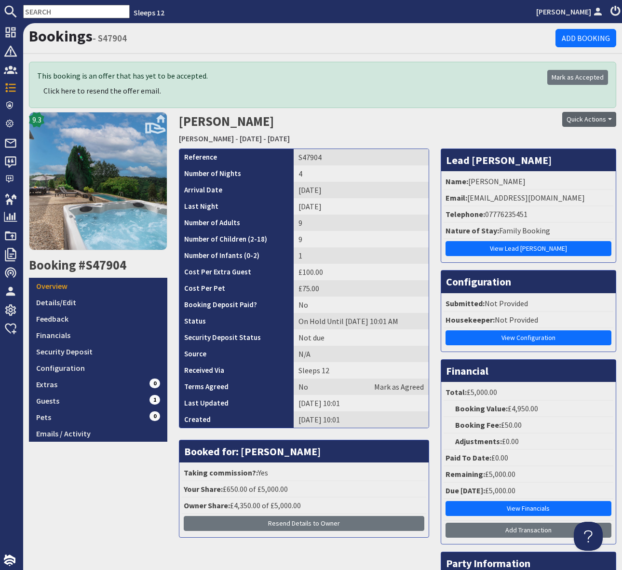
drag, startPoint x: 423, startPoint y: 117, endPoint x: 576, endPoint y: 119, distance: 153.4
click at [425, 117] on h2 "Maureen Hanson Kennard Hall - Monday 27/10/2025 - Thursday 30/10/2025" at bounding box center [323, 129] width 288 height 34
click at [610, 120] on button "Quick Actions" at bounding box center [589, 119] width 54 height 15
click at [558, 140] on span "Send Booking Update" at bounding box center [572, 141] width 71 height 10
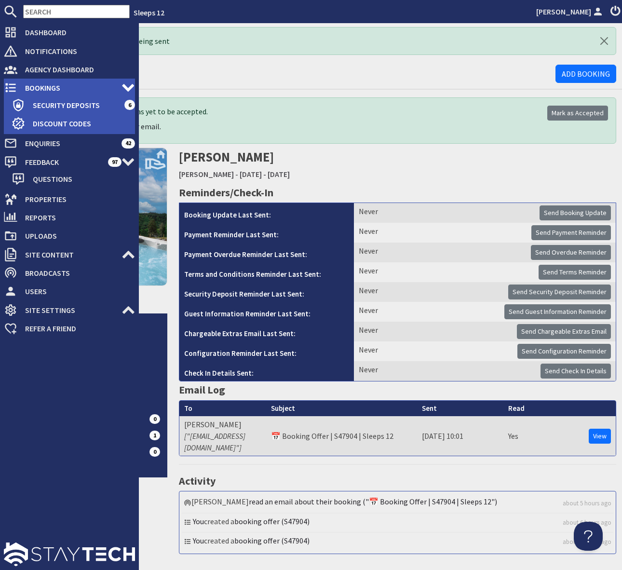
click at [62, 84] on span "Bookings" at bounding box center [69, 87] width 104 height 15
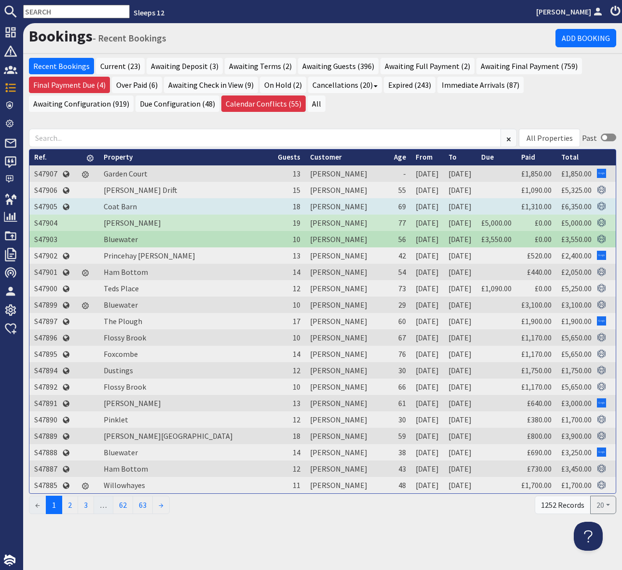
click at [45, 205] on td "S47905" at bounding box center [45, 206] width 33 height 16
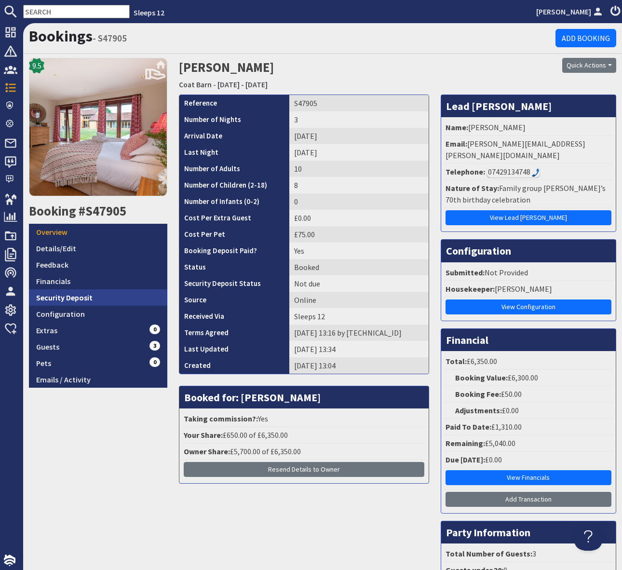
click at [98, 296] on link "Security Deposit" at bounding box center [98, 297] width 138 height 16
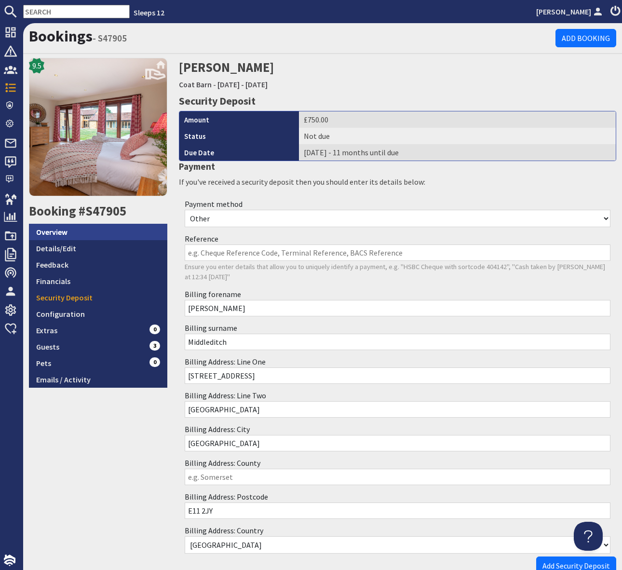
click at [77, 231] on link "Overview" at bounding box center [98, 232] width 138 height 16
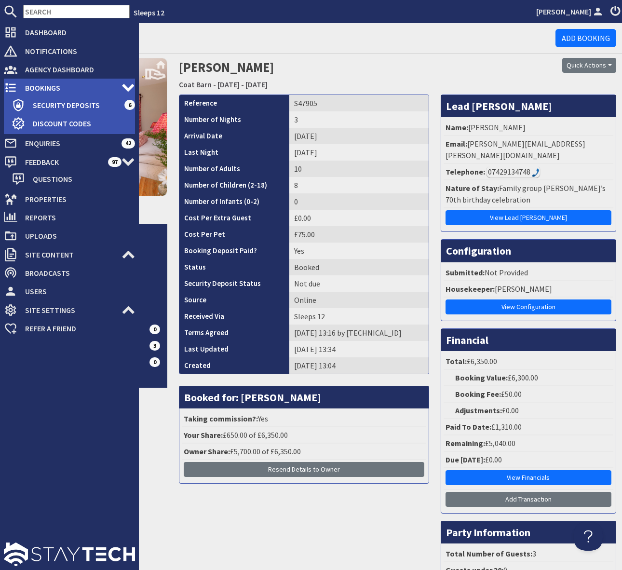
click at [85, 90] on span "Bookings" at bounding box center [69, 87] width 104 height 15
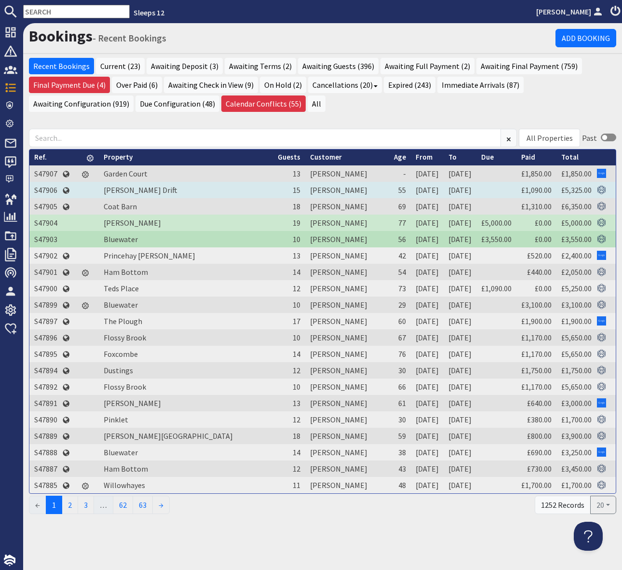
click at [41, 190] on td "S47906" at bounding box center [45, 190] width 33 height 16
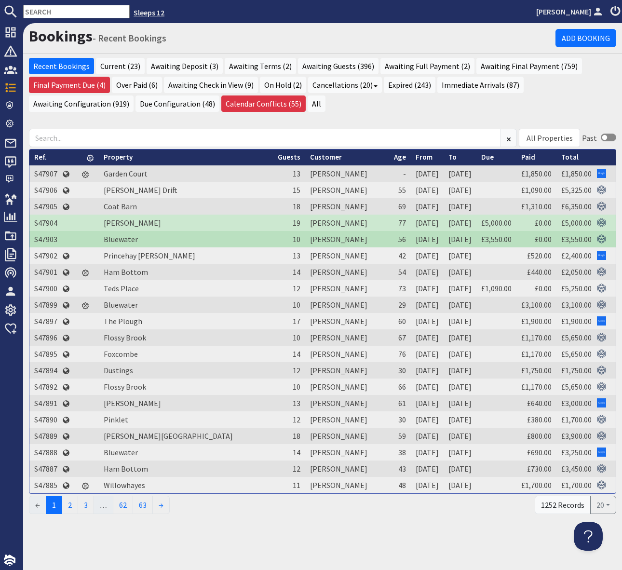
click at [134, 15] on link "Sleeps 12" at bounding box center [149, 13] width 31 height 10
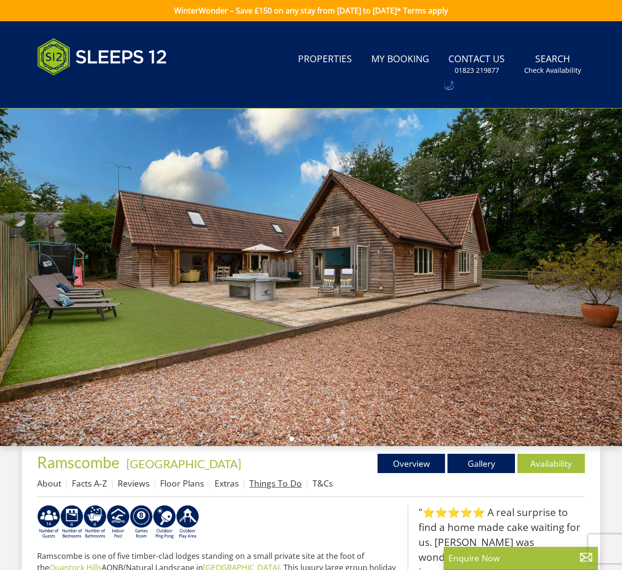
click at [258, 484] on link "Things To Do" at bounding box center [275, 483] width 53 height 12
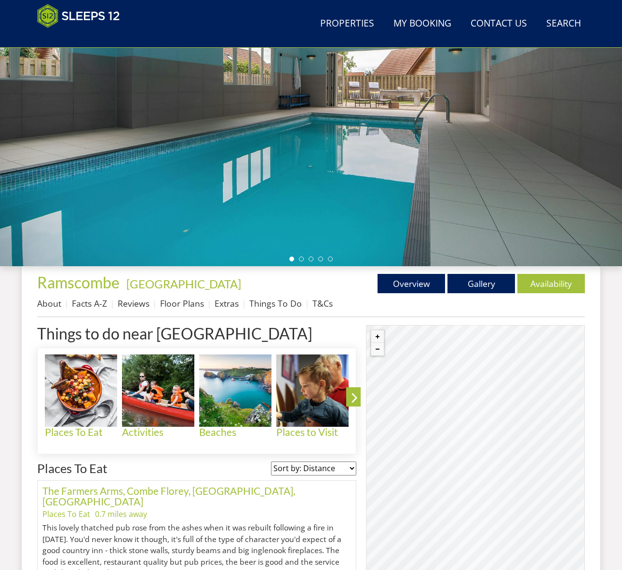
scroll to position [399, 0]
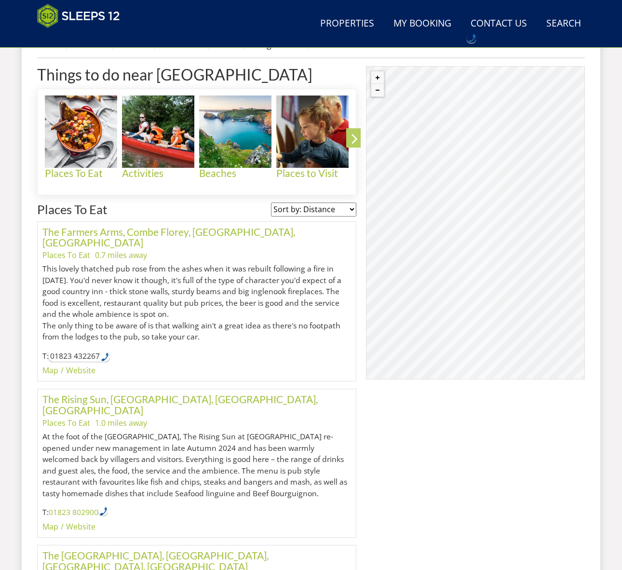
click at [362, 133] on icon at bounding box center [354, 140] width 17 height 23
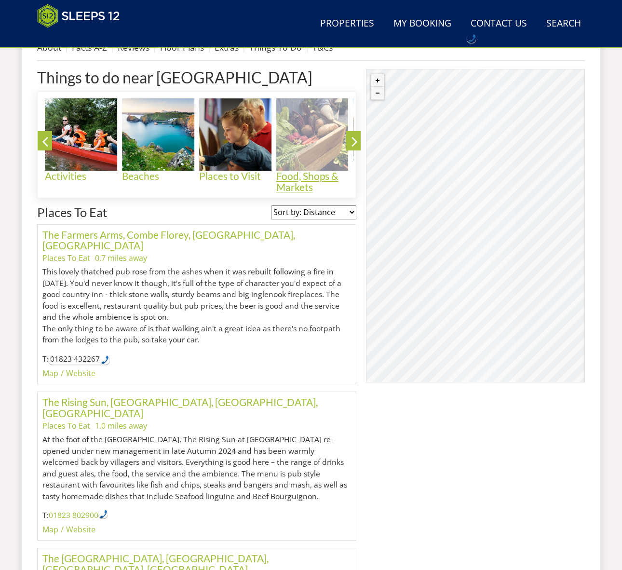
scroll to position [397, 0]
click at [308, 140] on img at bounding box center [312, 134] width 72 height 72
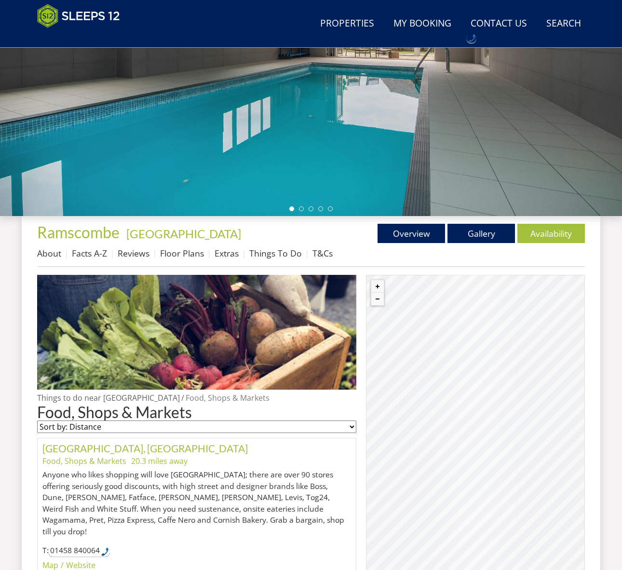
scroll to position [200, 0]
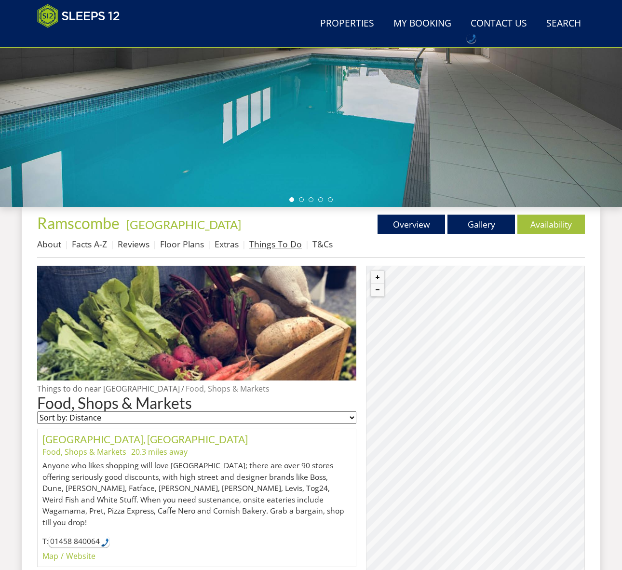
click at [275, 246] on link "Things To Do" at bounding box center [275, 244] width 53 height 12
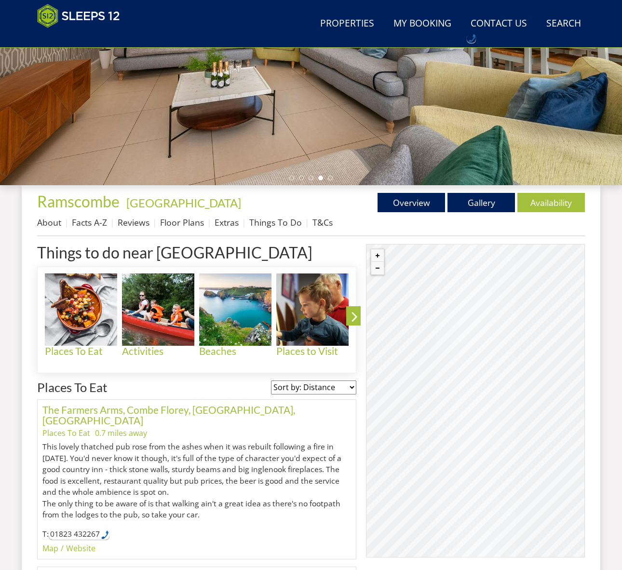
scroll to position [256, 0]
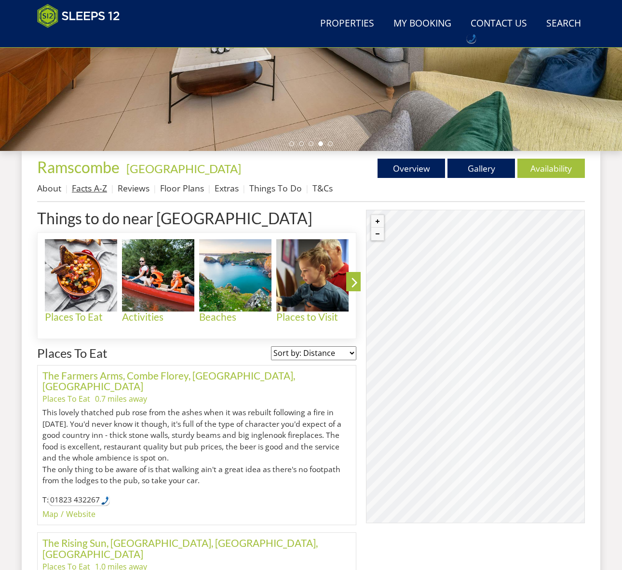
click at [98, 186] on link "Facts A-Z" at bounding box center [89, 188] width 35 height 12
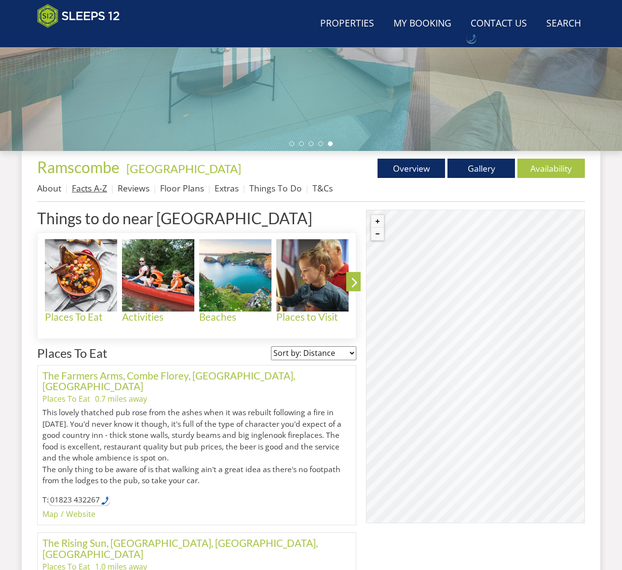
click at [98, 186] on link "Facts A-Z" at bounding box center [89, 188] width 35 height 12
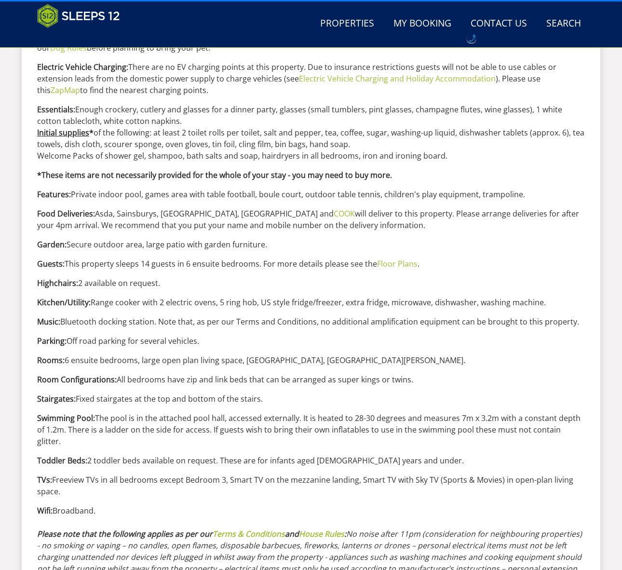
scroll to position [710, 0]
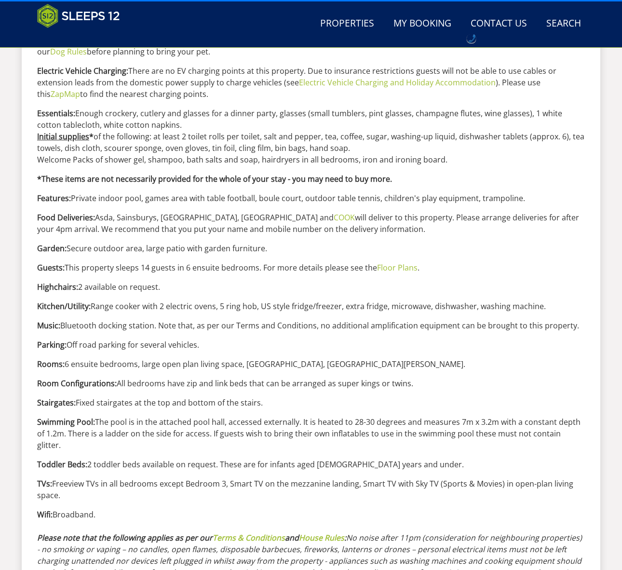
drag, startPoint x: 355, startPoint y: 229, endPoint x: 9, endPoint y: 213, distance: 346.1
copy p "Food Deliveries: Asda, Sainsburys, Tesco, Waitrose and COOK will deliver to thi…"
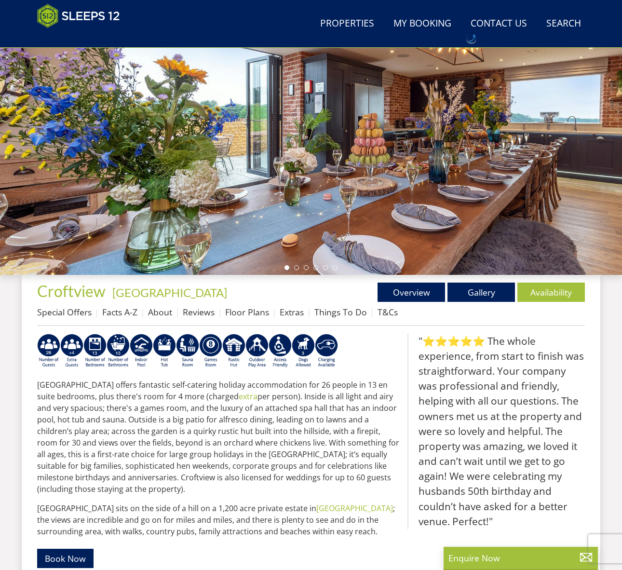
scroll to position [154, 0]
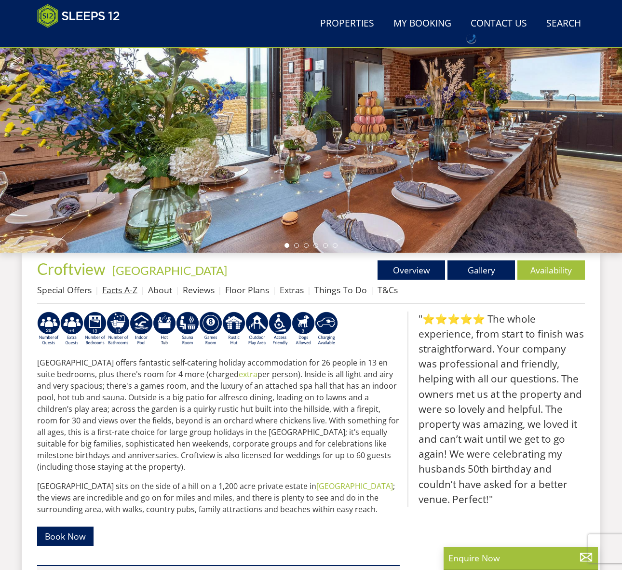
click at [122, 288] on link "Facts A-Z" at bounding box center [119, 290] width 35 height 12
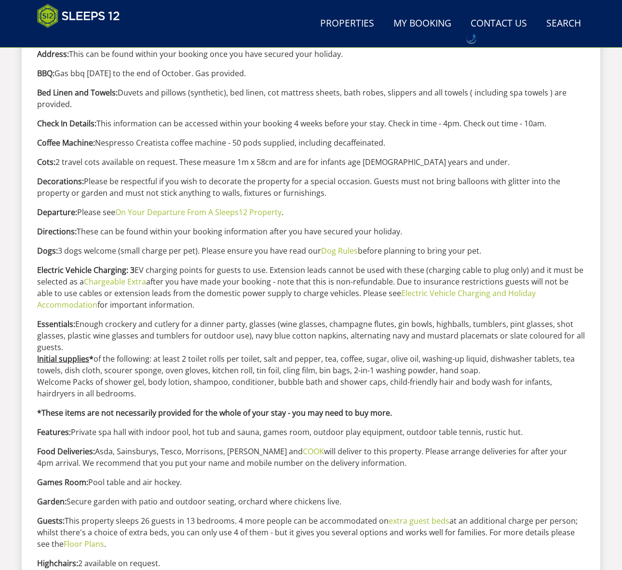
scroll to position [503, 0]
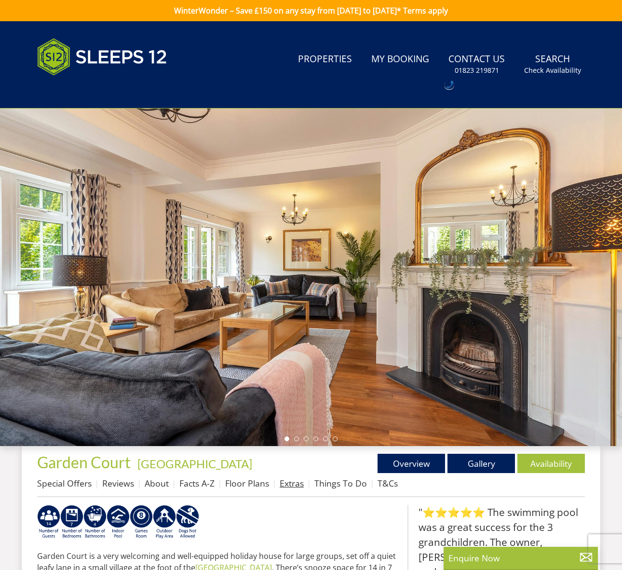
click at [290, 484] on link "Extras" at bounding box center [292, 483] width 24 height 12
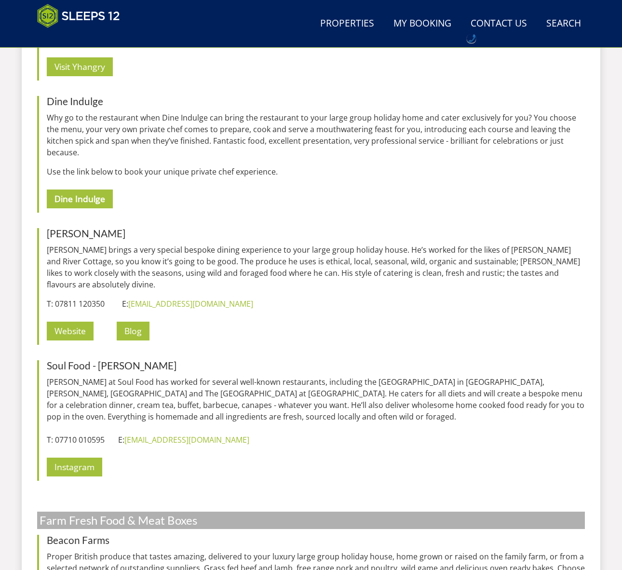
scroll to position [1175, 0]
click at [343, 319] on p "Website Blog" at bounding box center [316, 330] width 538 height 27
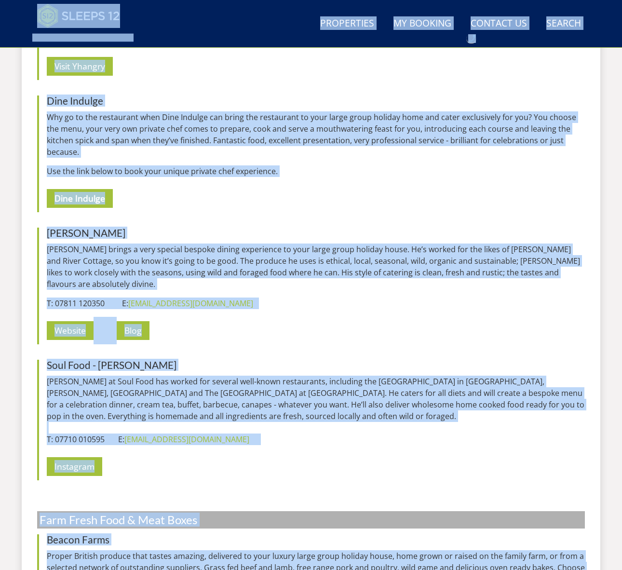
copy body "WinterWonder – Save £150 on any stay from 1st September to 27th March* Terms ap…"
click at [343, 319] on p "Website Blog" at bounding box center [316, 330] width 538 height 27
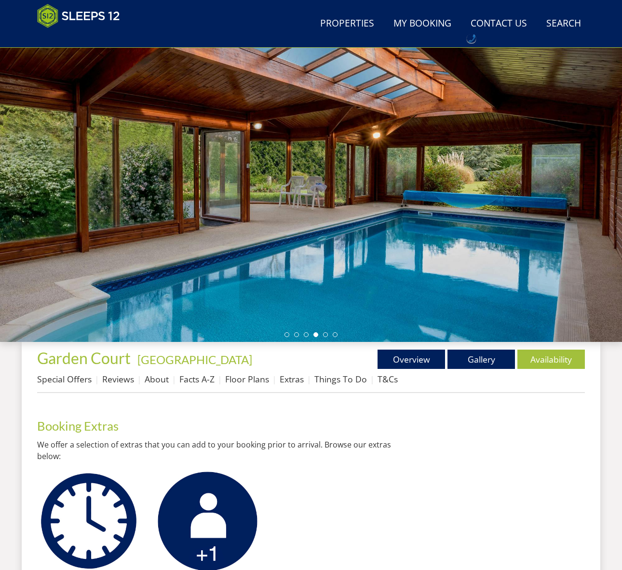
scroll to position [64, 0]
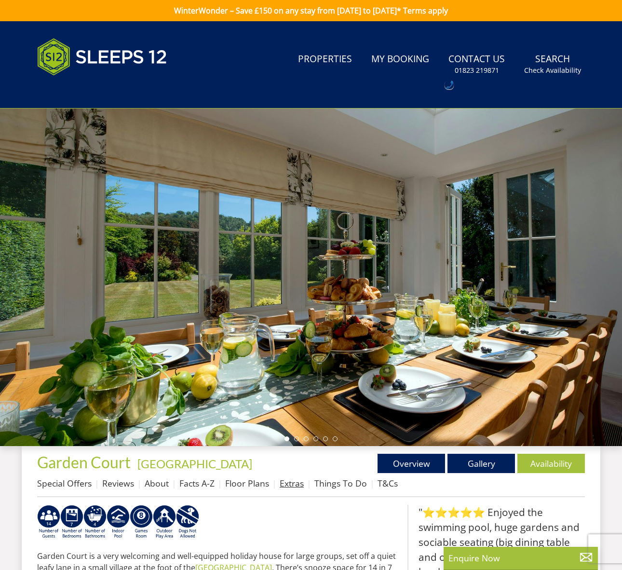
click at [291, 483] on link "Extras" at bounding box center [292, 483] width 24 height 12
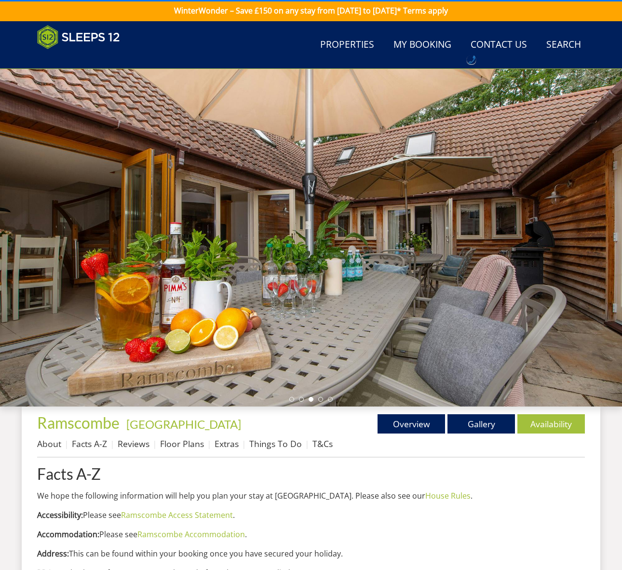
scroll to position [710, 0]
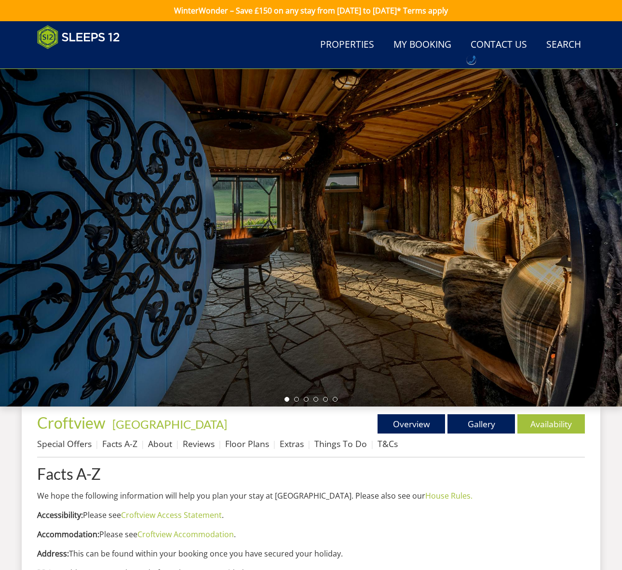
scroll to position [503, 0]
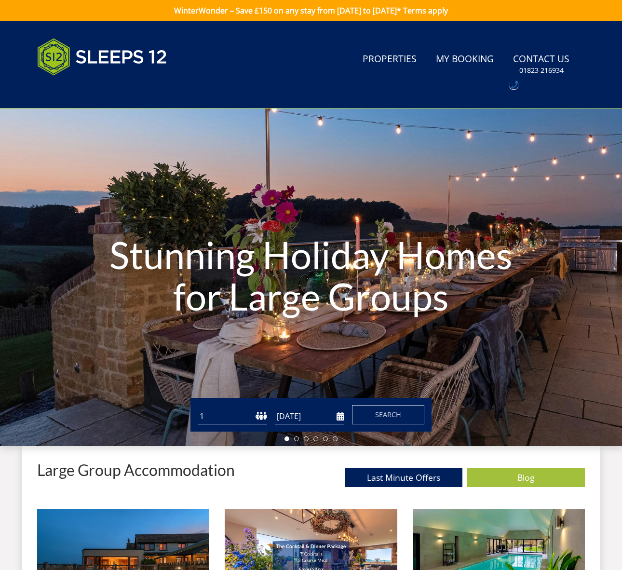
drag, startPoint x: 99, startPoint y: 56, endPoint x: 195, endPoint y: 65, distance: 96.4
click at [99, 56] on img at bounding box center [102, 57] width 130 height 48
